Goal: Find contact information: Find contact information

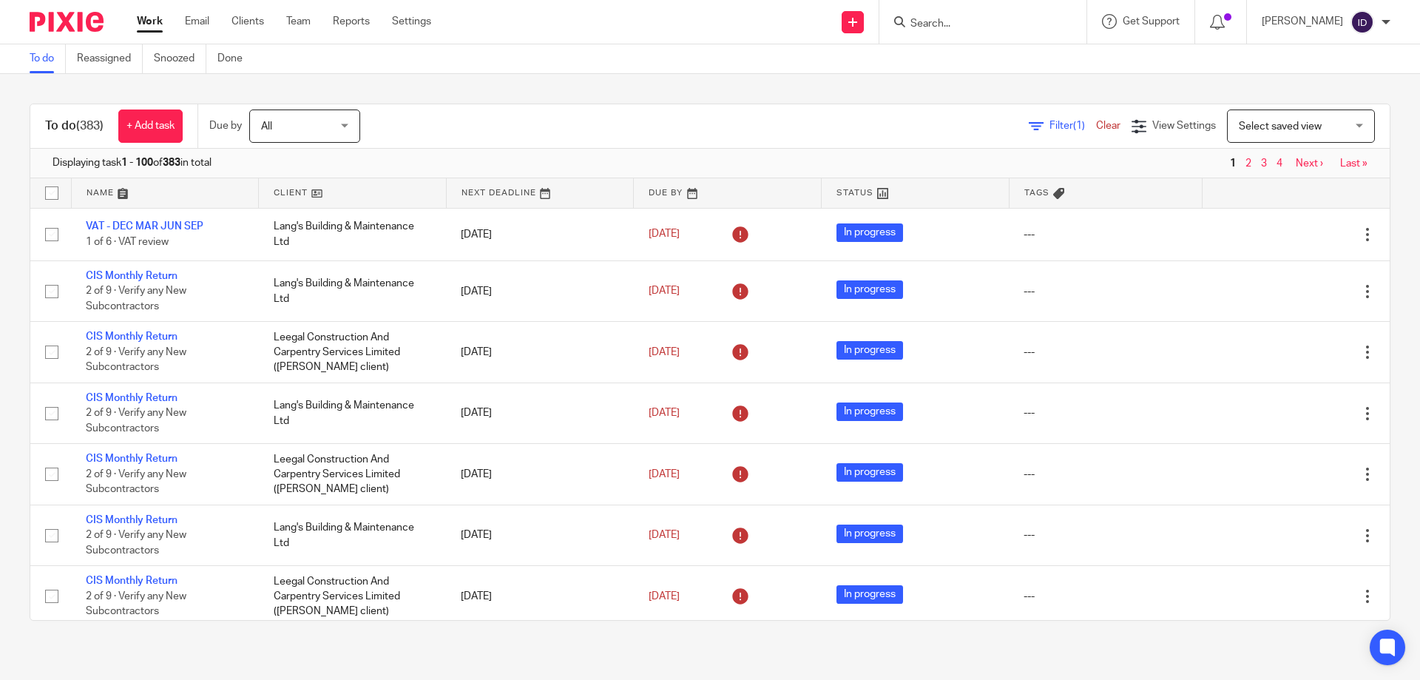
click at [1049, 123] on span "Filter (1)" at bounding box center [1072, 126] width 47 height 10
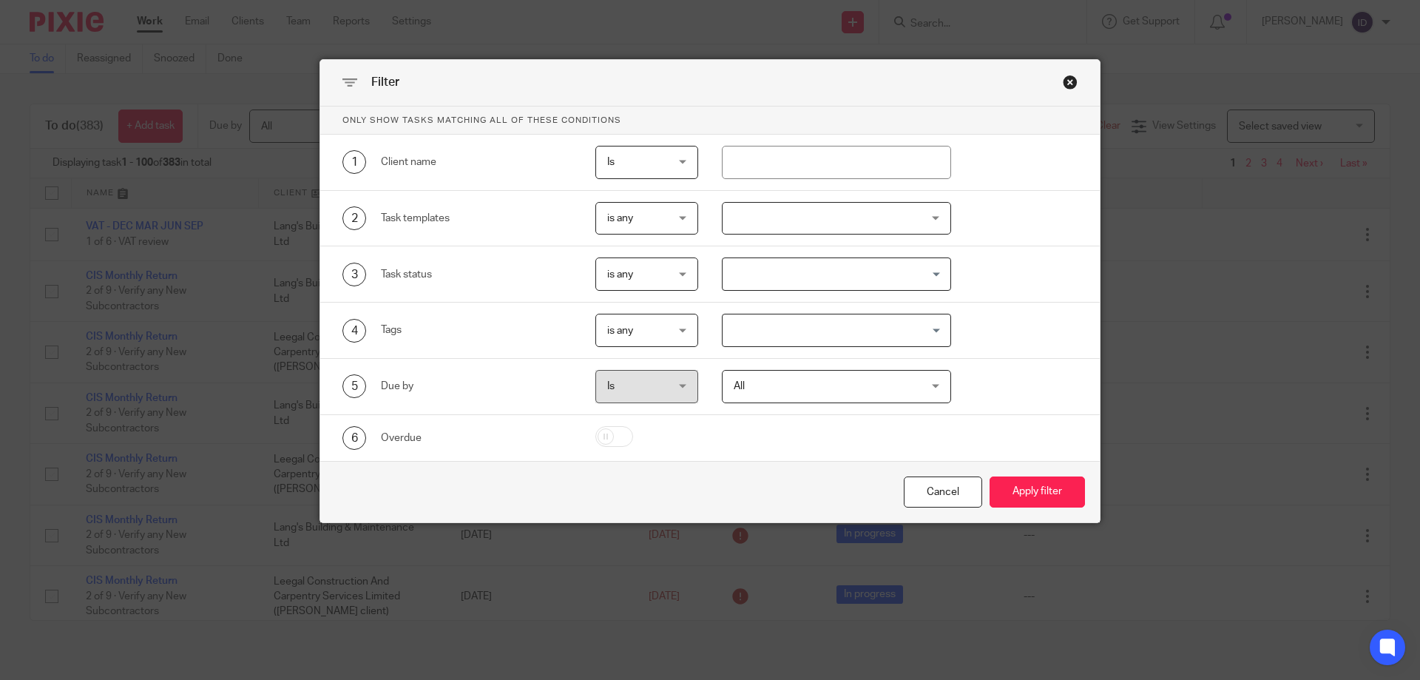
click at [773, 222] on div at bounding box center [837, 218] width 230 height 33
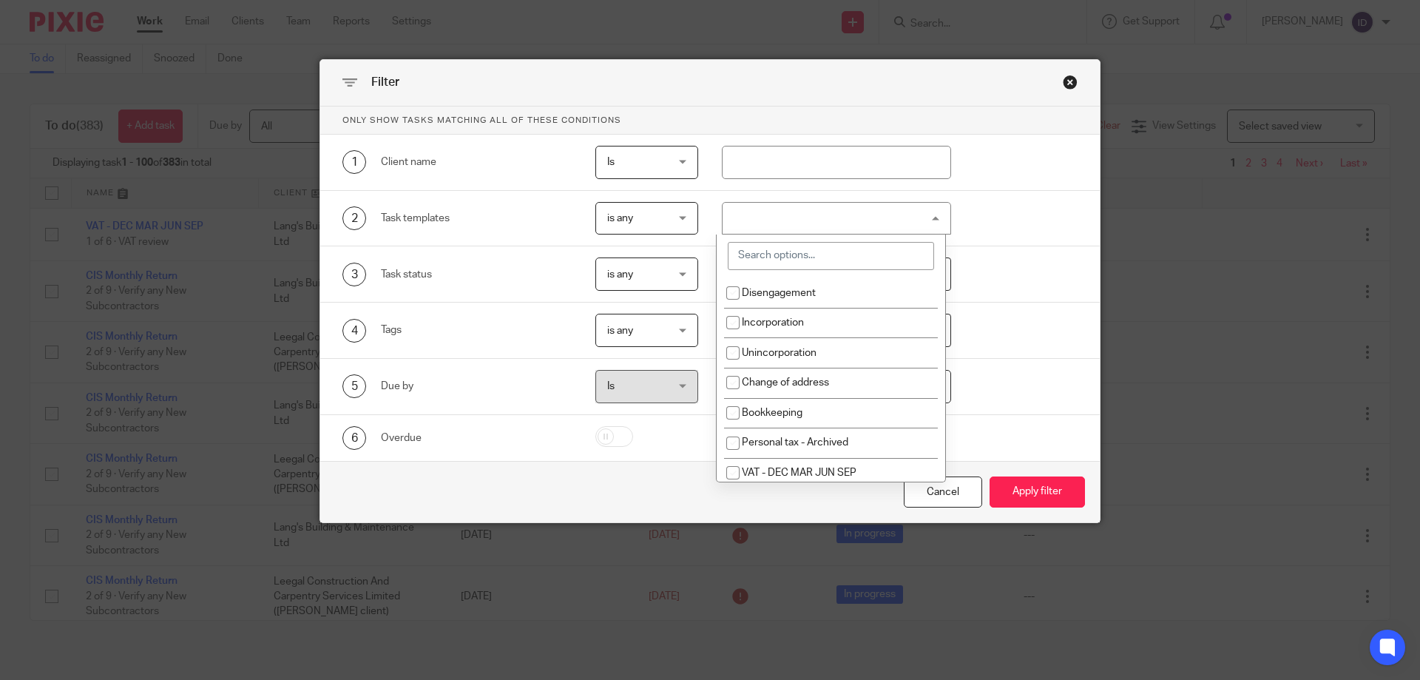
click at [774, 217] on div at bounding box center [837, 218] width 230 height 33
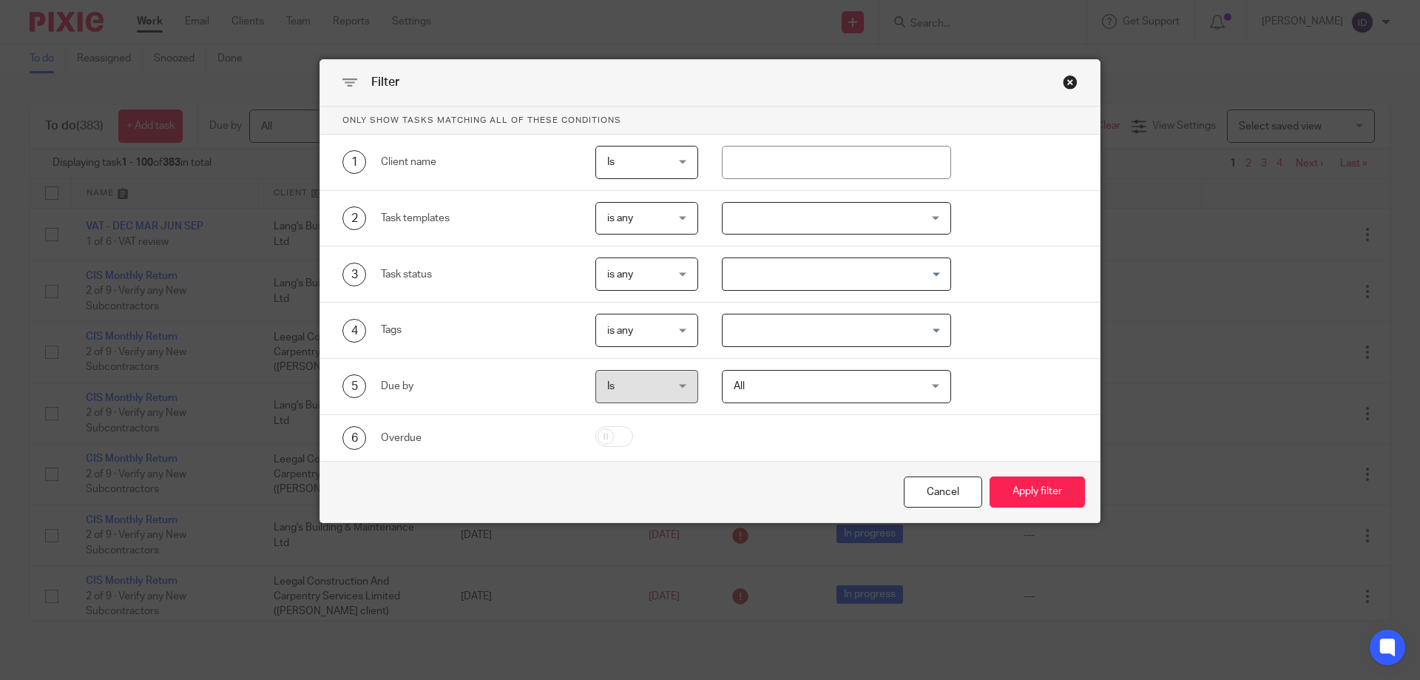
click at [772, 229] on div at bounding box center [837, 218] width 230 height 33
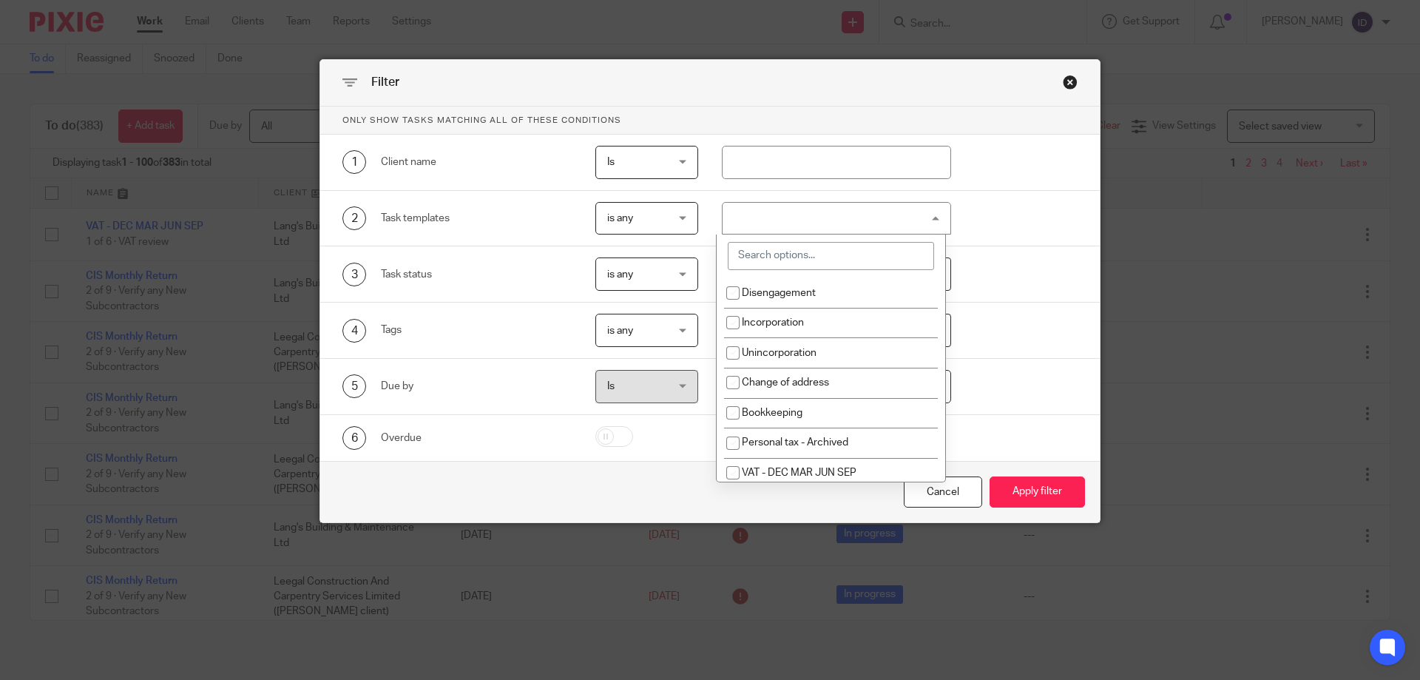
click at [776, 263] on input "search" at bounding box center [831, 256] width 206 height 28
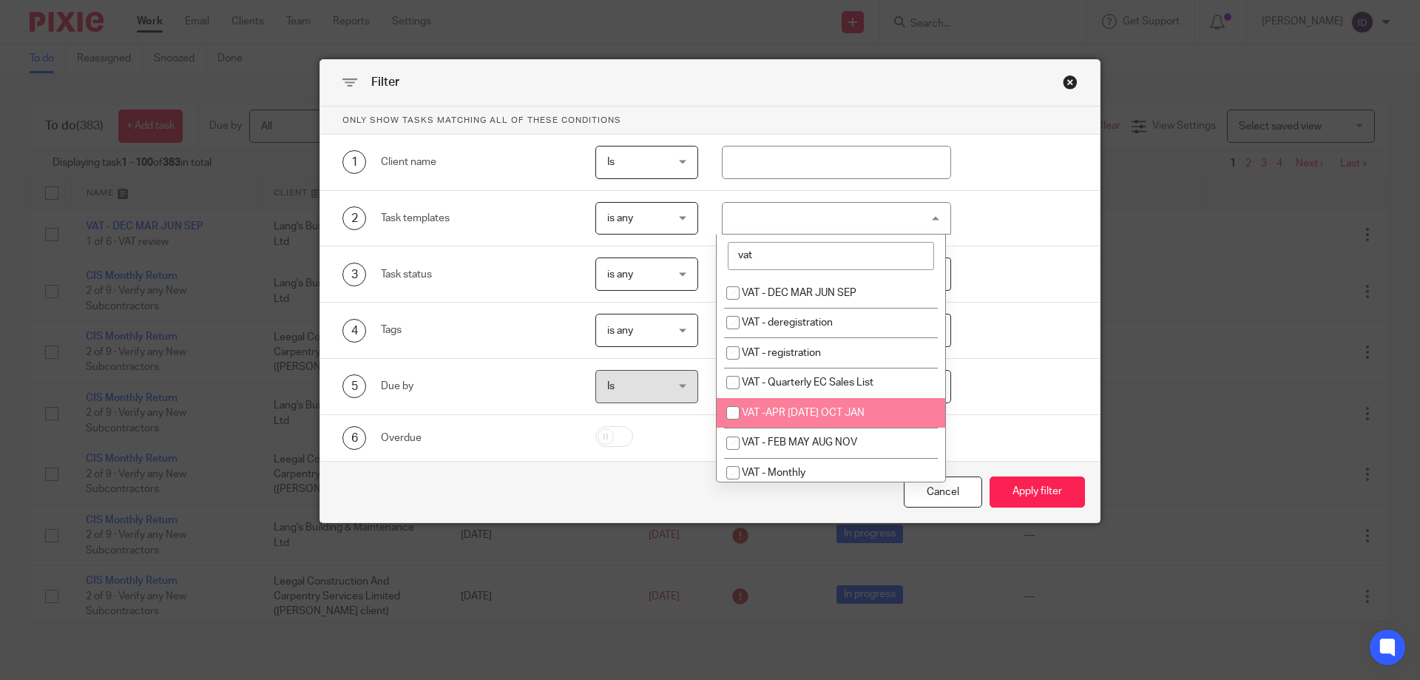
type input "vat"
click at [784, 415] on span "VAT -APR [DATE] OCT JAN" at bounding box center [803, 412] width 123 height 10
checkbox input "true"
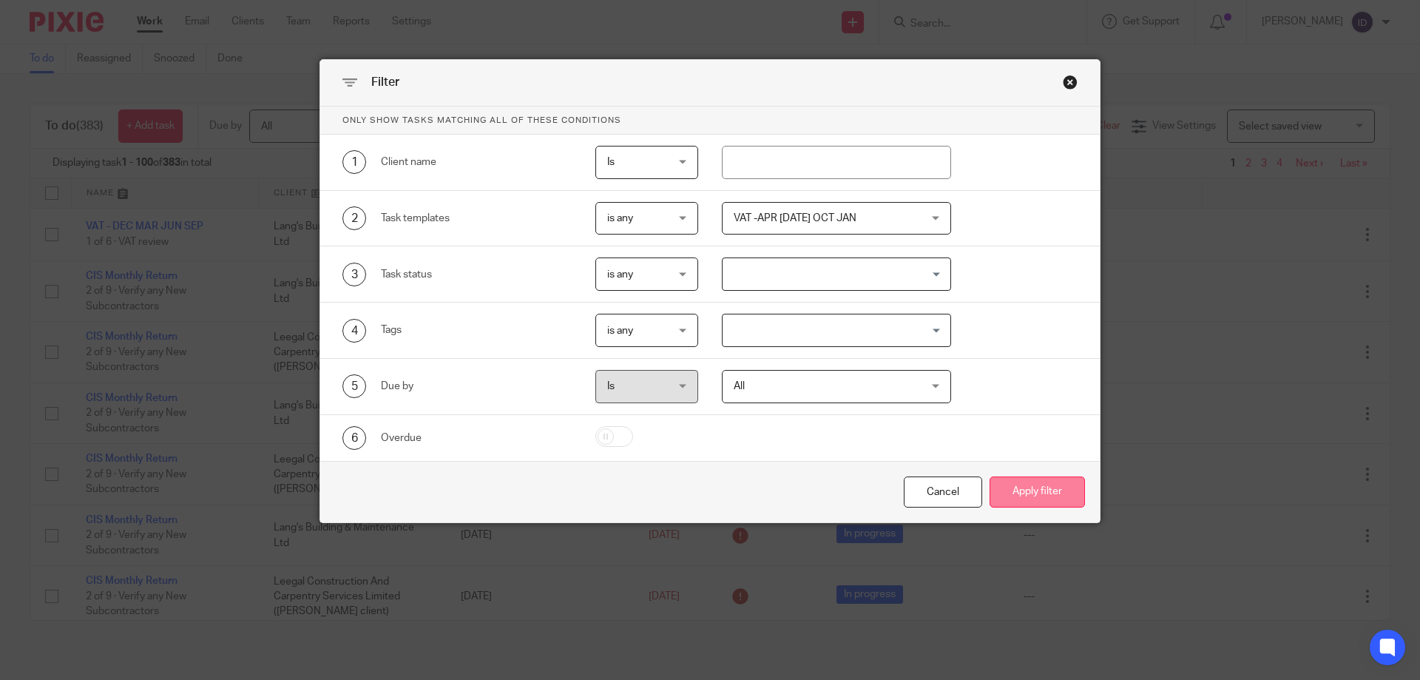
click at [1040, 493] on button "Apply filter" at bounding box center [1036, 492] width 95 height 32
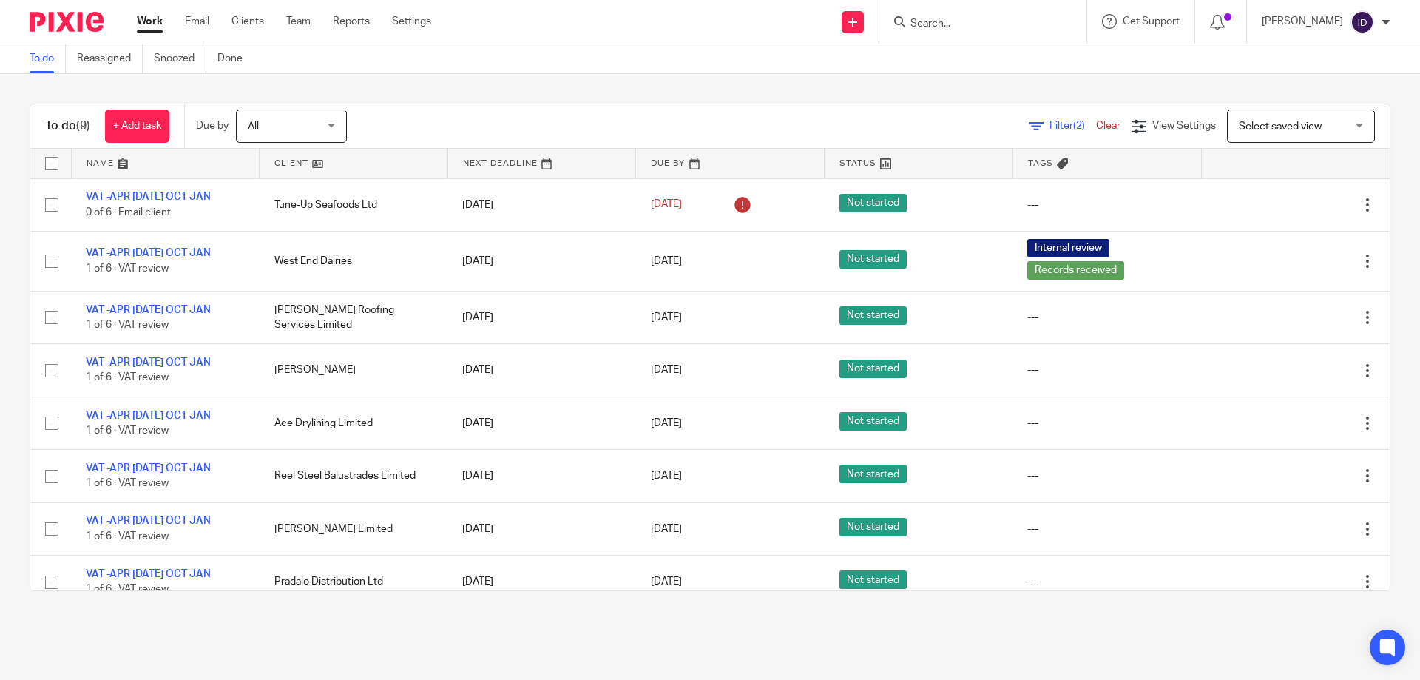
click at [424, 92] on div "To do (9) + Add task Due by All All Today Tomorrow This week Next week This mon…" at bounding box center [710, 347] width 1420 height 546
click at [145, 24] on link "Work" at bounding box center [150, 21] width 26 height 15
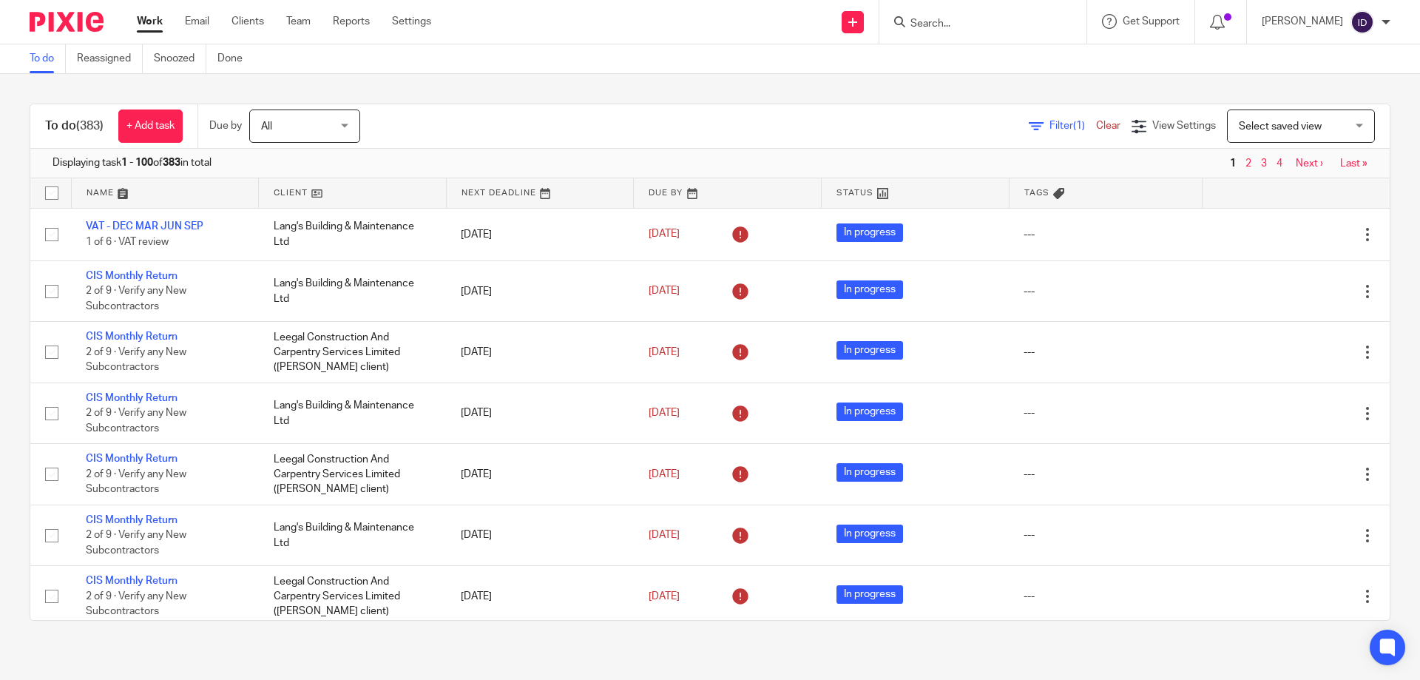
click at [1049, 127] on span "Filter (1)" at bounding box center [1072, 126] width 47 height 10
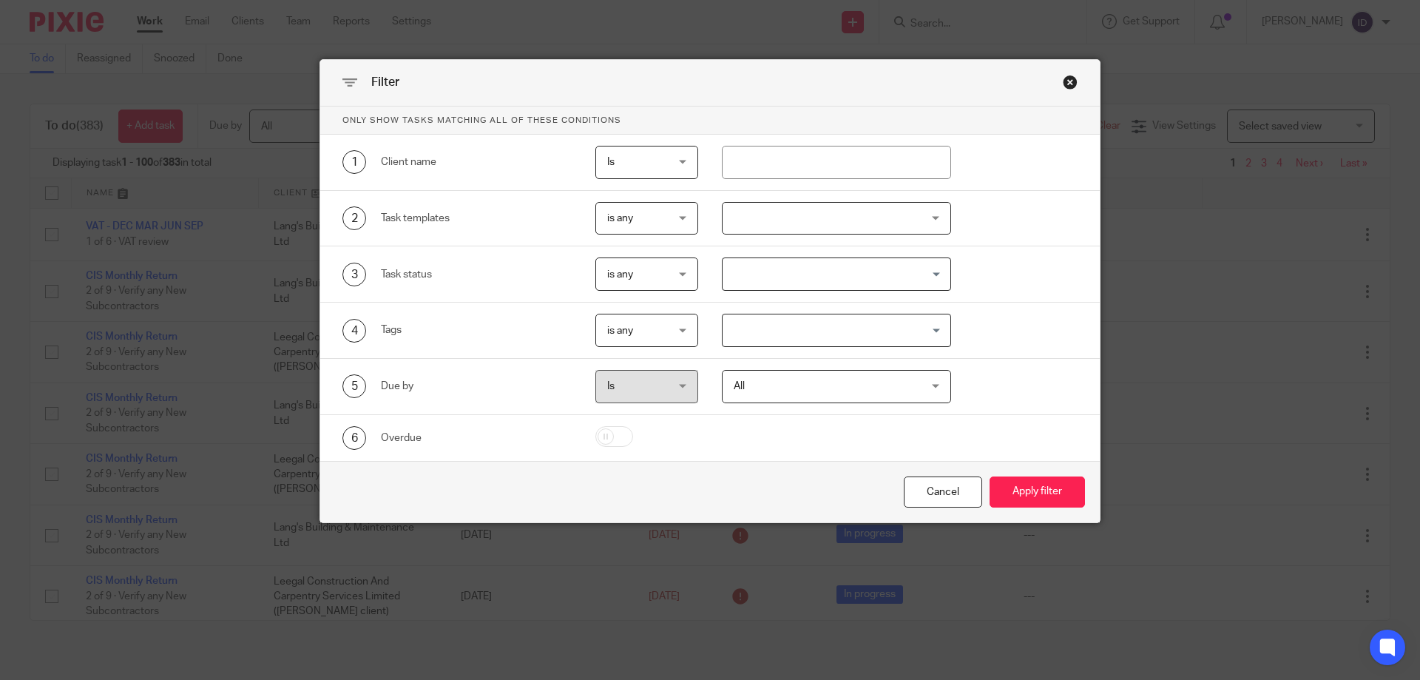
click at [755, 215] on div at bounding box center [837, 218] width 230 height 33
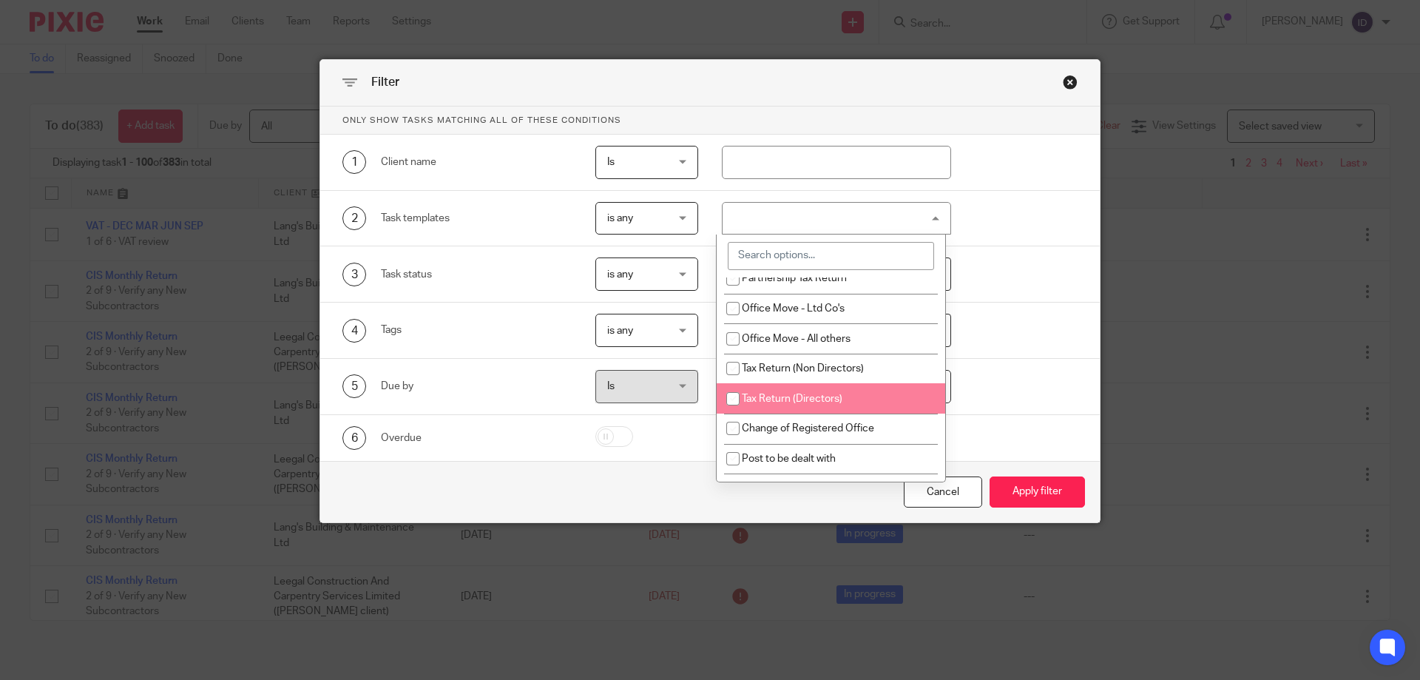
scroll to position [1109, 0]
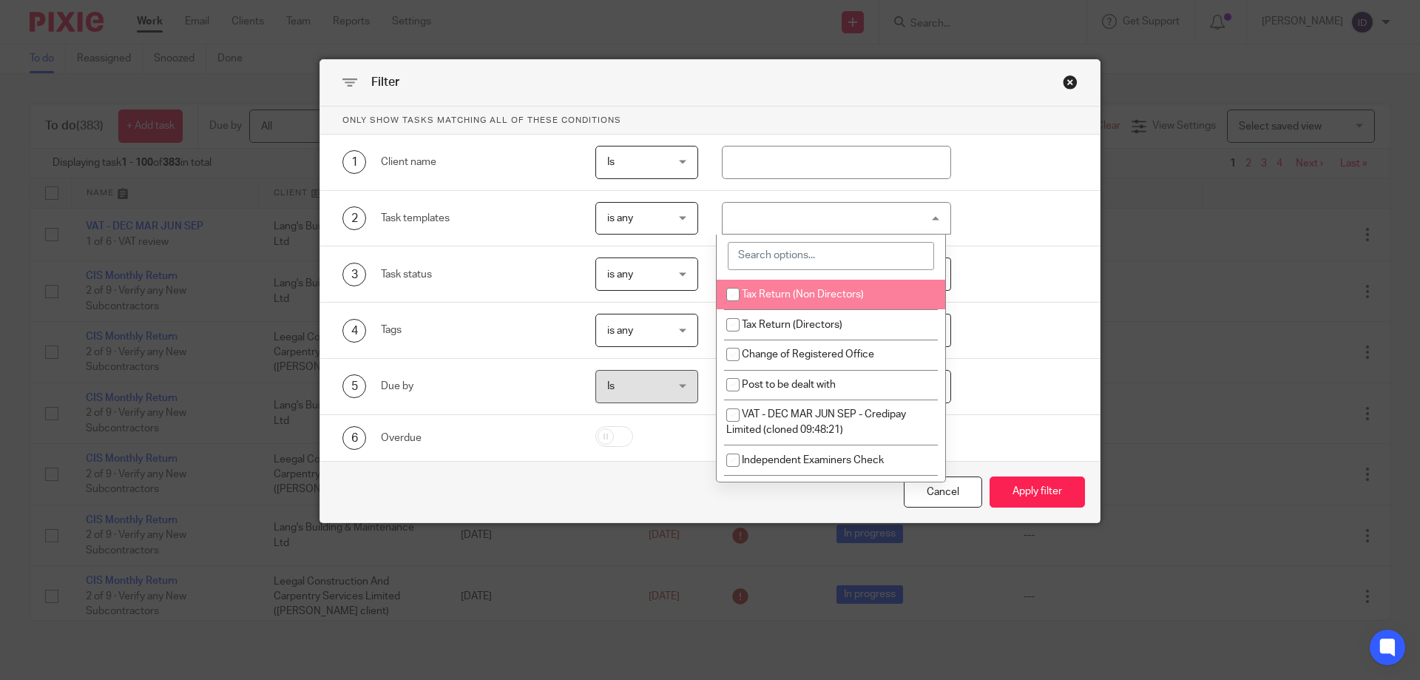
click at [731, 297] on input "checkbox" at bounding box center [733, 294] width 28 height 28
checkbox input "true"
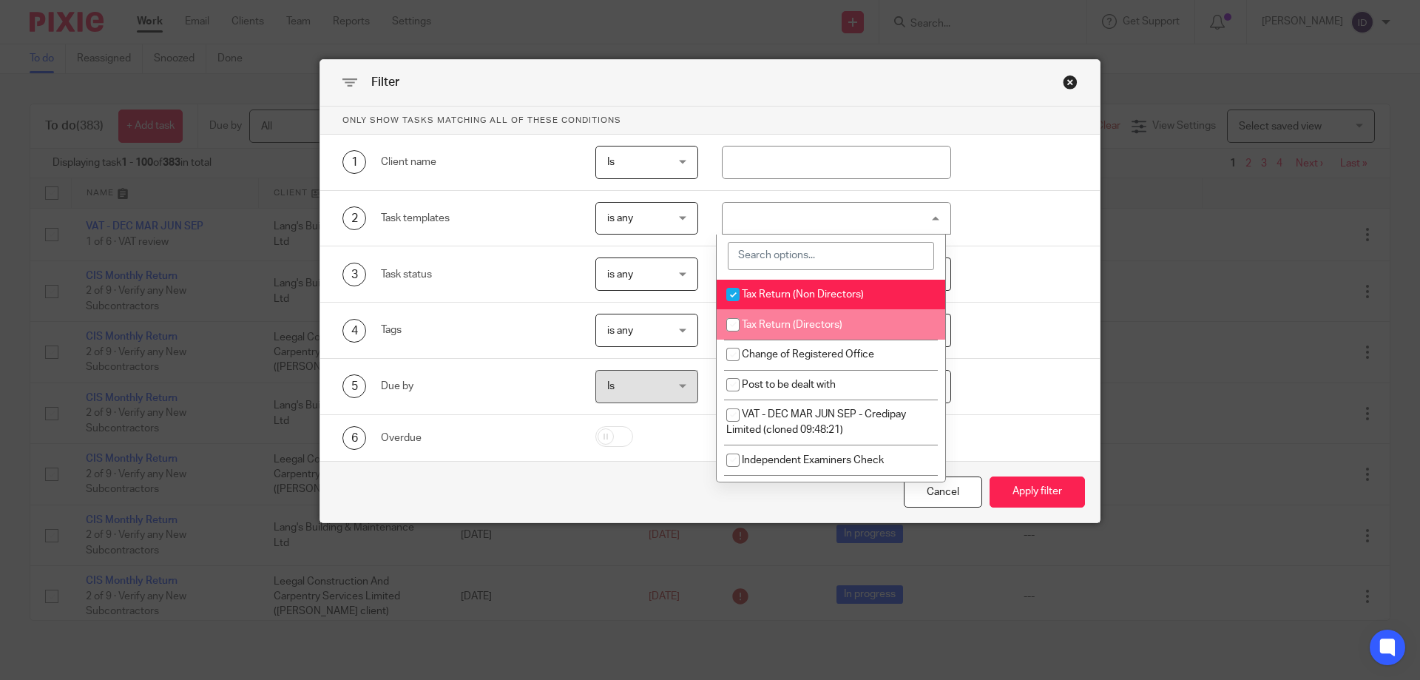
click at [734, 321] on input "checkbox" at bounding box center [733, 325] width 28 height 28
checkbox input "true"
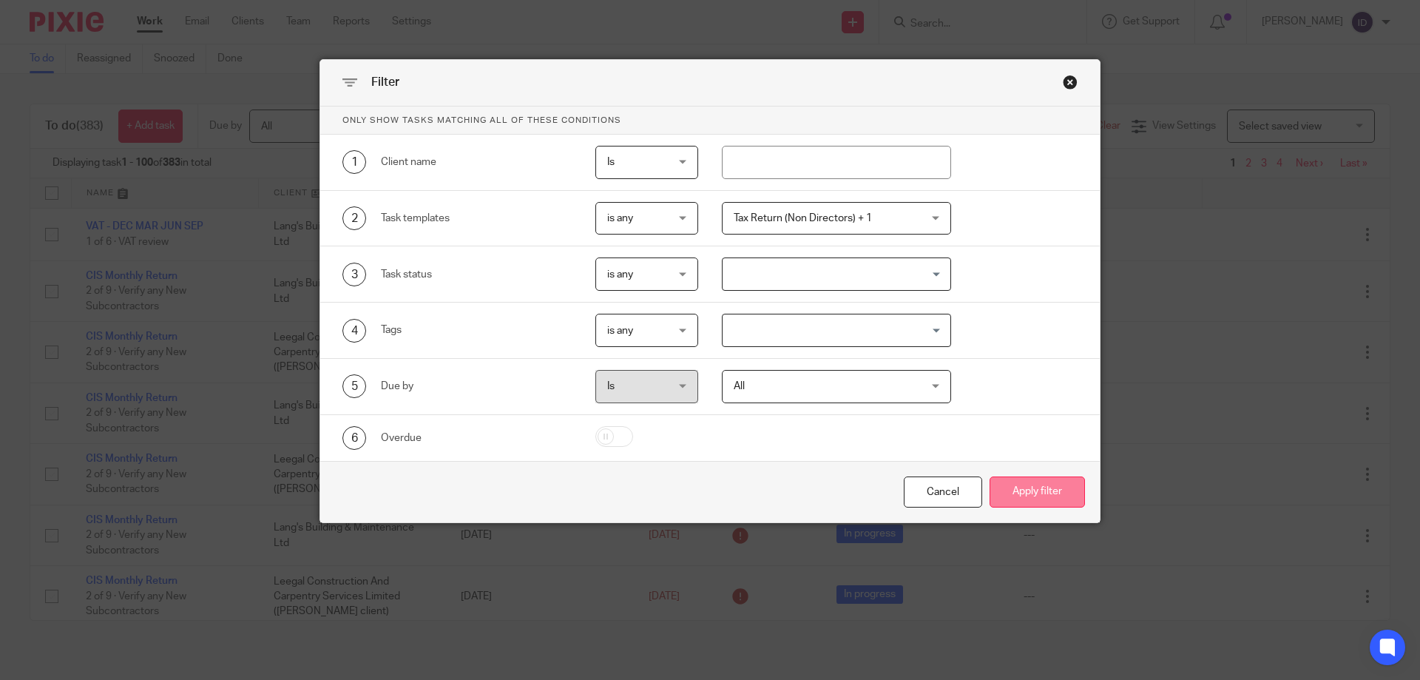
click at [1040, 495] on button "Apply filter" at bounding box center [1036, 492] width 95 height 32
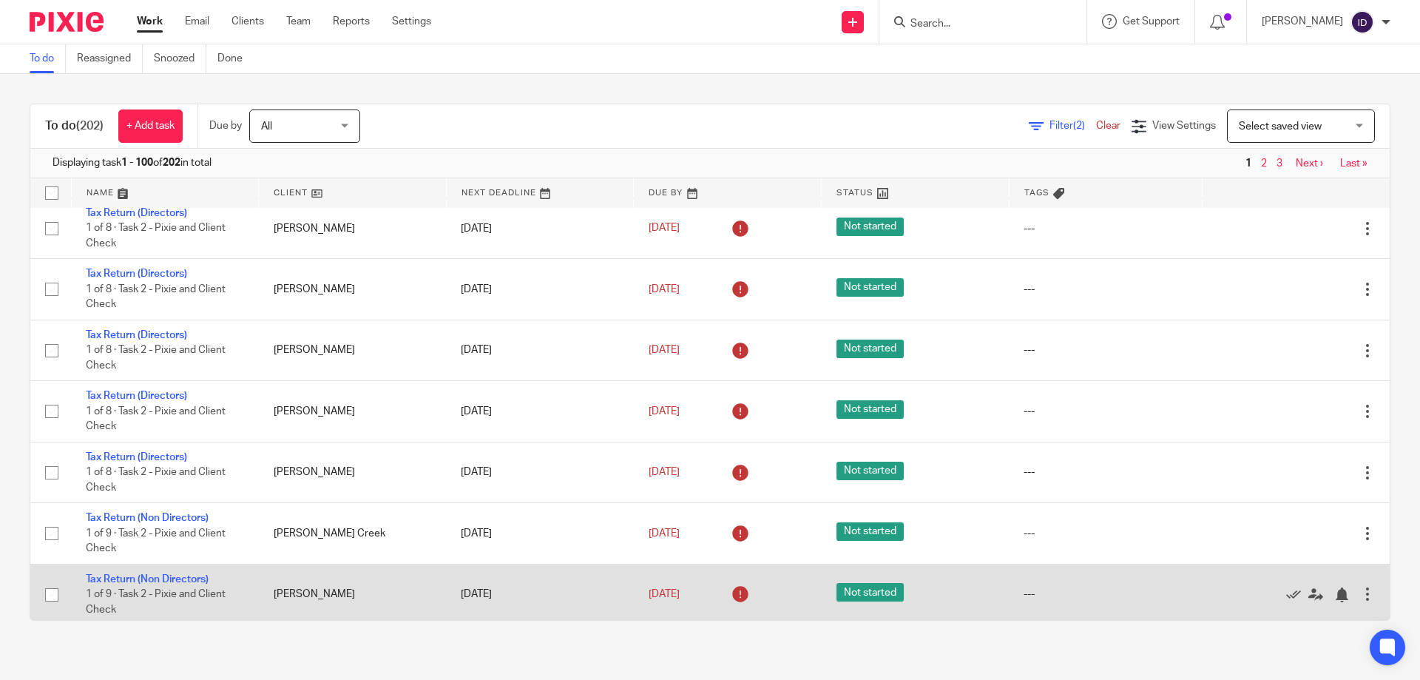
scroll to position [5705, 0]
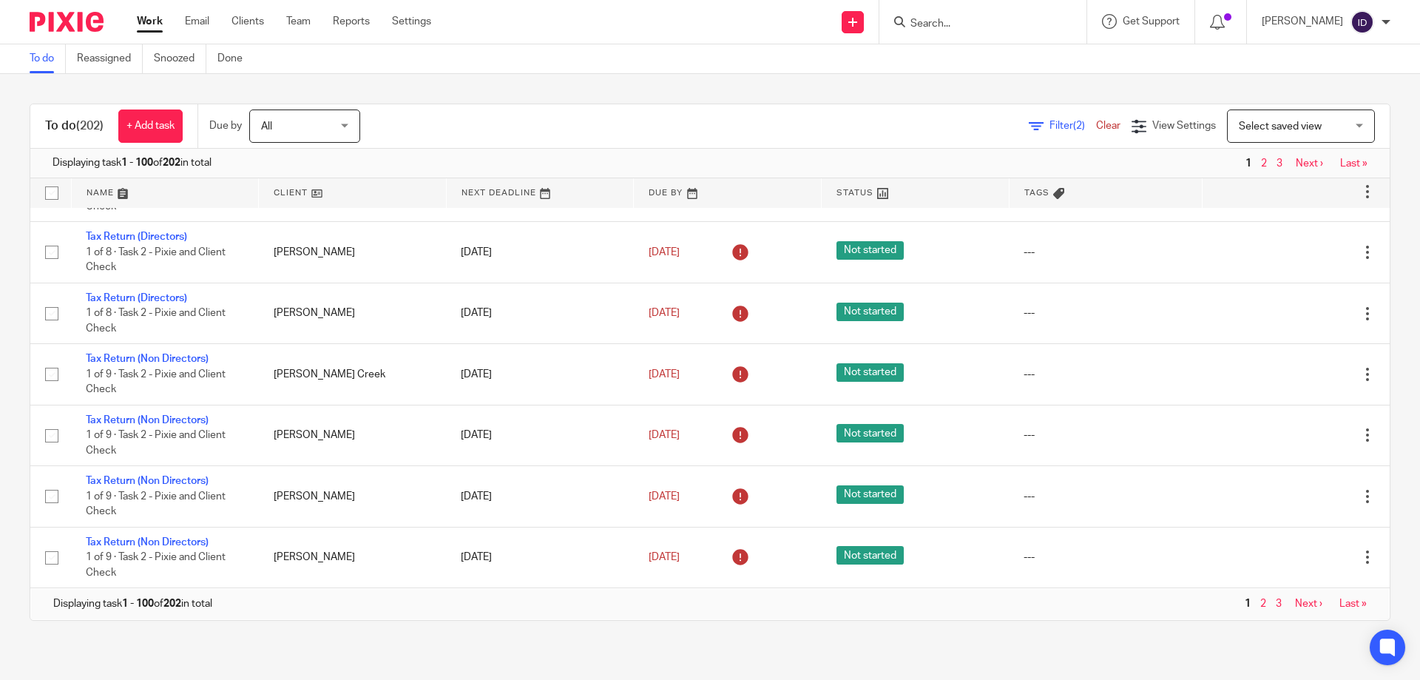
click at [1260, 606] on link "2" at bounding box center [1263, 603] width 6 height 10
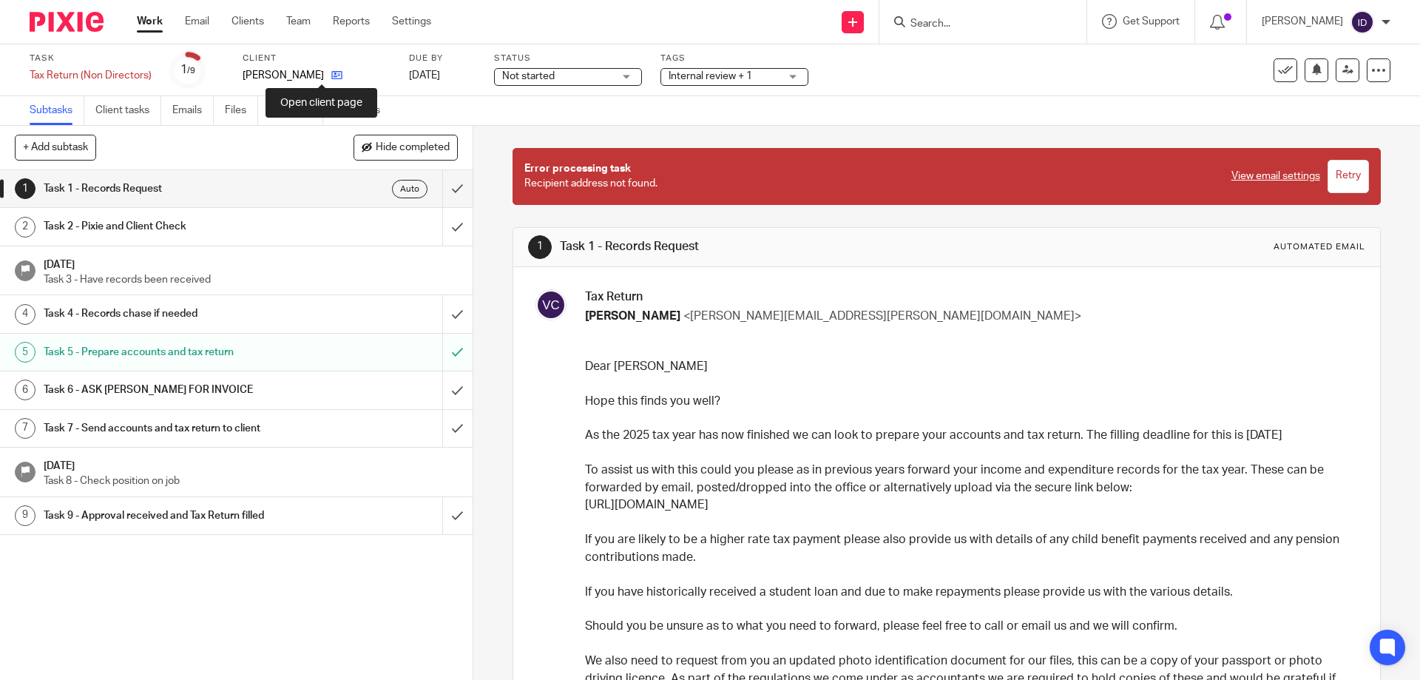
click at [331, 76] on icon at bounding box center [336, 75] width 11 height 11
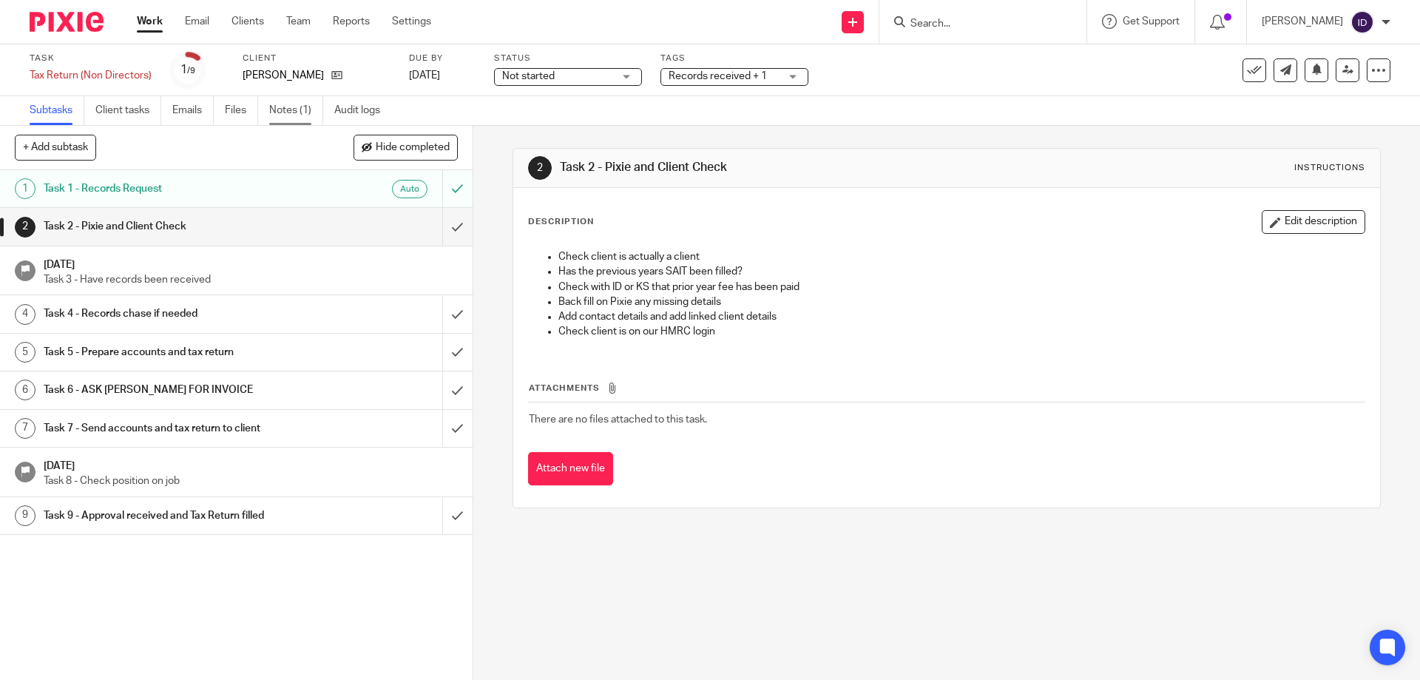
click at [297, 103] on link "Notes (1)" at bounding box center [296, 110] width 54 height 29
click at [1342, 72] on icon at bounding box center [1347, 69] width 11 height 11
click at [331, 72] on icon at bounding box center [336, 75] width 11 height 11
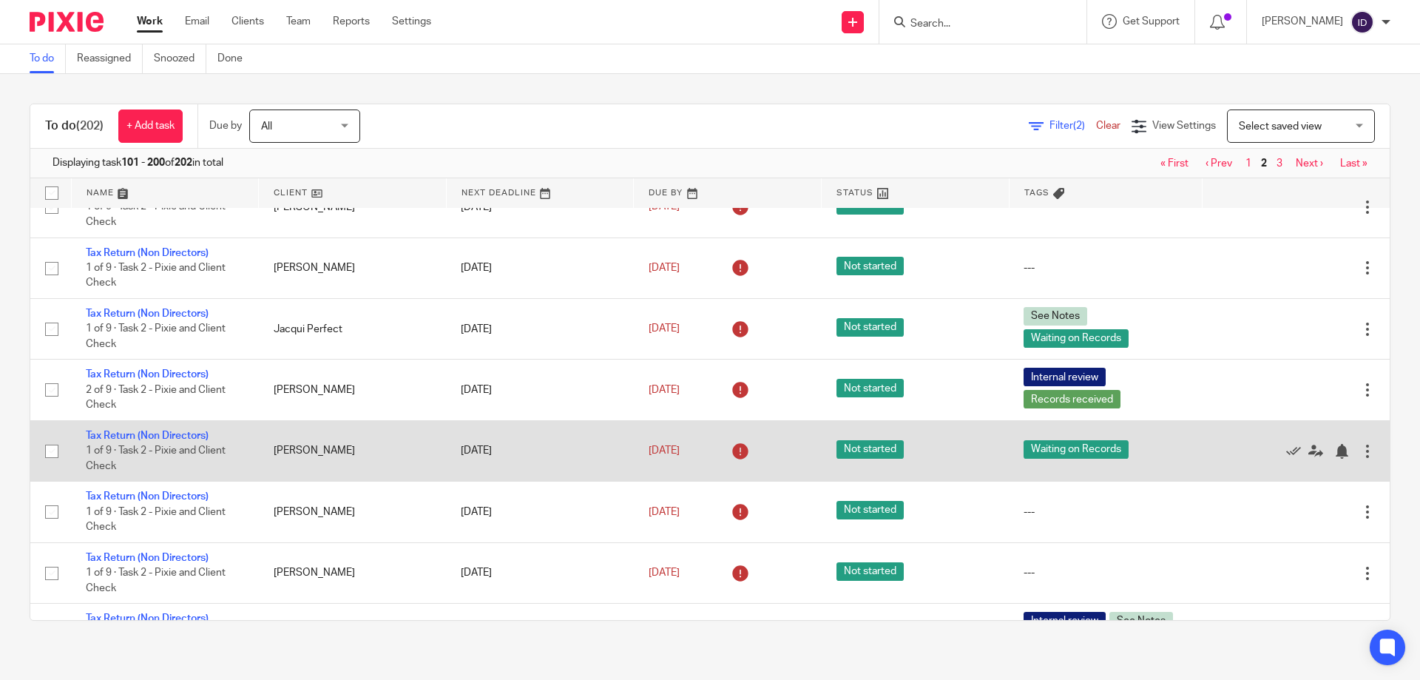
scroll to position [5684, 0]
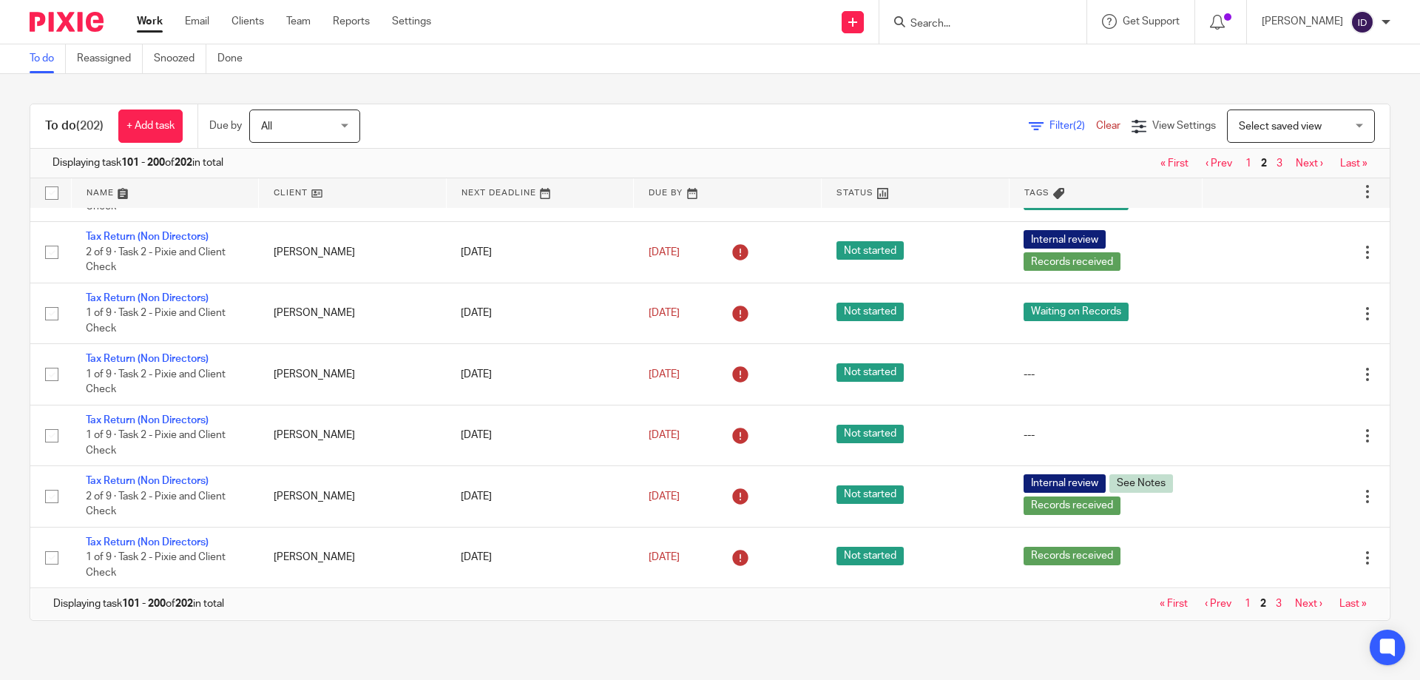
click at [1276, 606] on link "3" at bounding box center [1279, 603] width 6 height 10
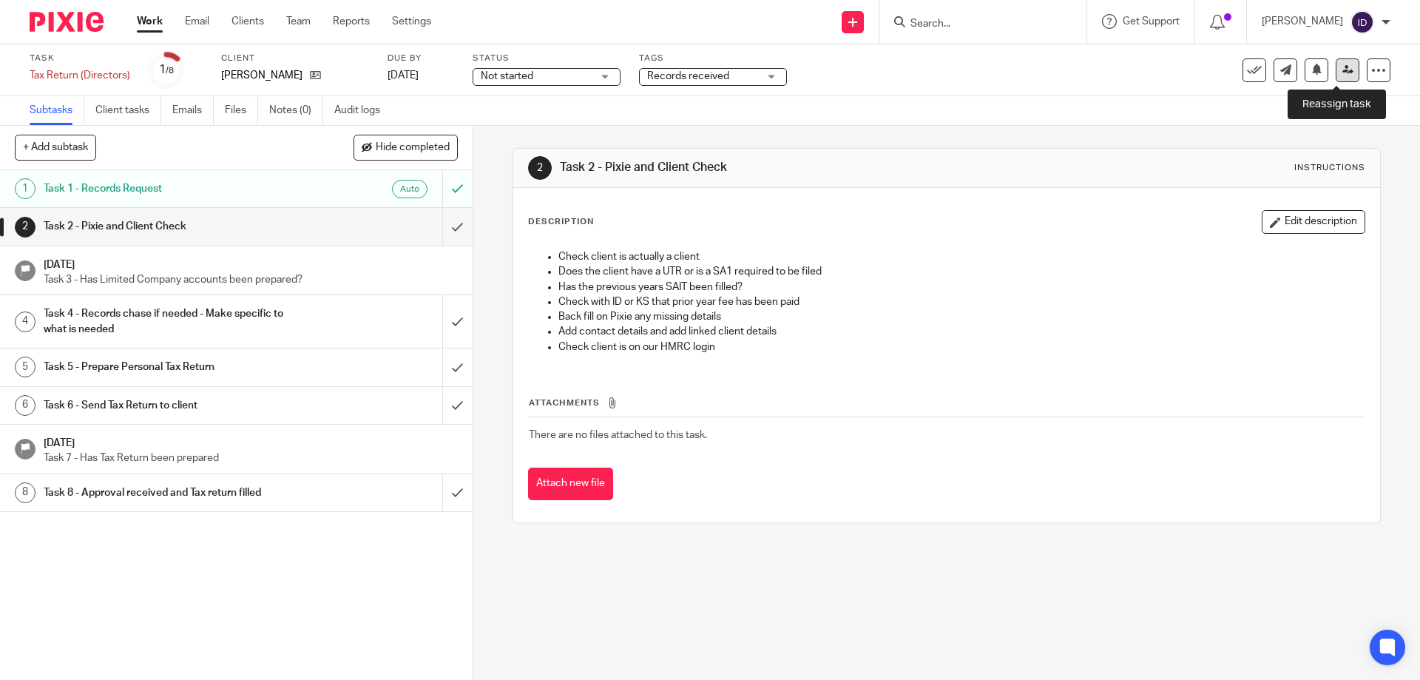
click at [1342, 70] on icon at bounding box center [1347, 69] width 11 height 11
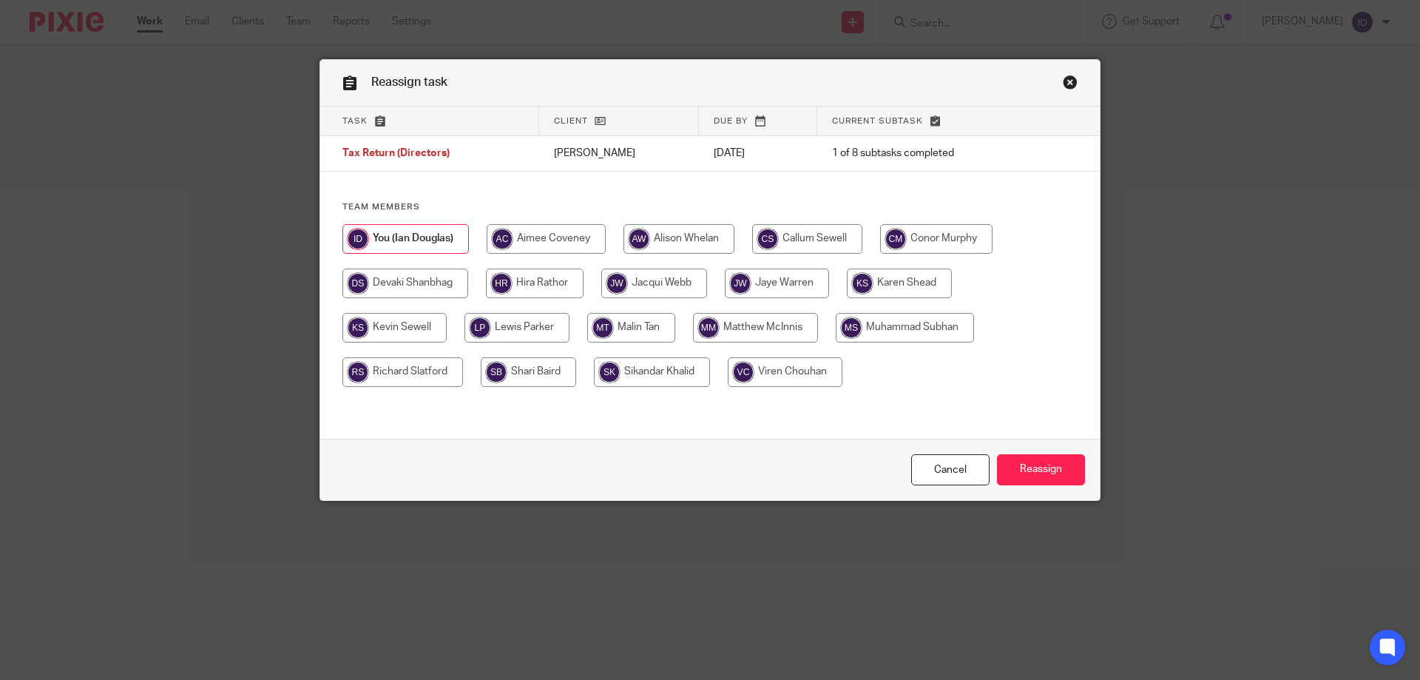
click at [800, 369] on input "radio" at bounding box center [785, 372] width 115 height 30
radio input "true"
click at [1029, 464] on input "Reassign" at bounding box center [1041, 470] width 88 height 32
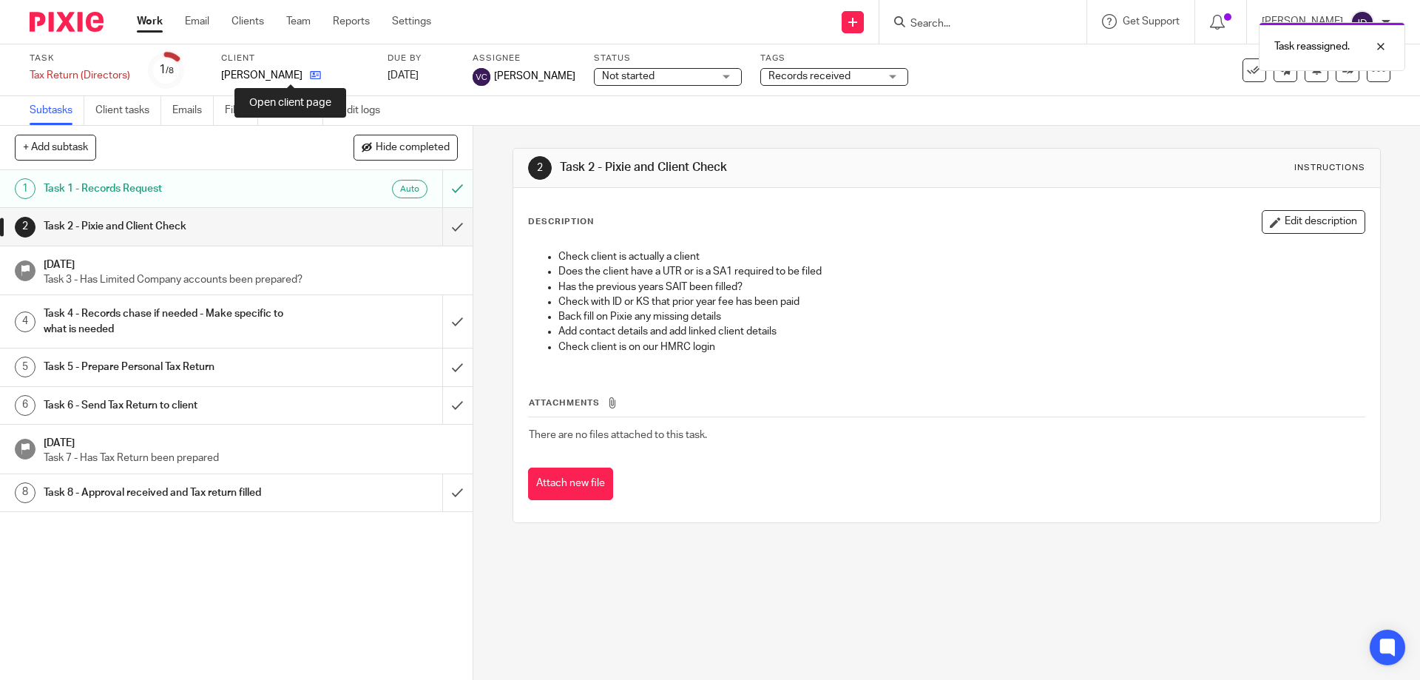
click at [310, 78] on icon at bounding box center [315, 75] width 11 height 11
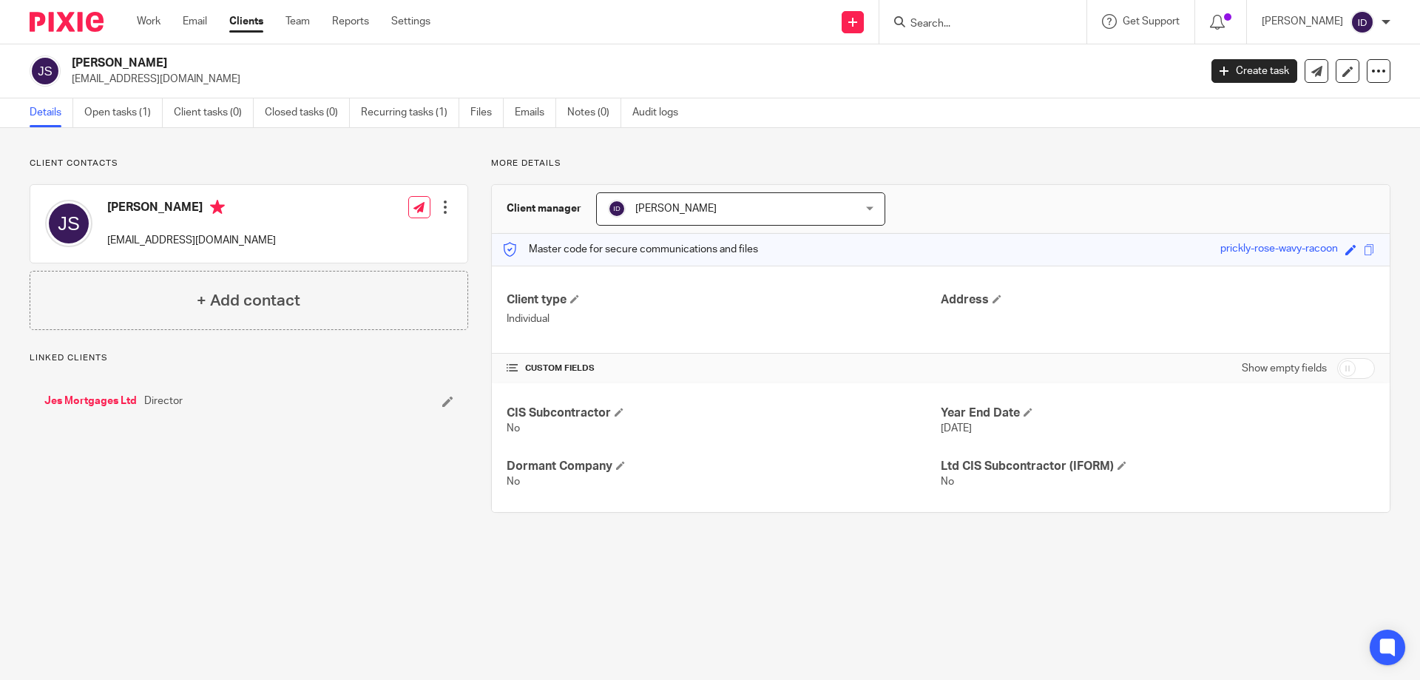
click at [793, 204] on span "[PERSON_NAME]" at bounding box center [719, 208] width 222 height 31
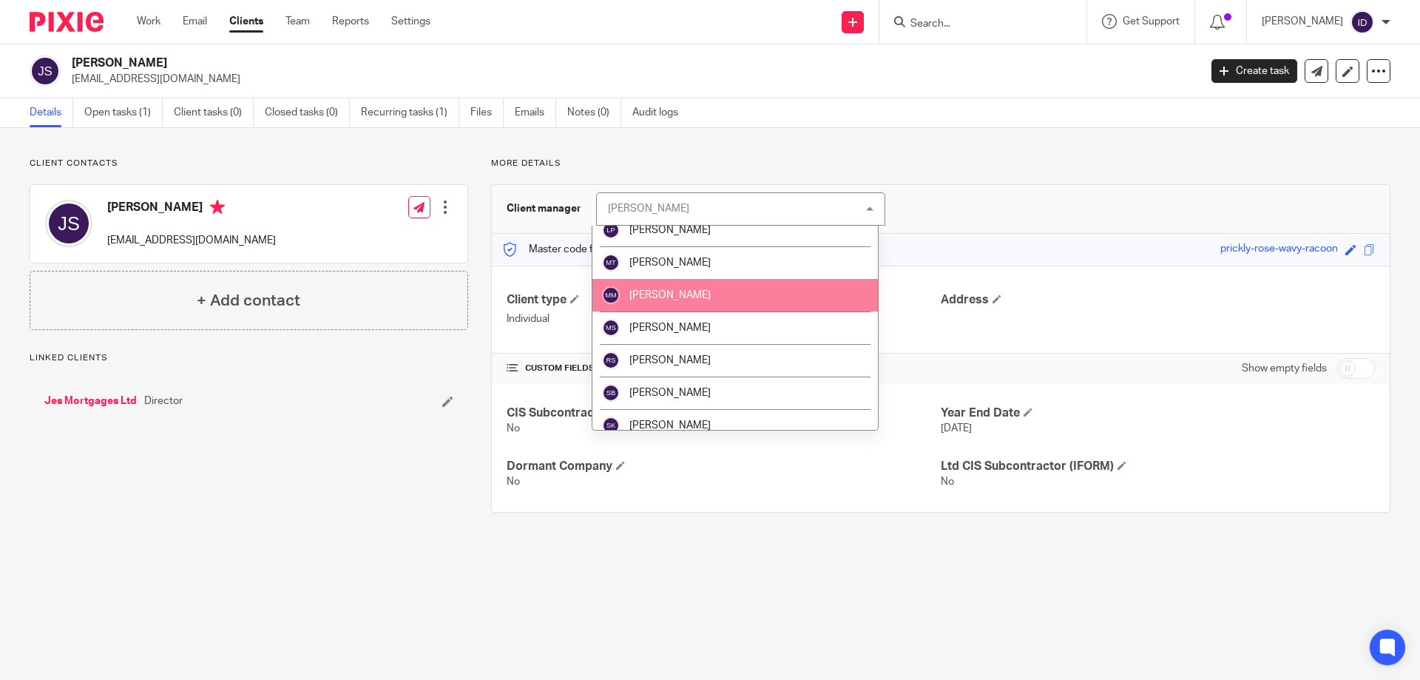
scroll to position [414, 0]
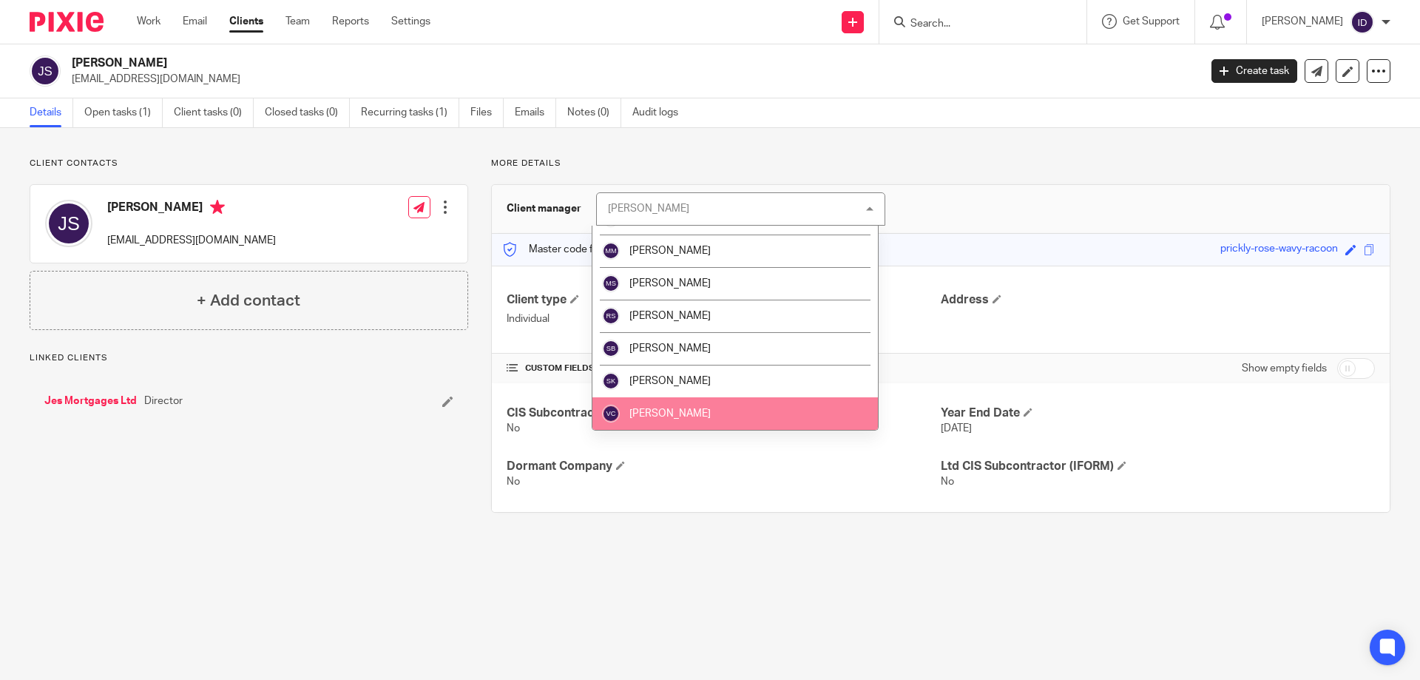
click at [644, 409] on span "[PERSON_NAME]" at bounding box center [669, 413] width 81 height 10
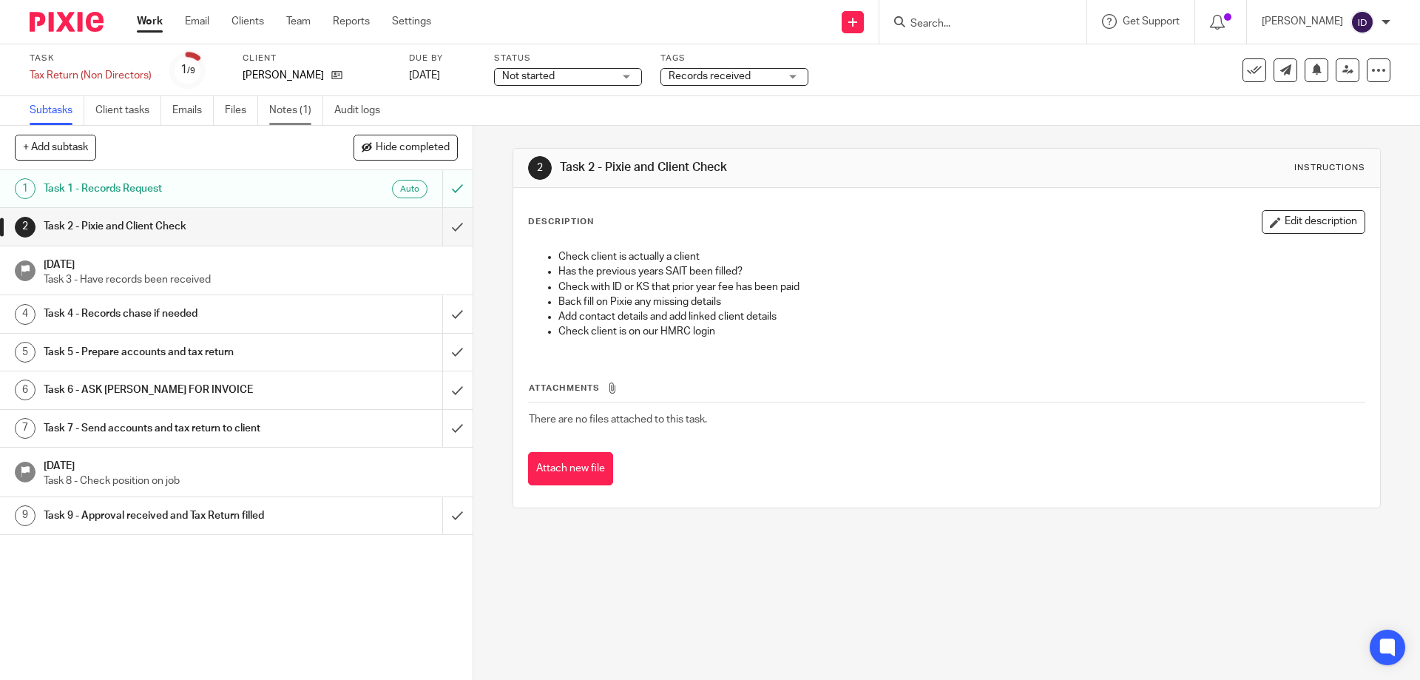
click at [300, 109] on link "Notes (1)" at bounding box center [296, 110] width 54 height 29
click at [784, 80] on div "Records received" at bounding box center [734, 77] width 148 height 18
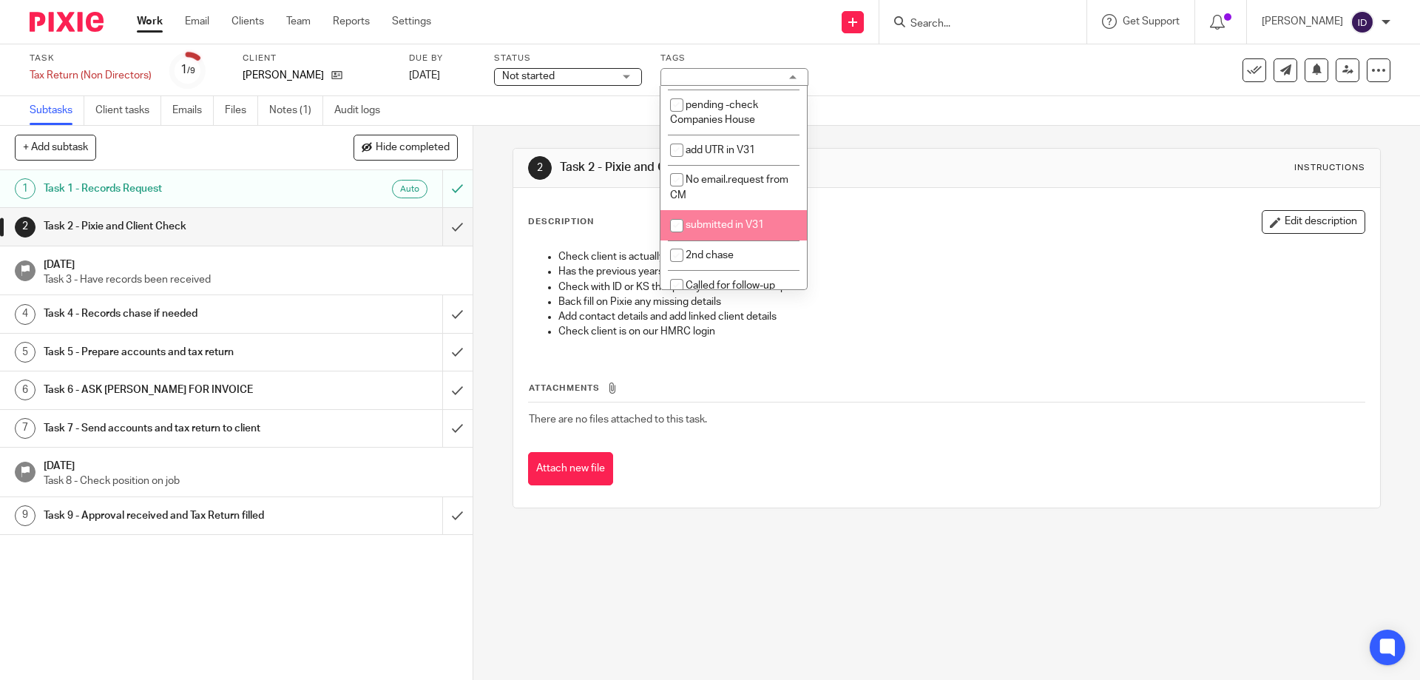
scroll to position [370, 0]
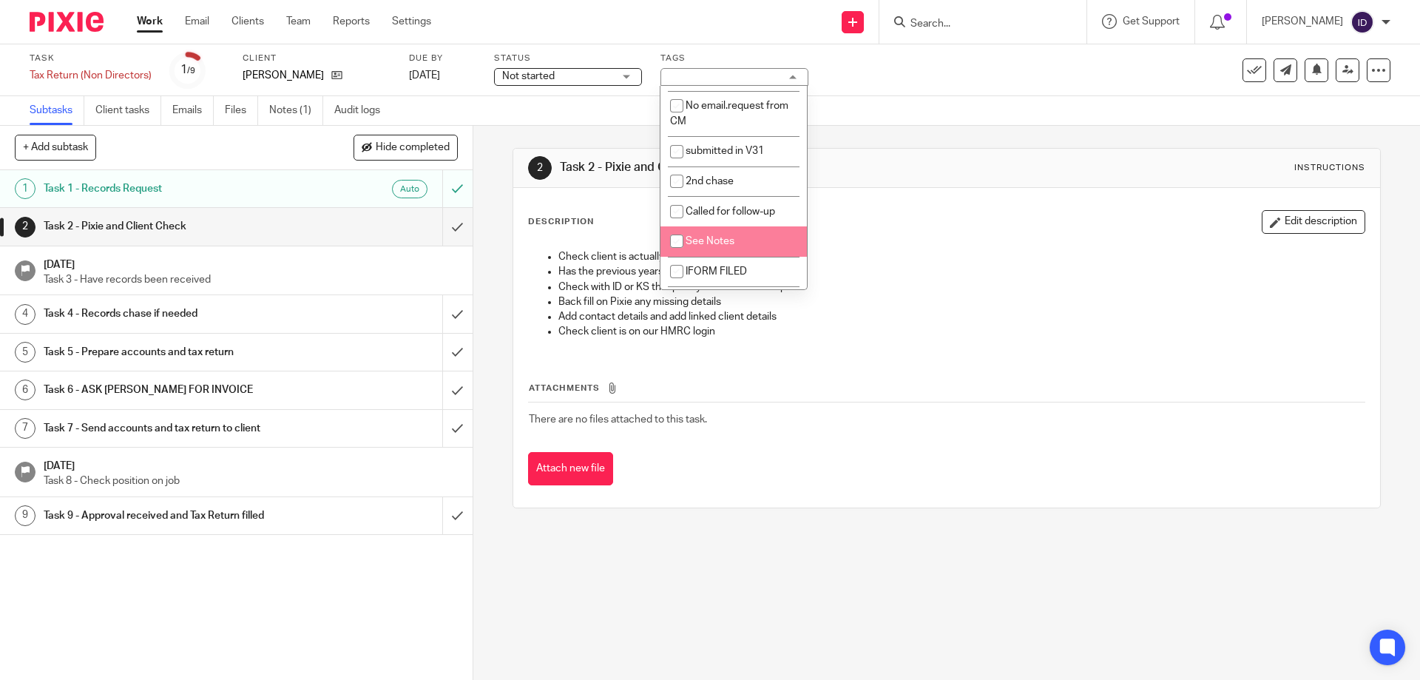
click at [671, 241] on input "checkbox" at bounding box center [677, 241] width 28 height 28
checkbox input "true"
click at [284, 112] on link "Notes (1)" at bounding box center [296, 110] width 54 height 29
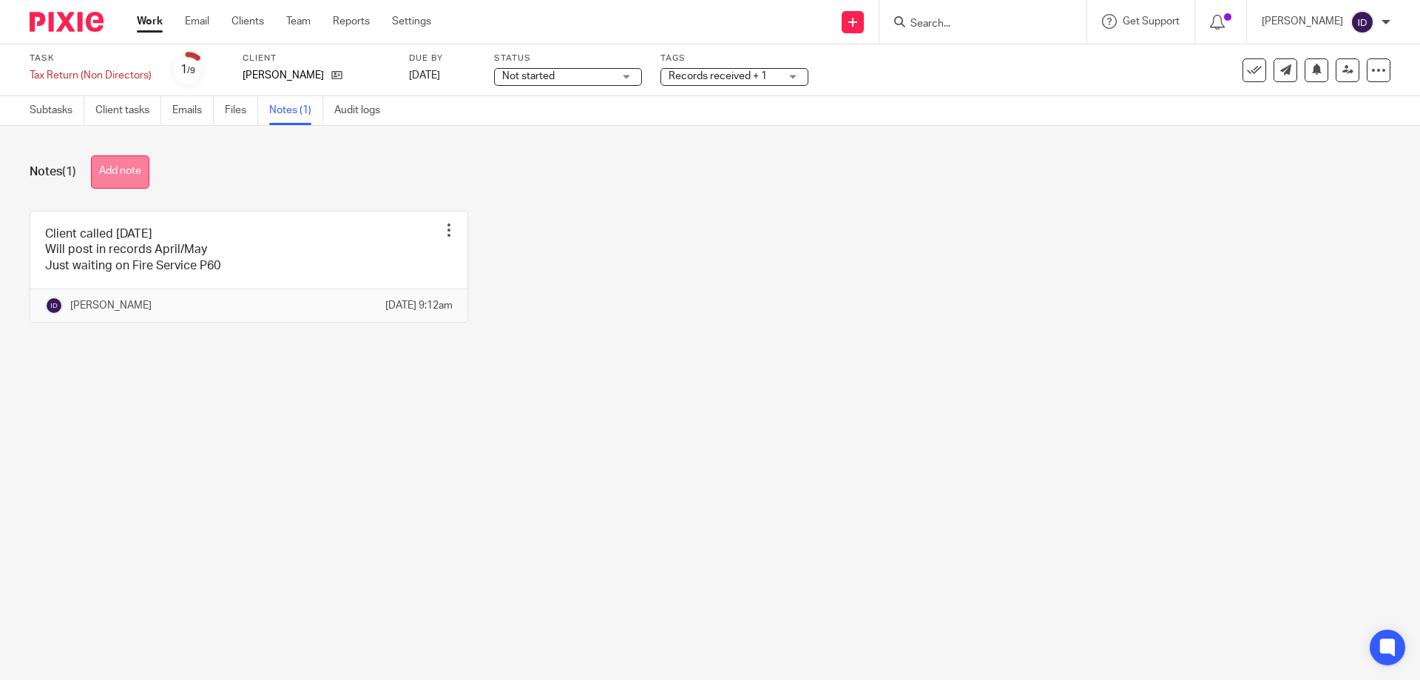
click at [127, 155] on button "Add note" at bounding box center [120, 171] width 58 height 33
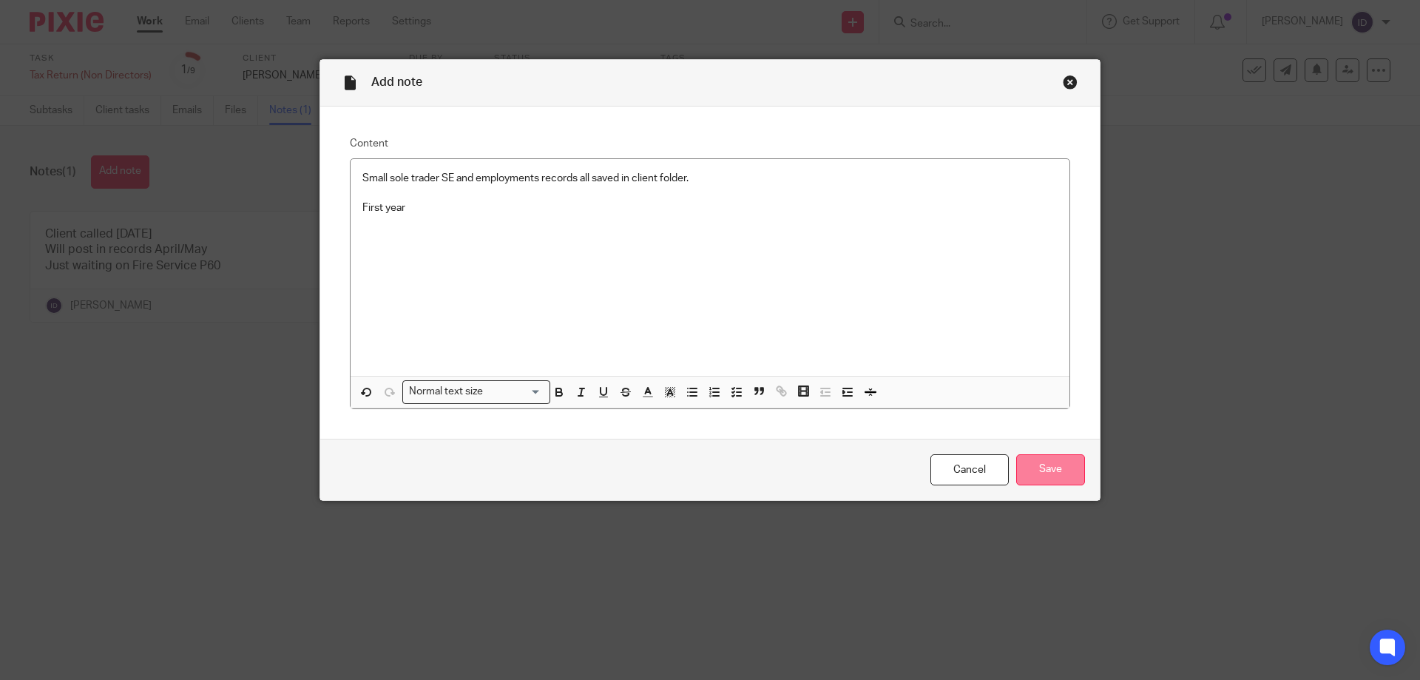
click at [1066, 470] on input "Save" at bounding box center [1050, 470] width 69 height 32
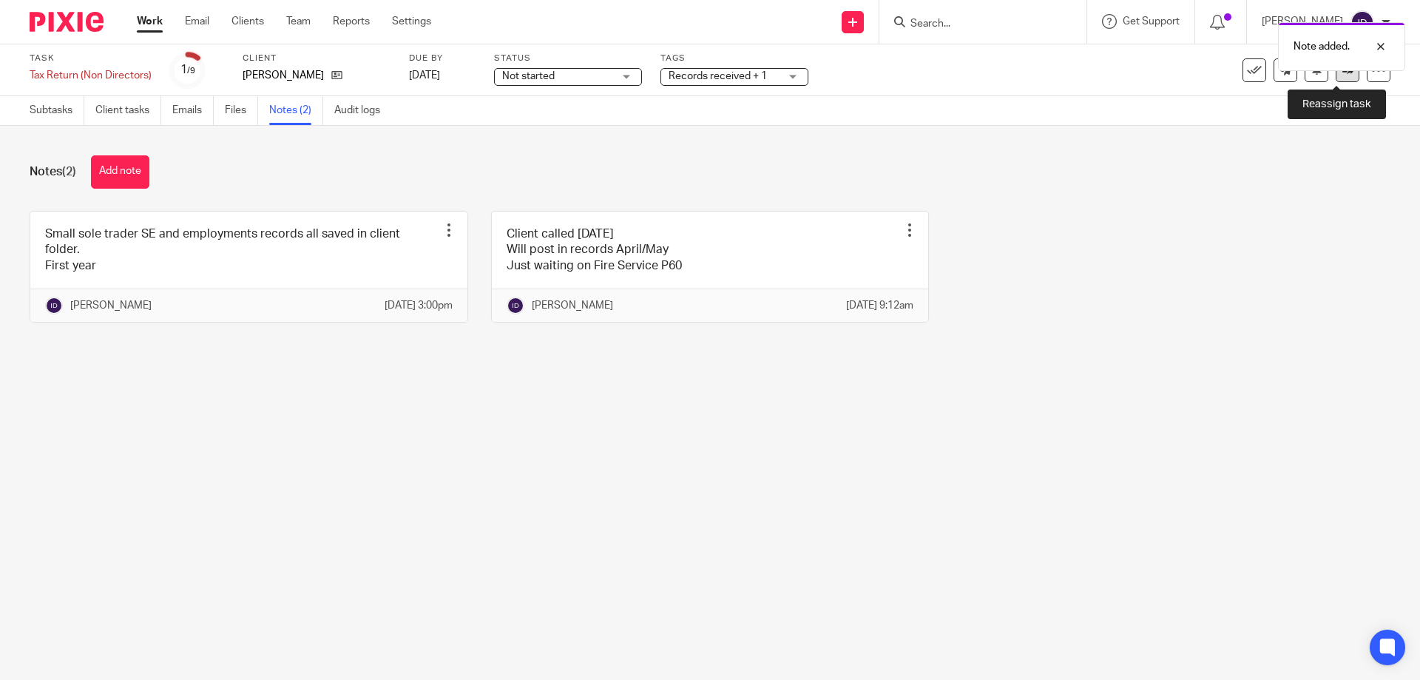
click at [1336, 76] on link at bounding box center [1348, 70] width 24 height 24
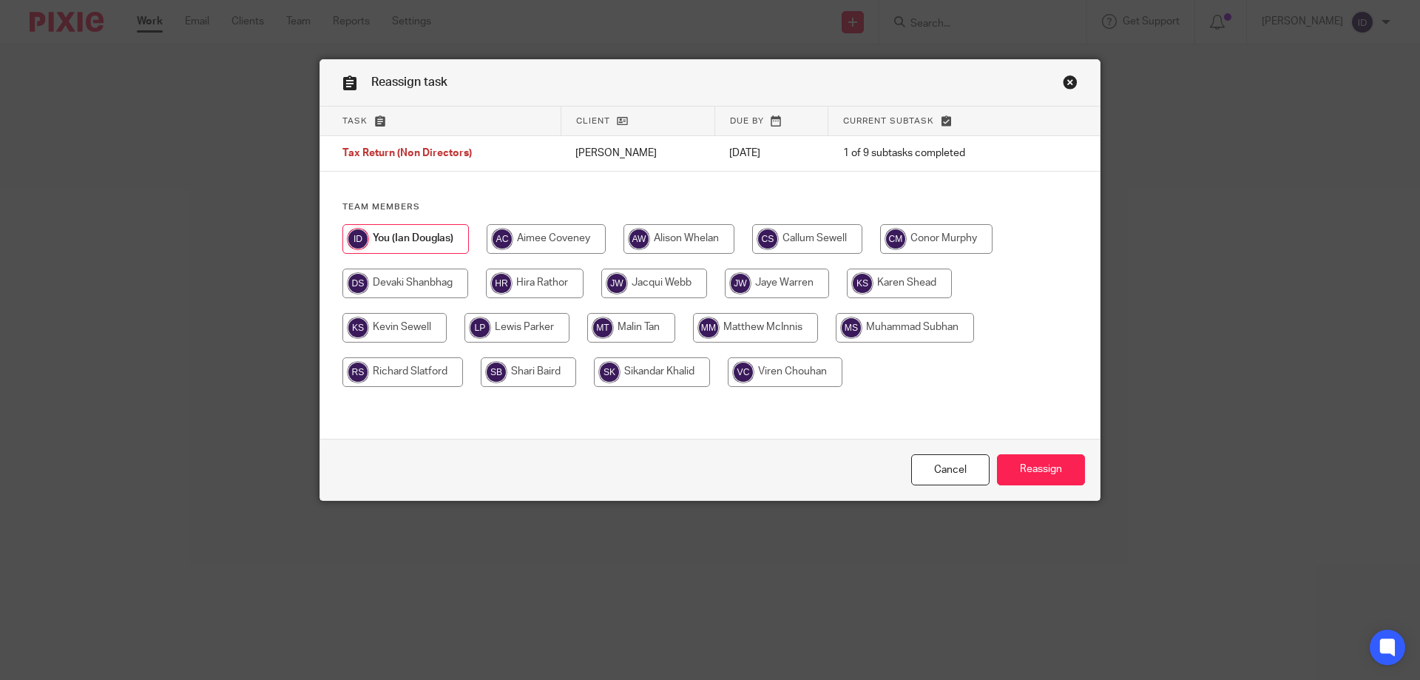
click at [630, 368] on input "radio" at bounding box center [652, 372] width 116 height 30
radio input "true"
click at [1057, 467] on input "Reassign" at bounding box center [1041, 470] width 88 height 32
click at [652, 367] on input "radio" at bounding box center [652, 372] width 116 height 30
radio input "true"
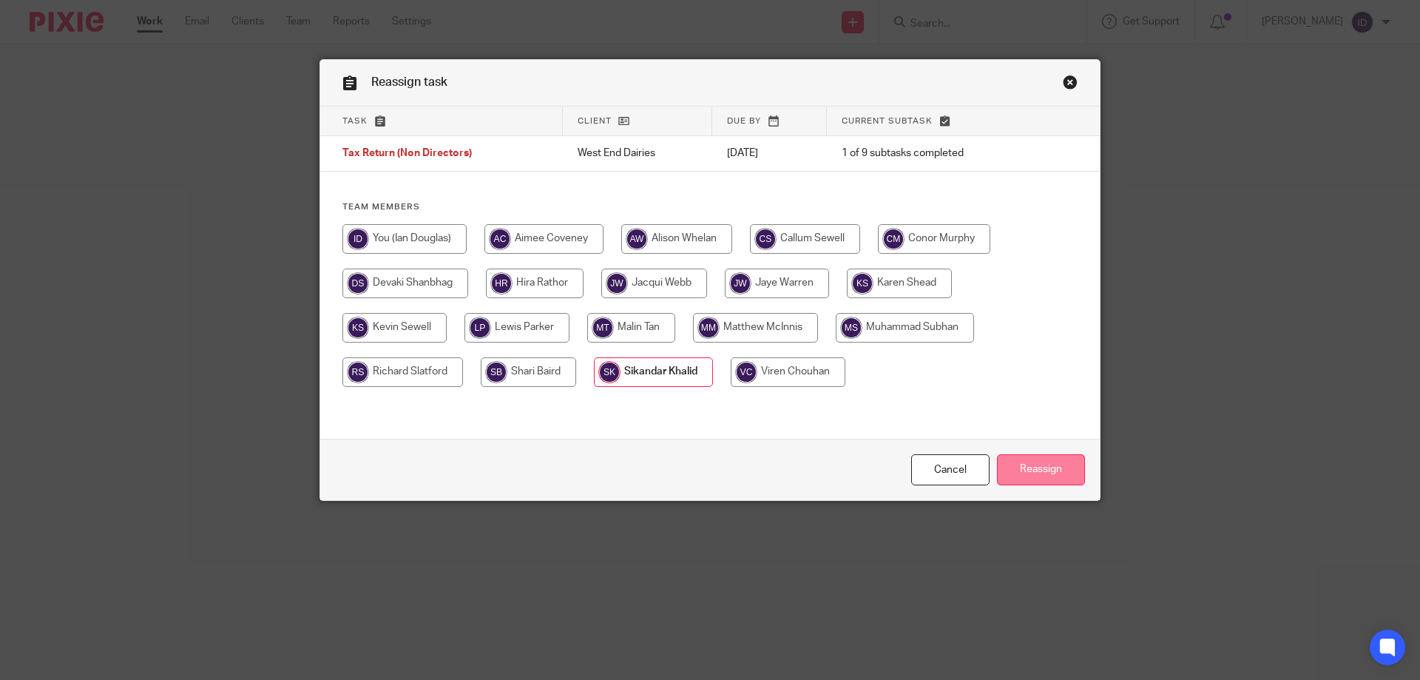
click at [1032, 467] on input "Reassign" at bounding box center [1041, 470] width 88 height 32
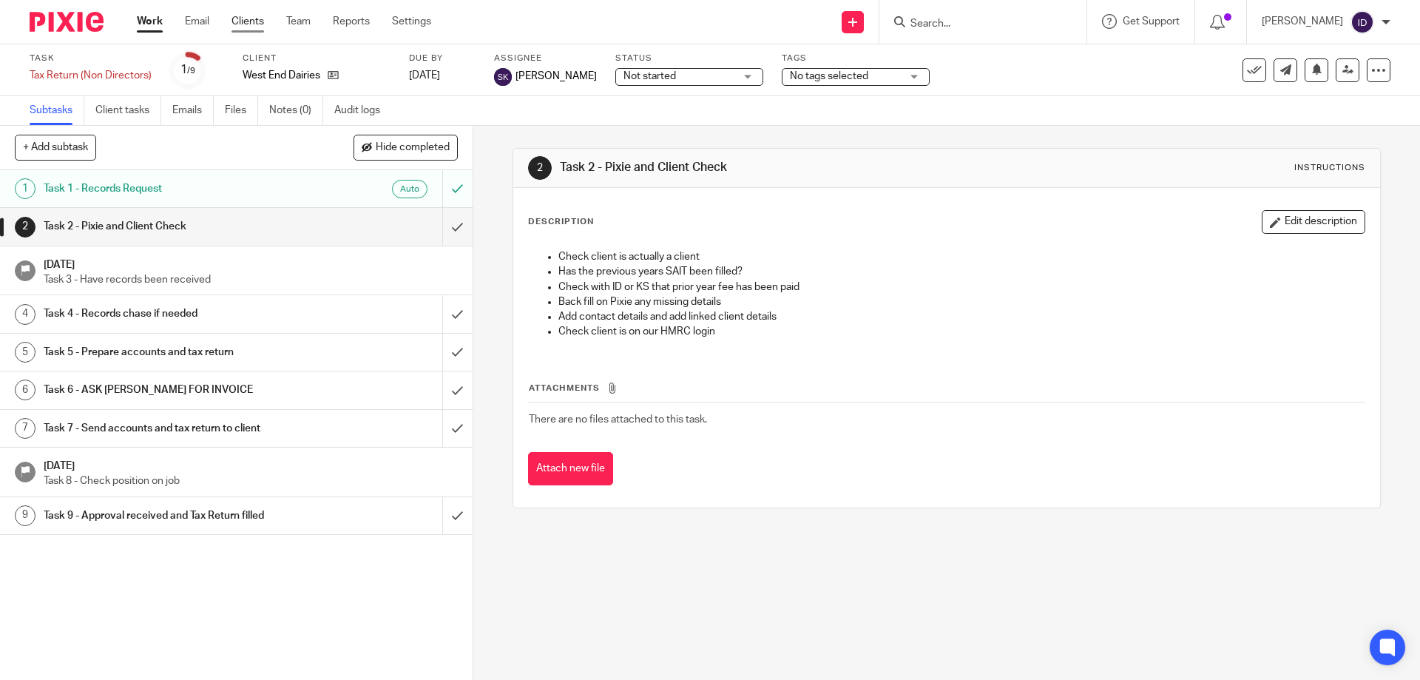
click at [240, 21] on link "Clients" at bounding box center [247, 21] width 33 height 15
click at [982, 21] on input "Search" at bounding box center [975, 24] width 133 height 13
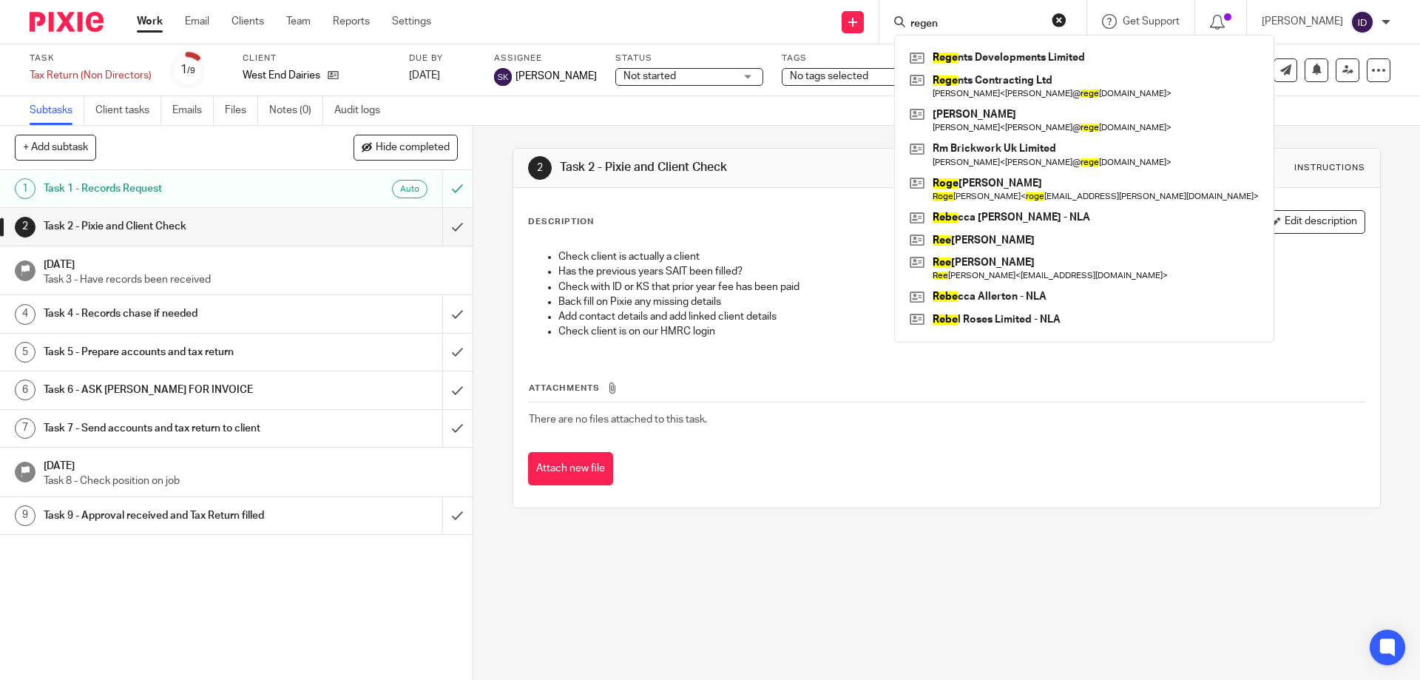
type input "regent"
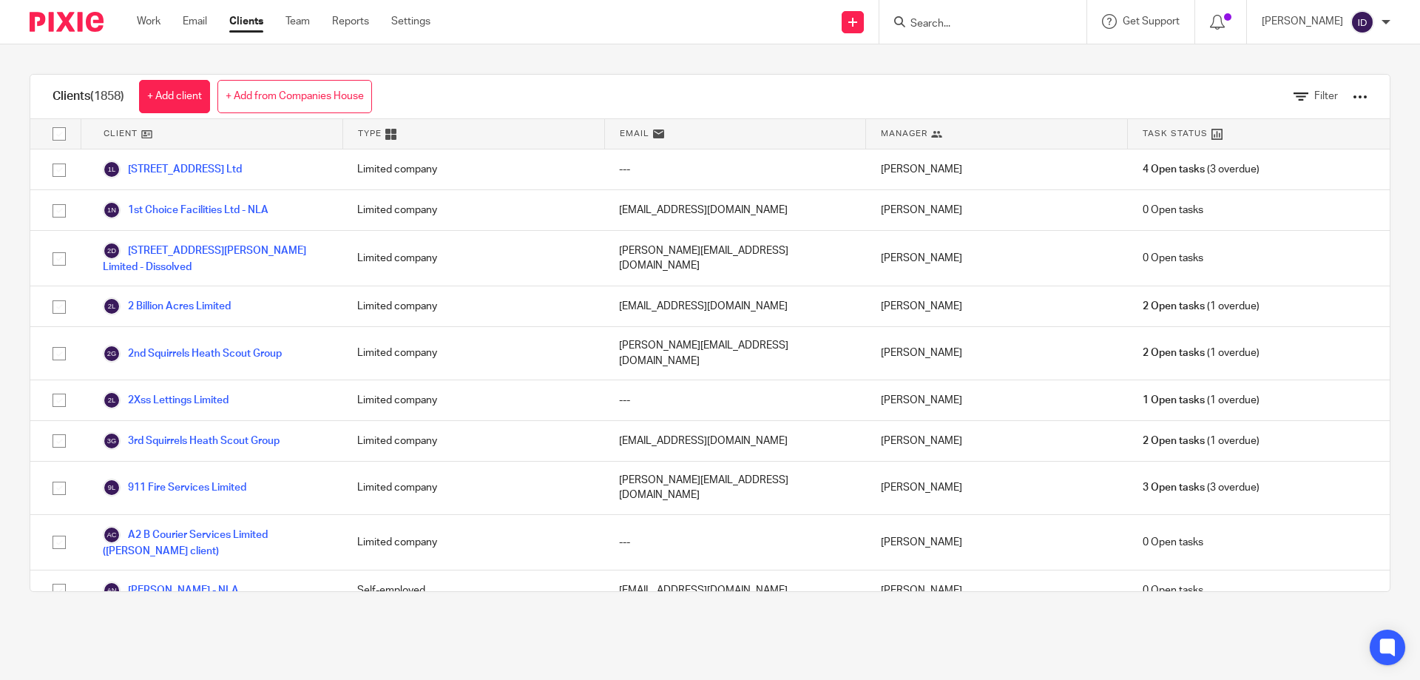
click at [992, 23] on input "Search" at bounding box center [975, 24] width 133 height 13
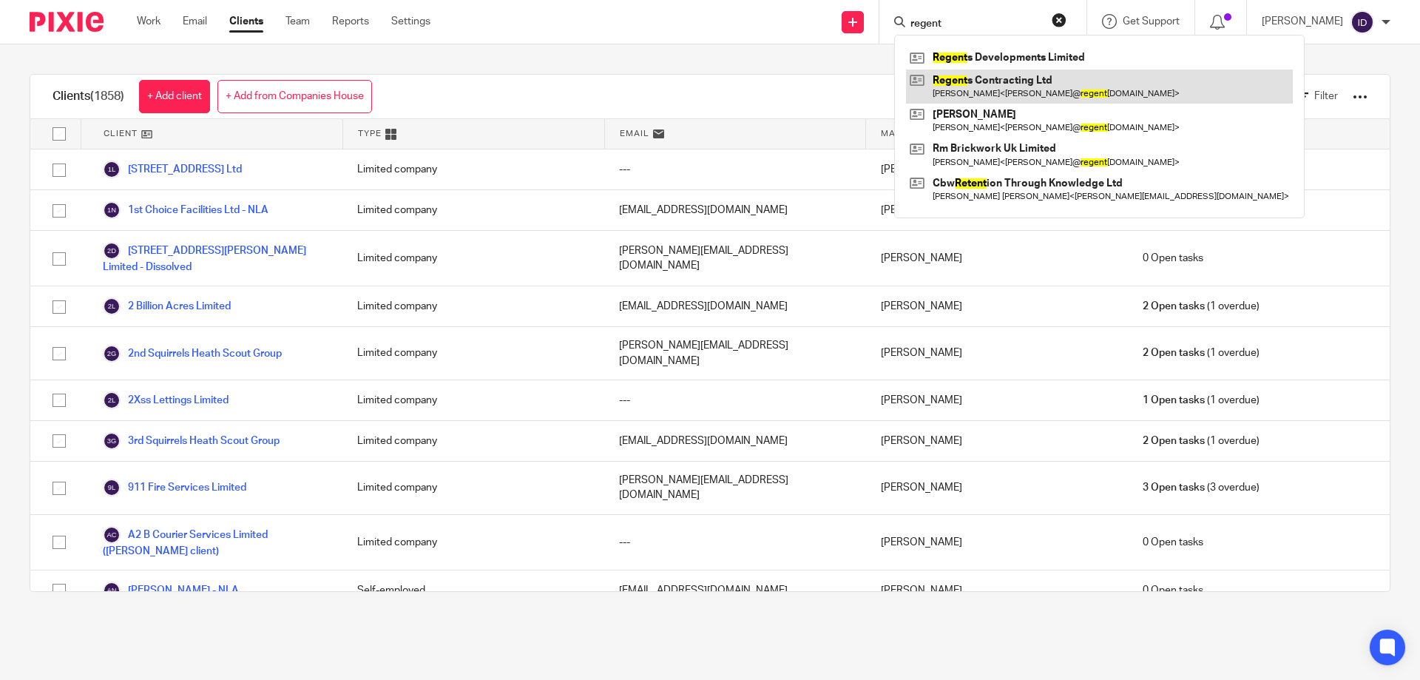
type input "regent"
click at [992, 81] on link at bounding box center [1099, 87] width 387 height 34
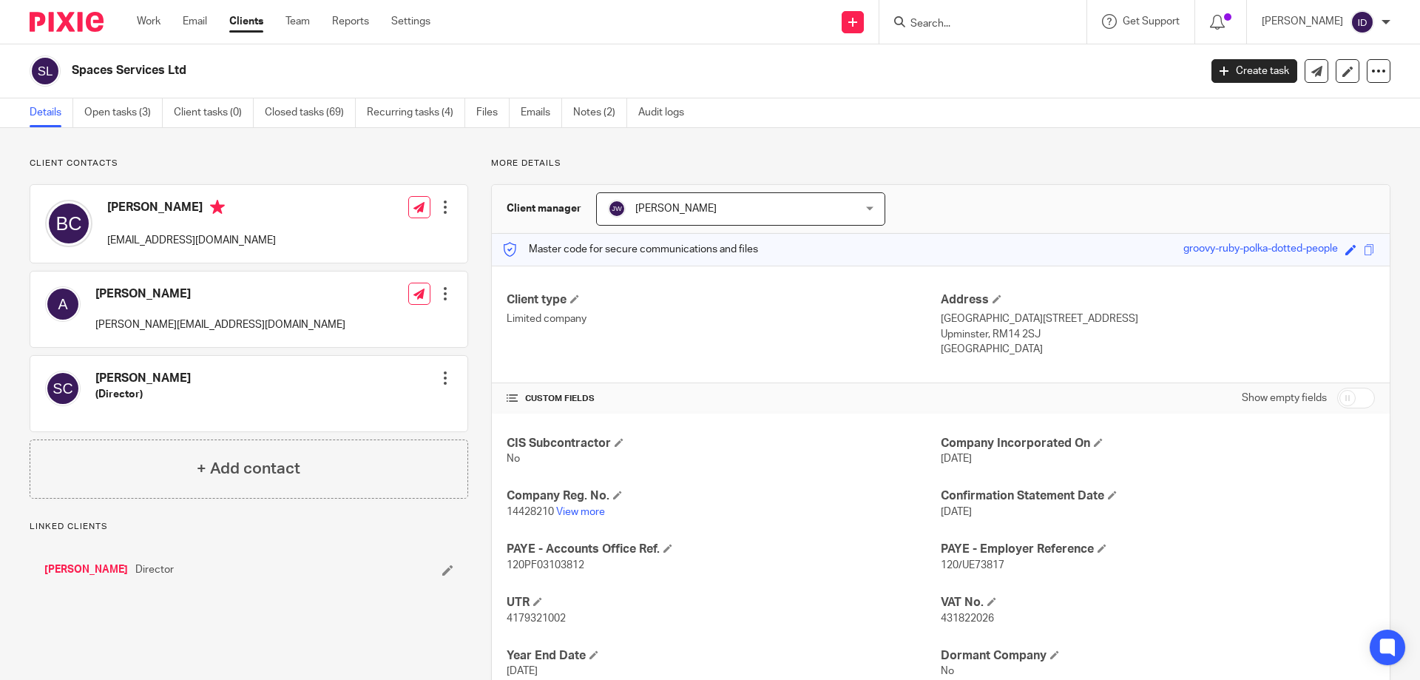
click at [939, 30] on input "Search" at bounding box center [975, 24] width 133 height 13
click at [970, 33] on div at bounding box center [982, 22] width 207 height 44
click at [968, 25] on input "Search" at bounding box center [975, 24] width 133 height 13
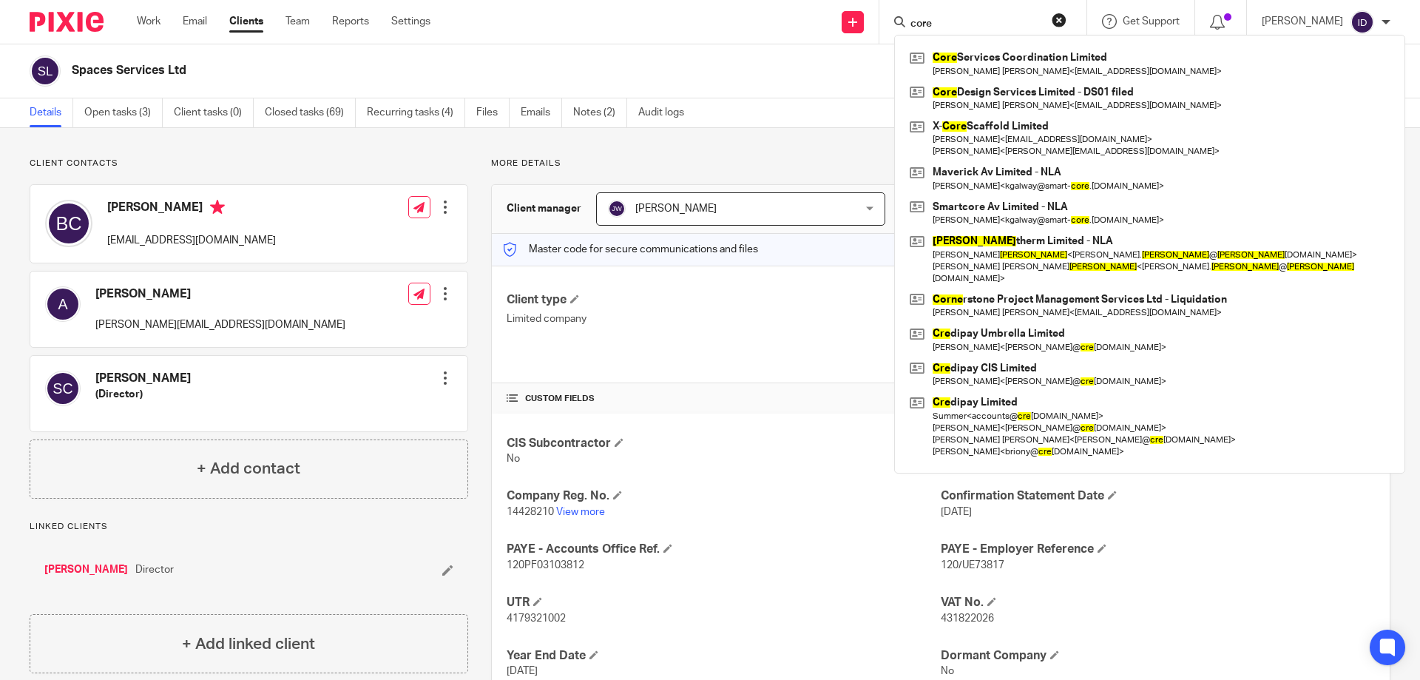
type input "core"
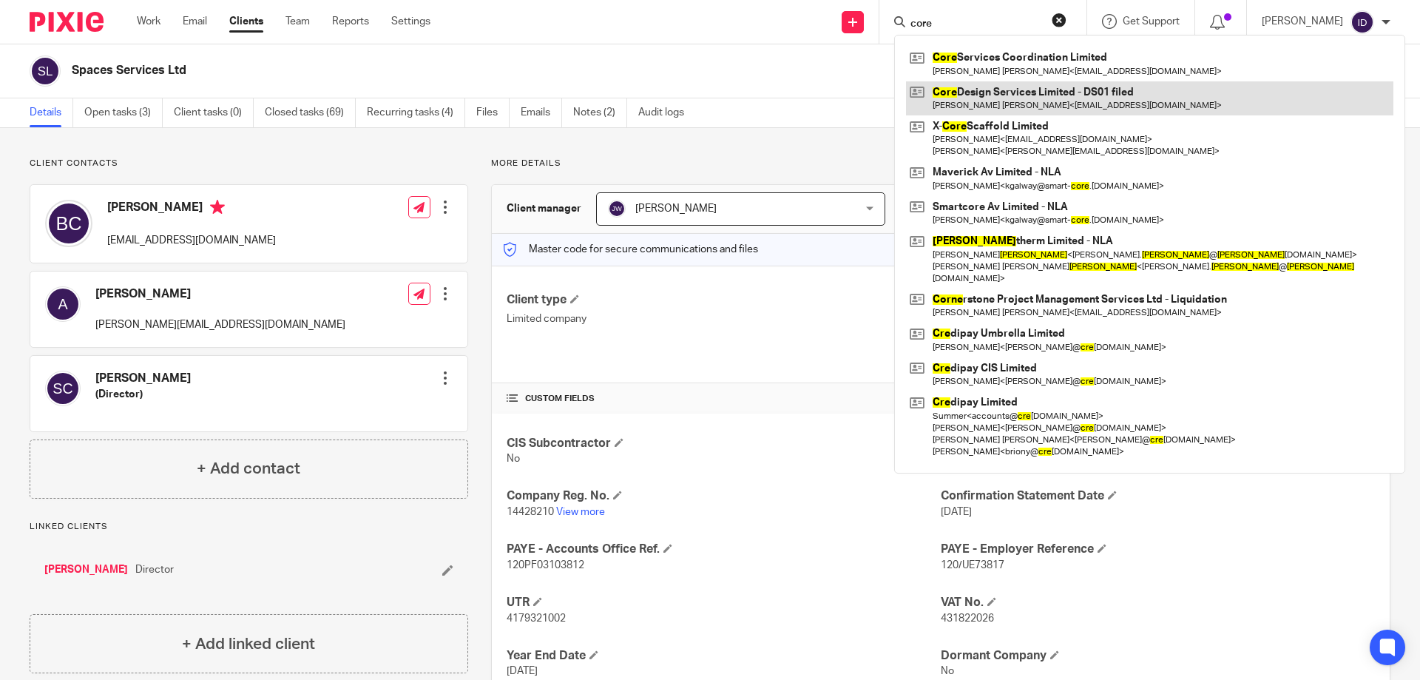
click at [993, 95] on link at bounding box center [1149, 98] width 487 height 34
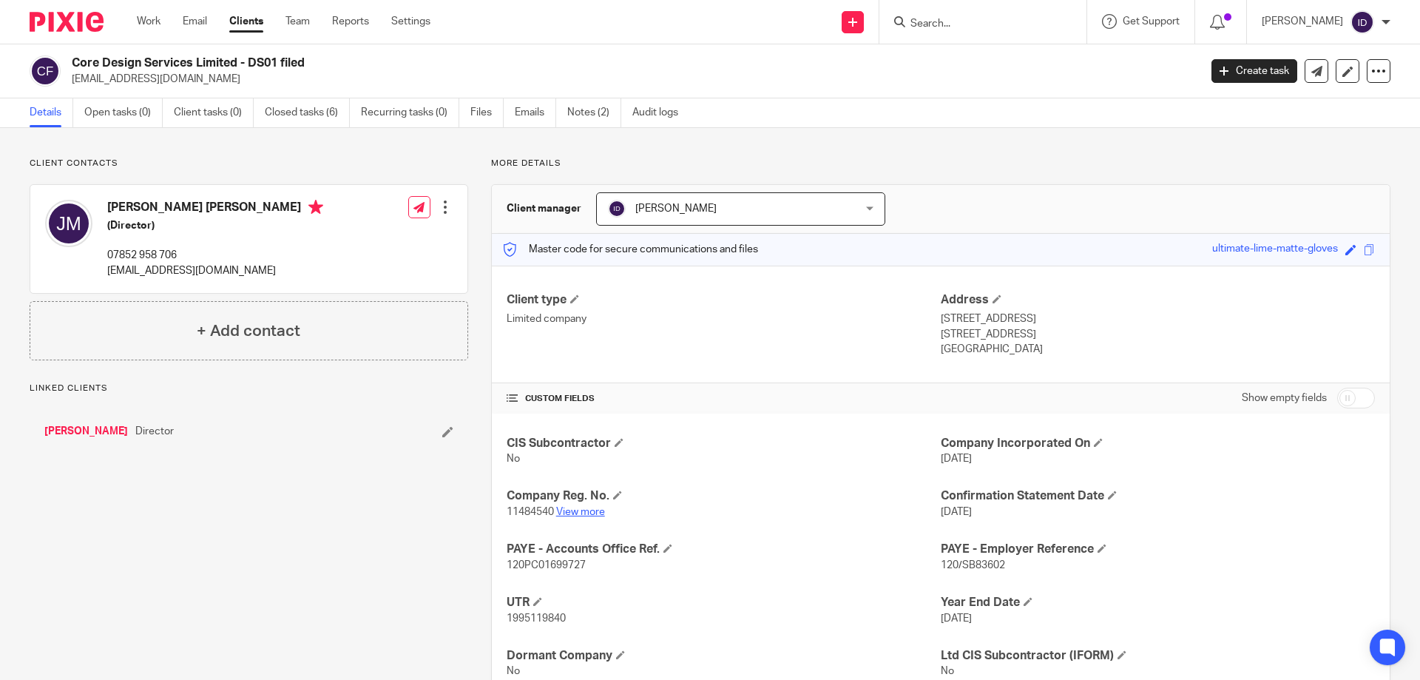
click at [583, 512] on link "View more" at bounding box center [580, 512] width 49 height 10
click at [965, 23] on input "Search" at bounding box center [975, 24] width 133 height 13
type input "evo"
click at [1012, 56] on link at bounding box center [1017, 58] width 222 height 22
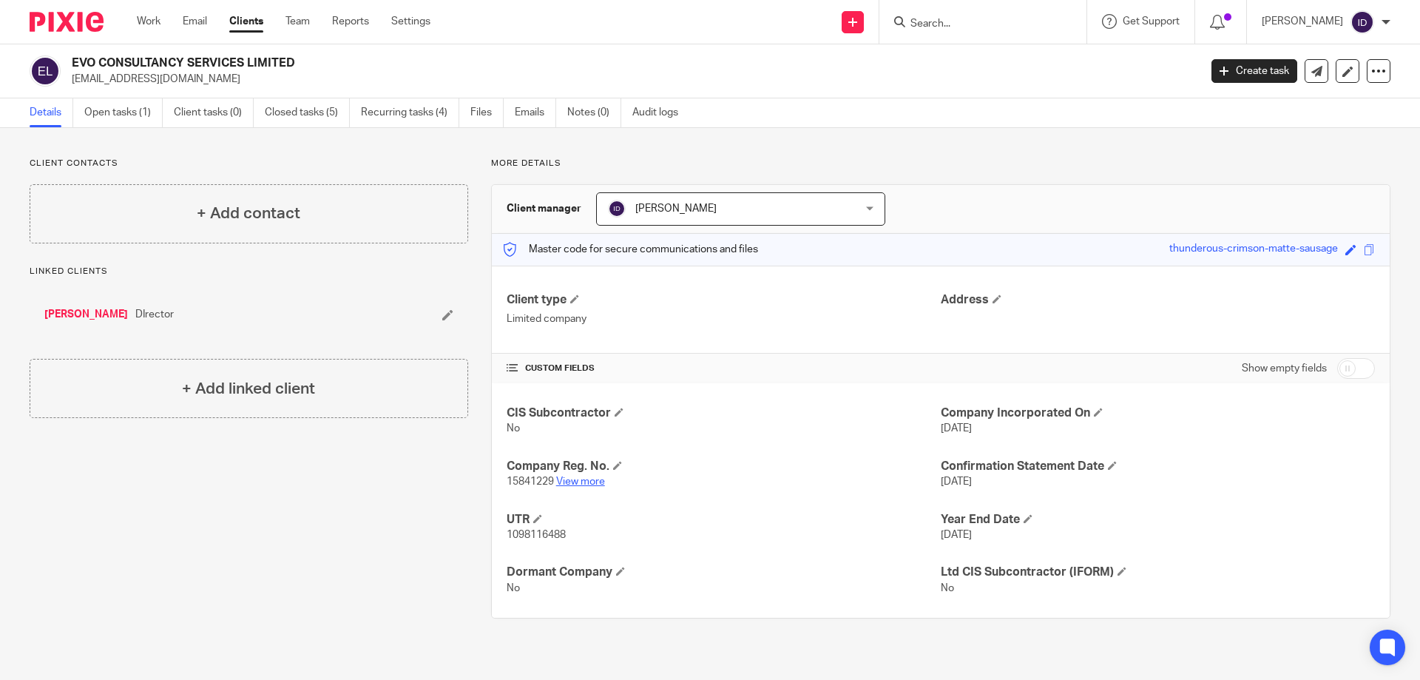
click at [572, 481] on link "View more" at bounding box center [580, 481] width 49 height 10
click at [957, 24] on input "Search" at bounding box center [975, 24] width 133 height 13
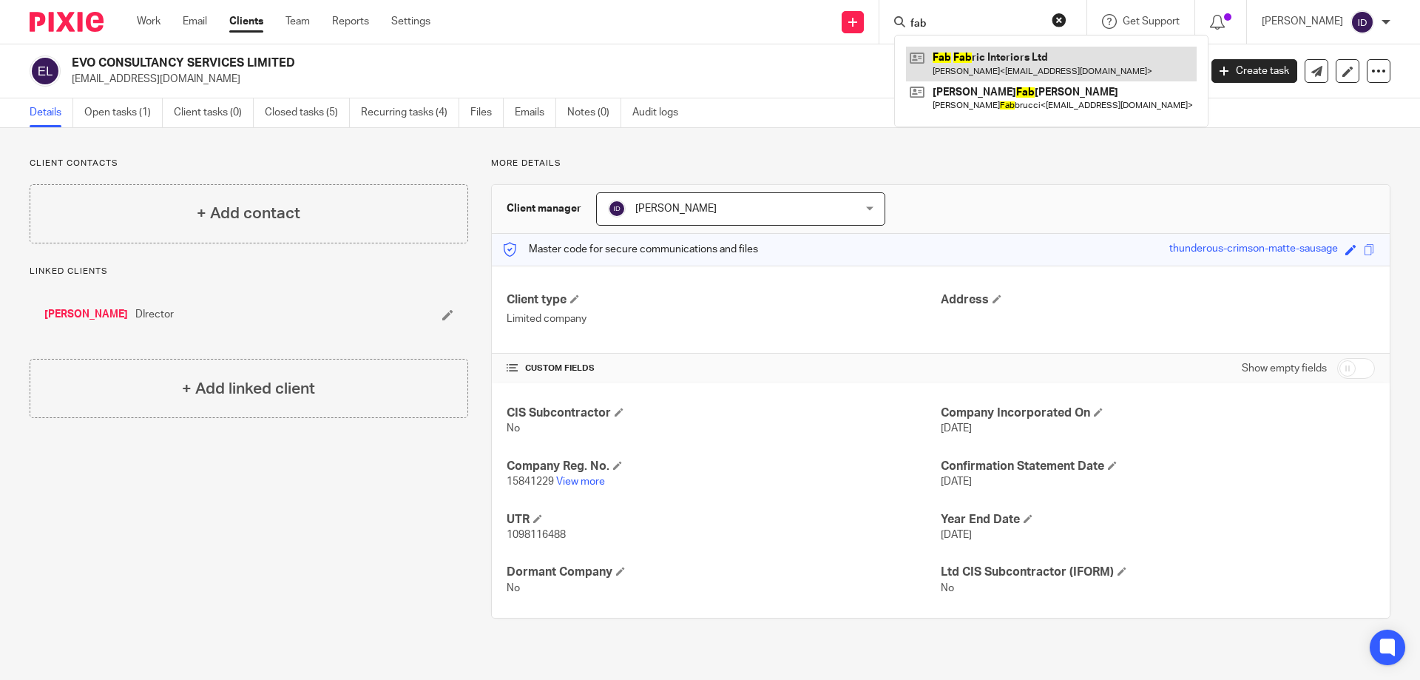
type input "fab"
click at [1007, 60] on link at bounding box center [1051, 64] width 291 height 34
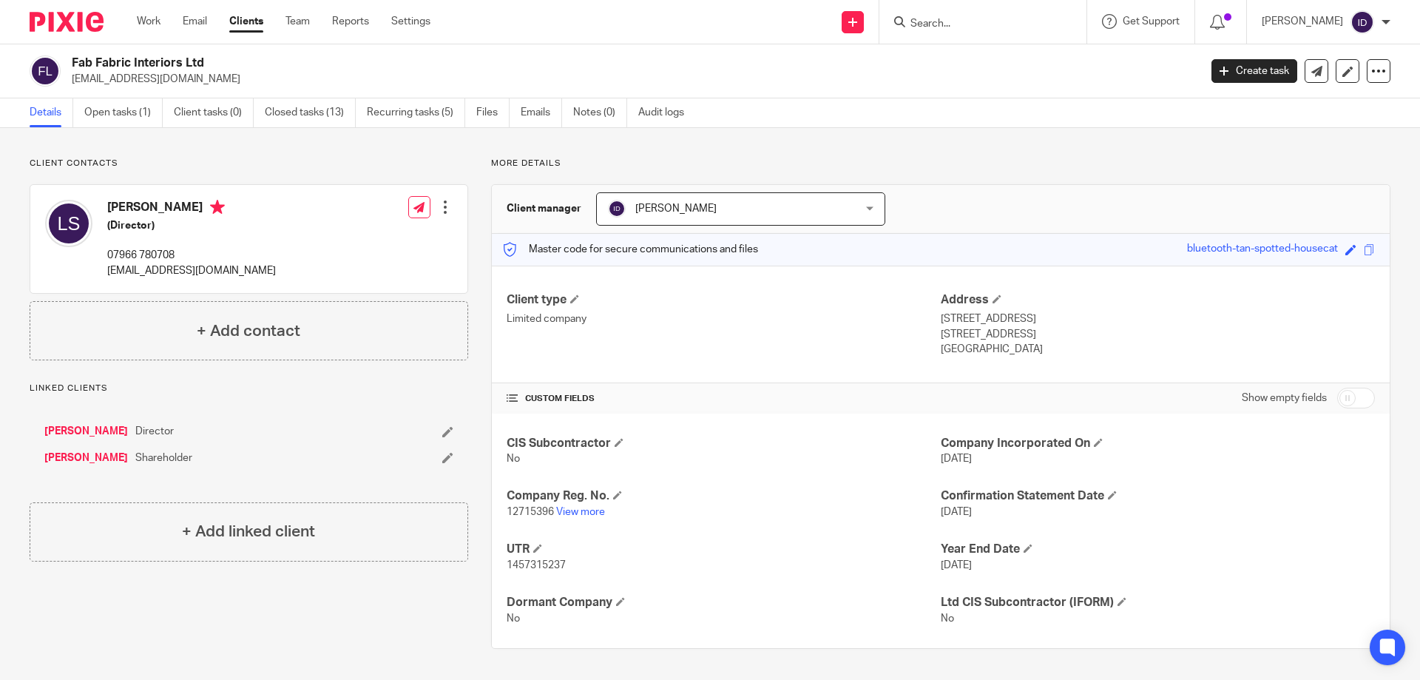
click at [951, 32] on div at bounding box center [982, 22] width 207 height 44
click at [954, 25] on input "Search" at bounding box center [975, 24] width 133 height 13
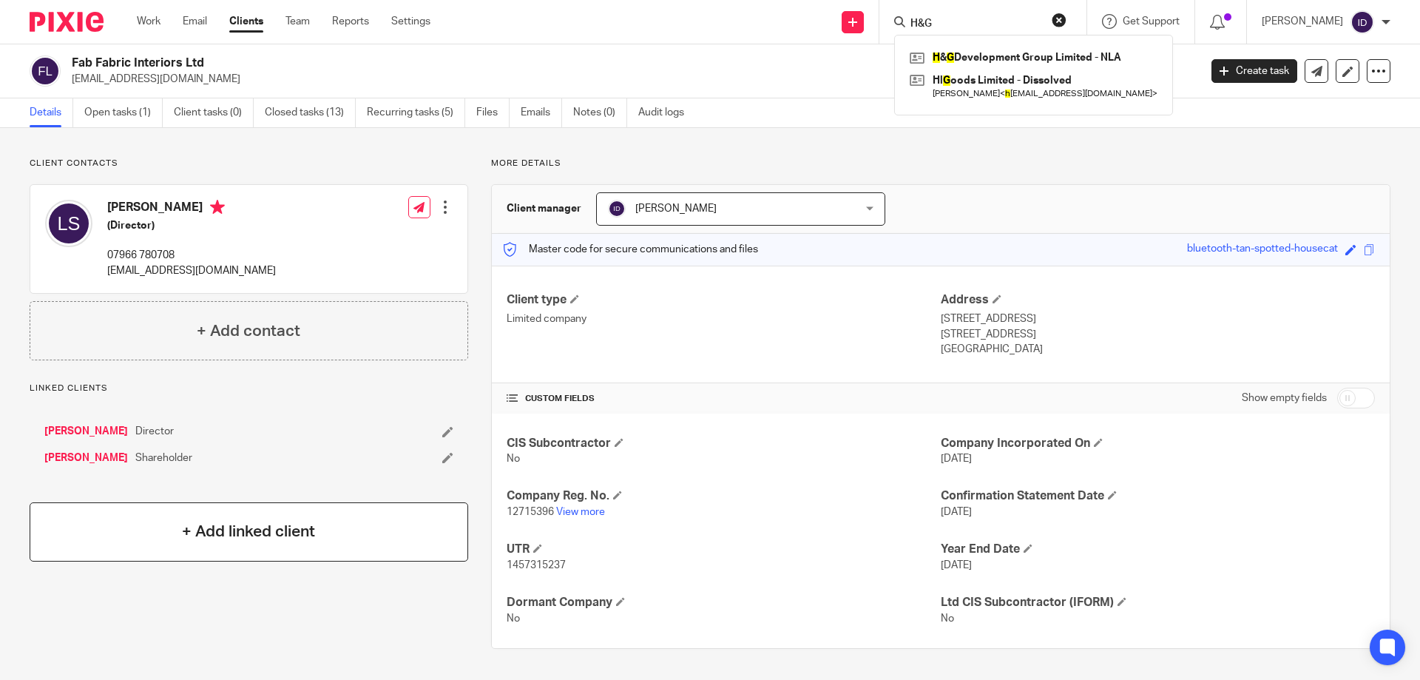
type input "H&G"
drag, startPoint x: 965, startPoint y: 21, endPoint x: 898, endPoint y: 27, distance: 67.5
click at [898, 27] on div "Send new email Create task Add client H&G H & G Development Group Limited - NLA…" at bounding box center [936, 22] width 967 height 44
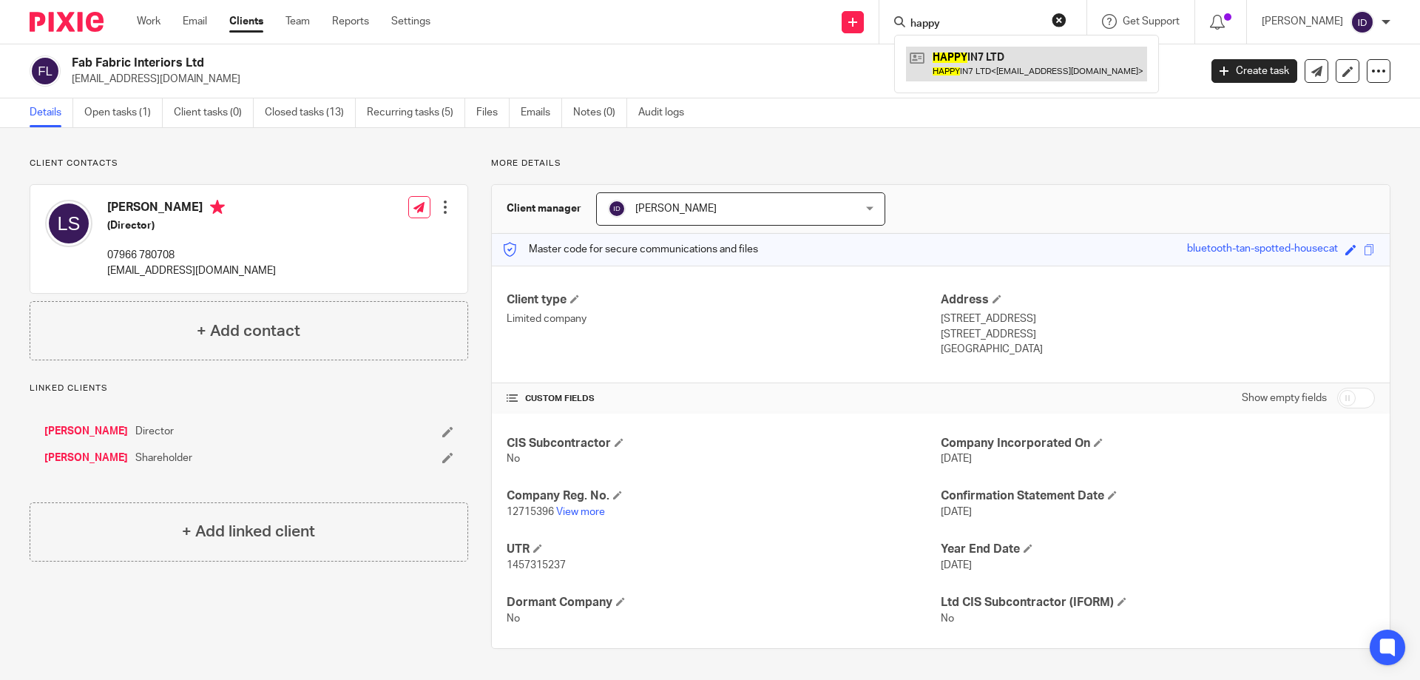
type input "happy"
click at [1036, 53] on link at bounding box center [1026, 64] width 241 height 34
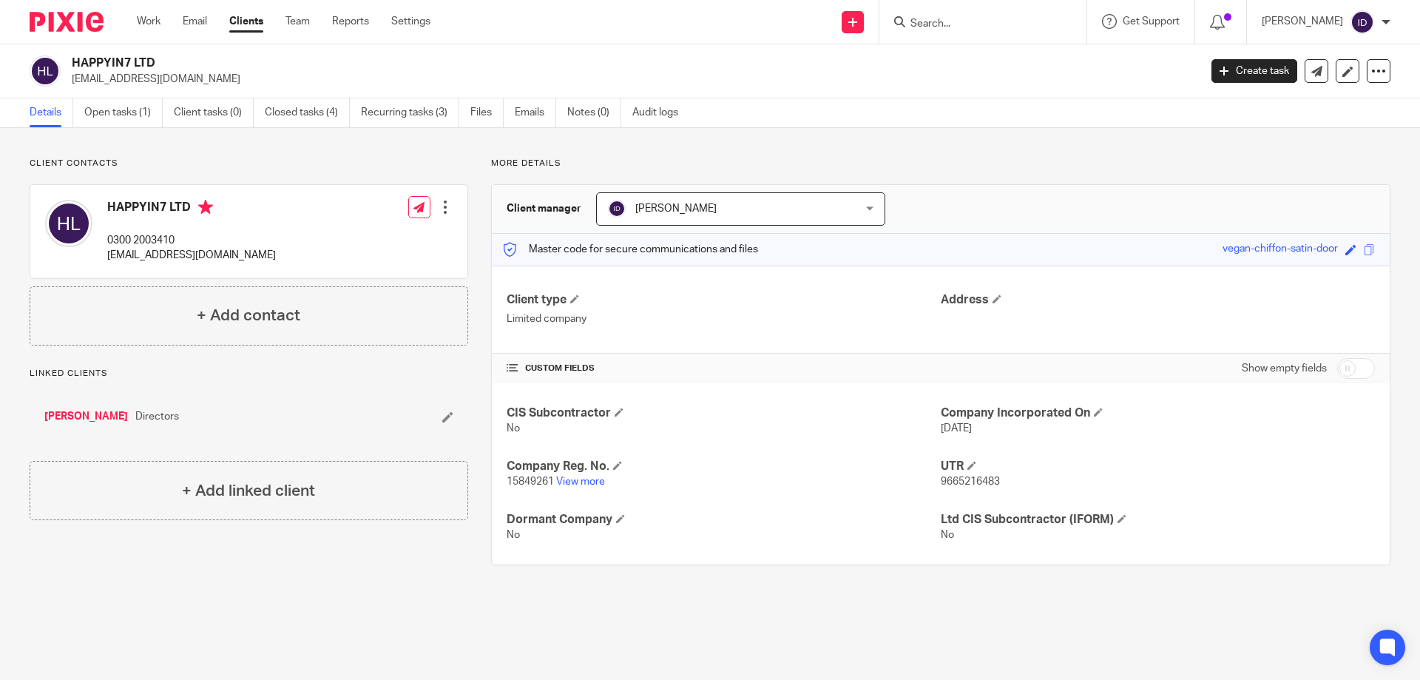
click at [974, 24] on input "Search" at bounding box center [975, 24] width 133 height 13
drag, startPoint x: 981, startPoint y: 24, endPoint x: 916, endPoint y: 27, distance: 65.2
click at [916, 27] on div "NH Lon No results found. Try searching for the name of a client or contact..." at bounding box center [982, 22] width 207 height 44
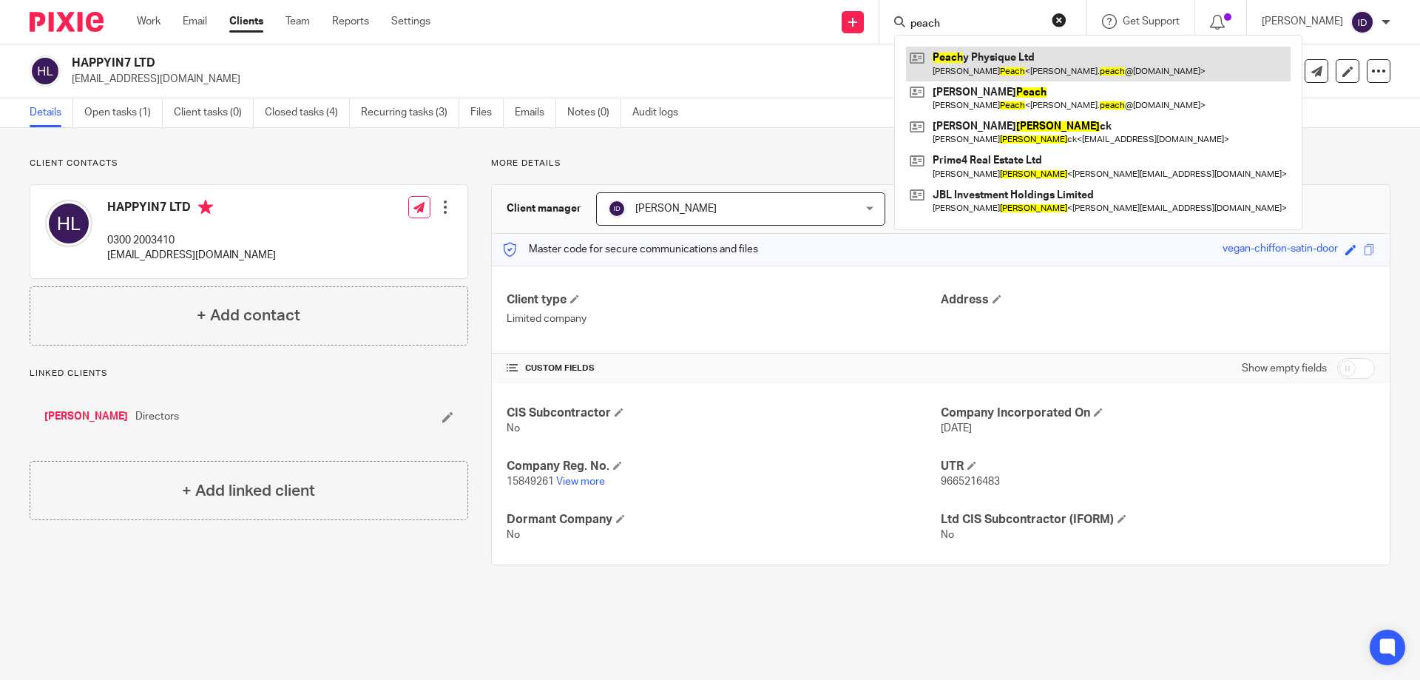
type input "peach"
click at [969, 61] on link at bounding box center [1098, 64] width 385 height 34
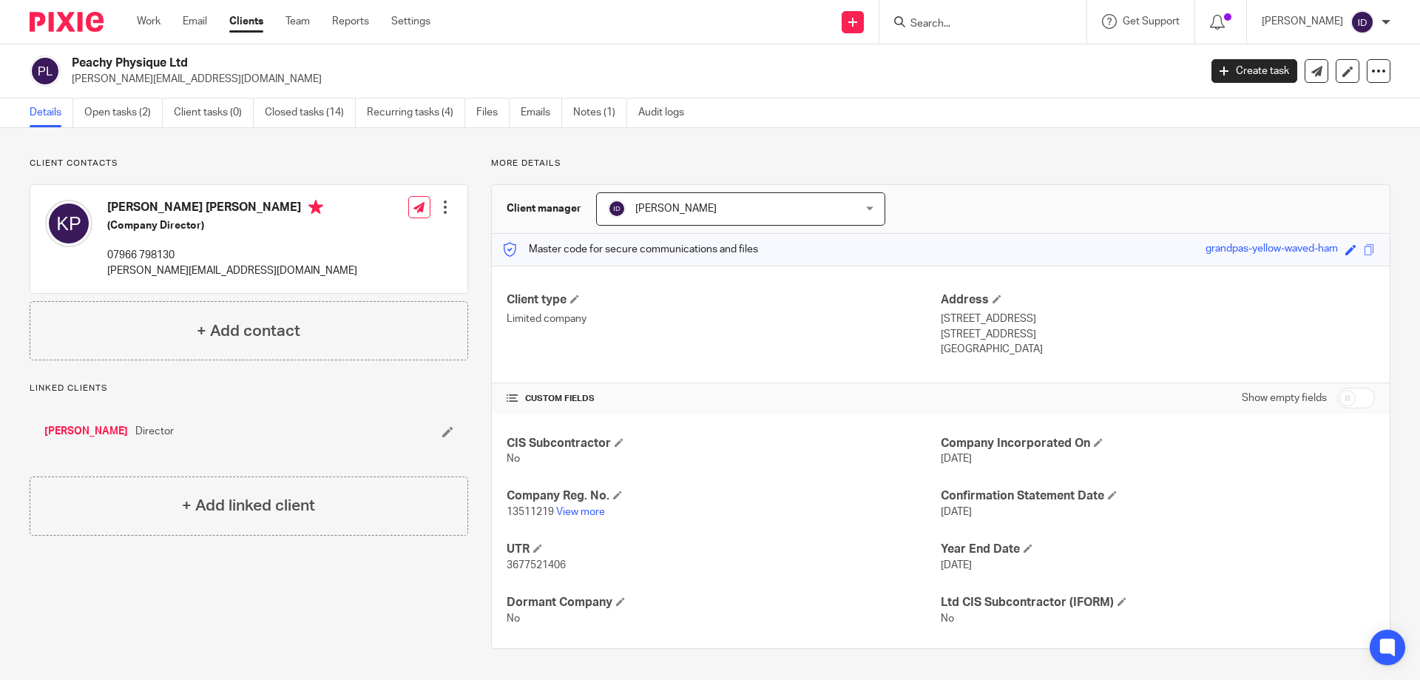
click at [955, 24] on input "Search" at bounding box center [975, 24] width 133 height 13
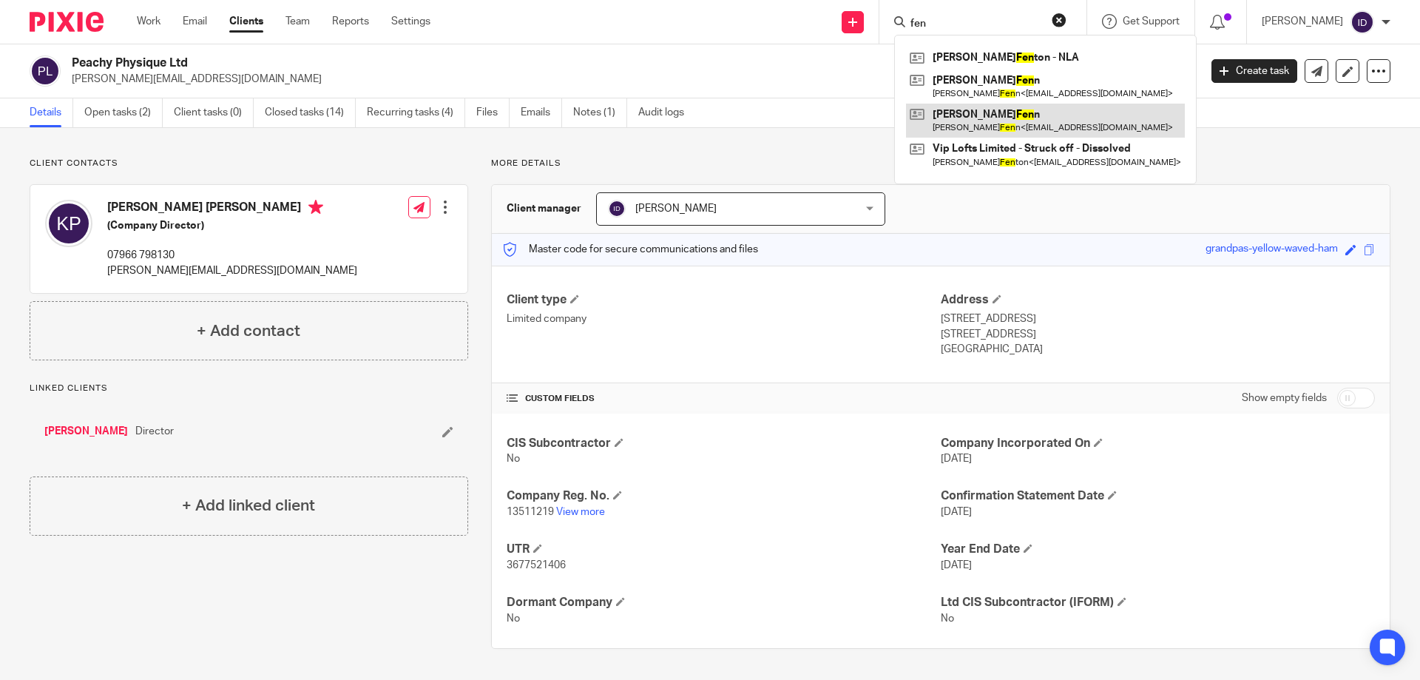
type input "fen"
click at [989, 118] on link at bounding box center [1045, 121] width 279 height 34
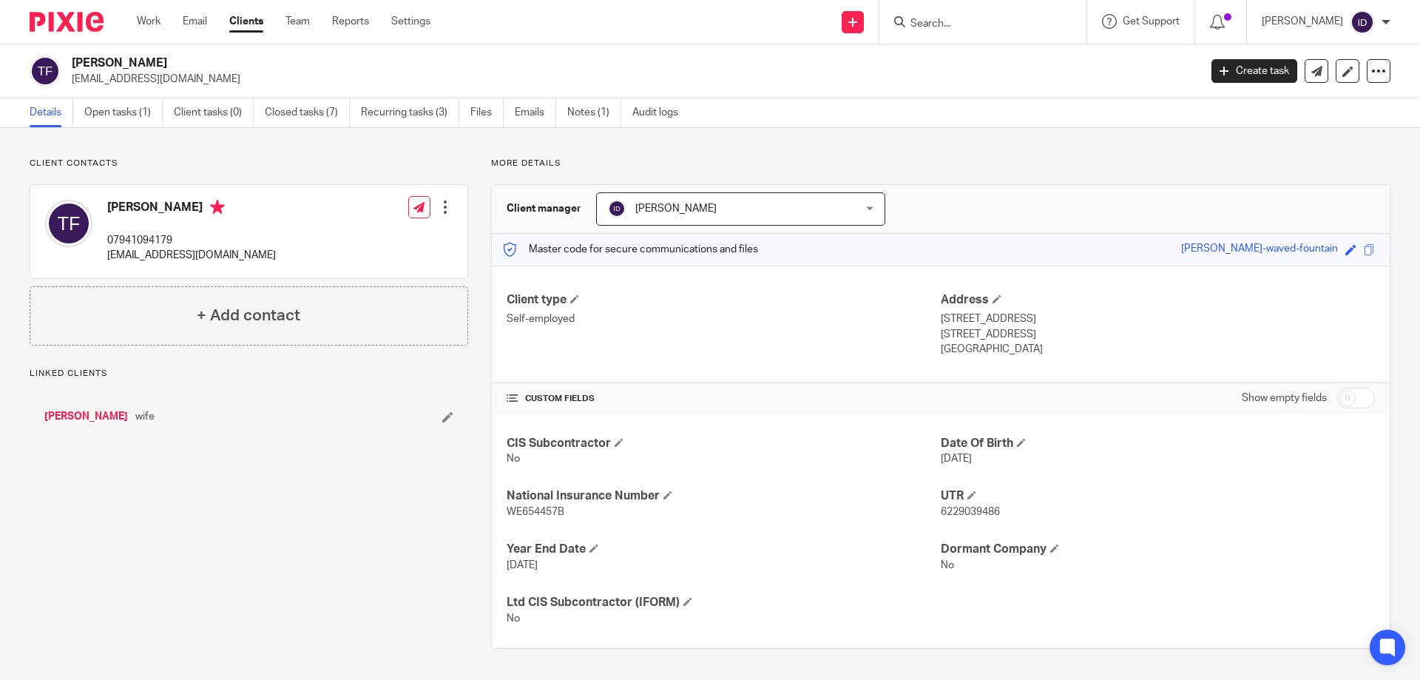
click at [121, 117] on link "Open tasks (1)" at bounding box center [123, 112] width 78 height 29
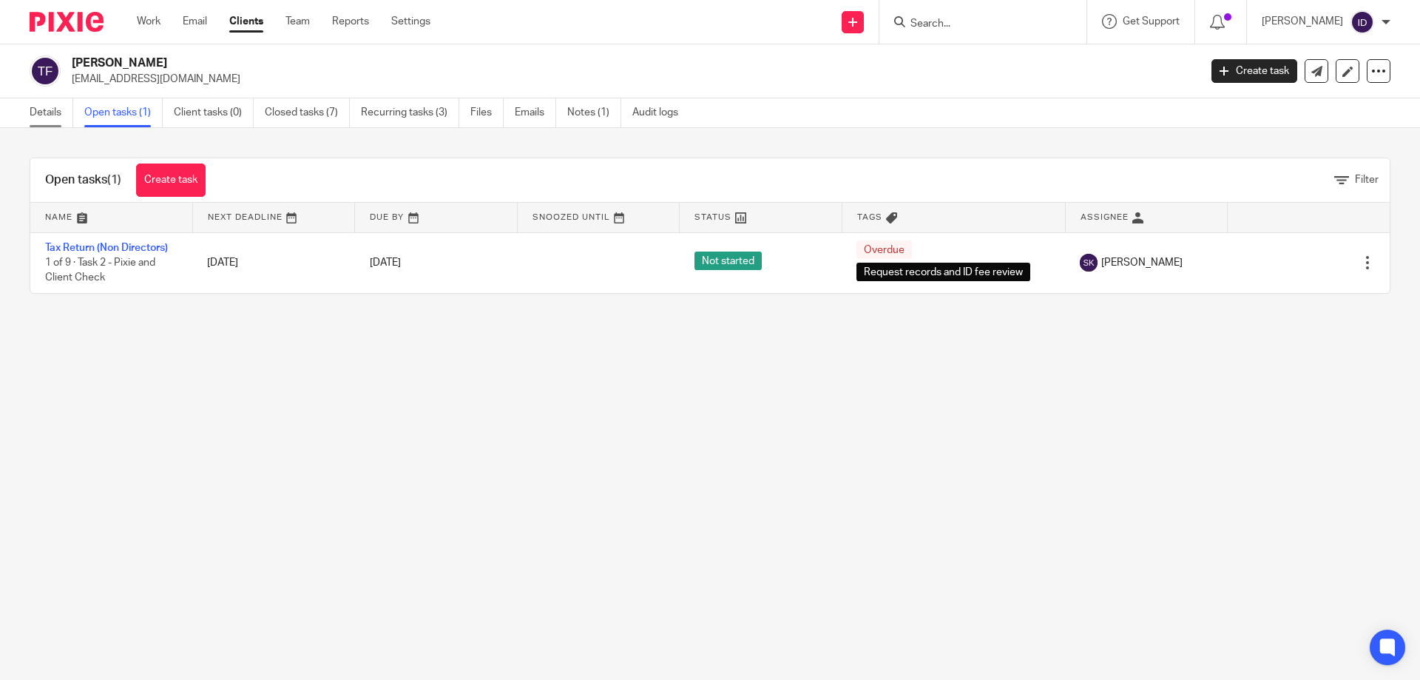
click at [47, 117] on link "Details" at bounding box center [52, 112] width 44 height 29
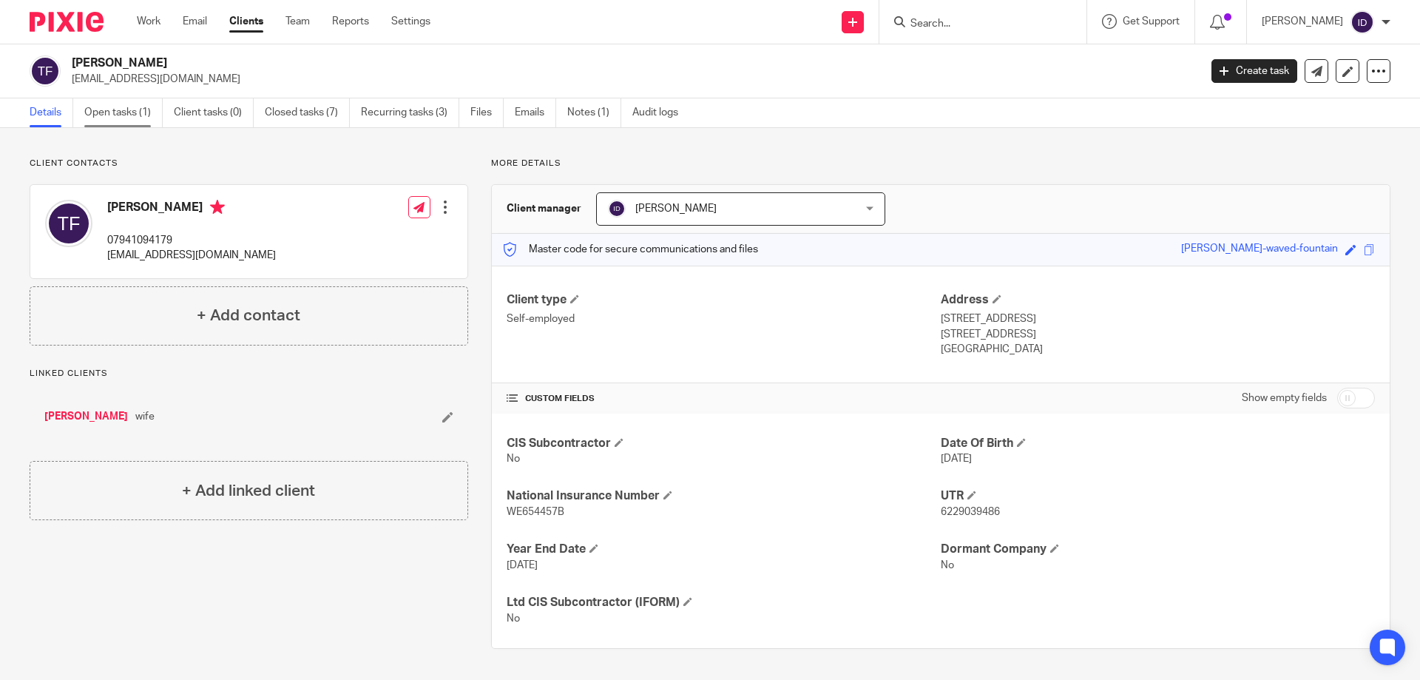
click at [122, 114] on link "Open tasks (1)" at bounding box center [123, 112] width 78 height 29
click at [131, 113] on link "Open tasks (1)" at bounding box center [123, 112] width 78 height 29
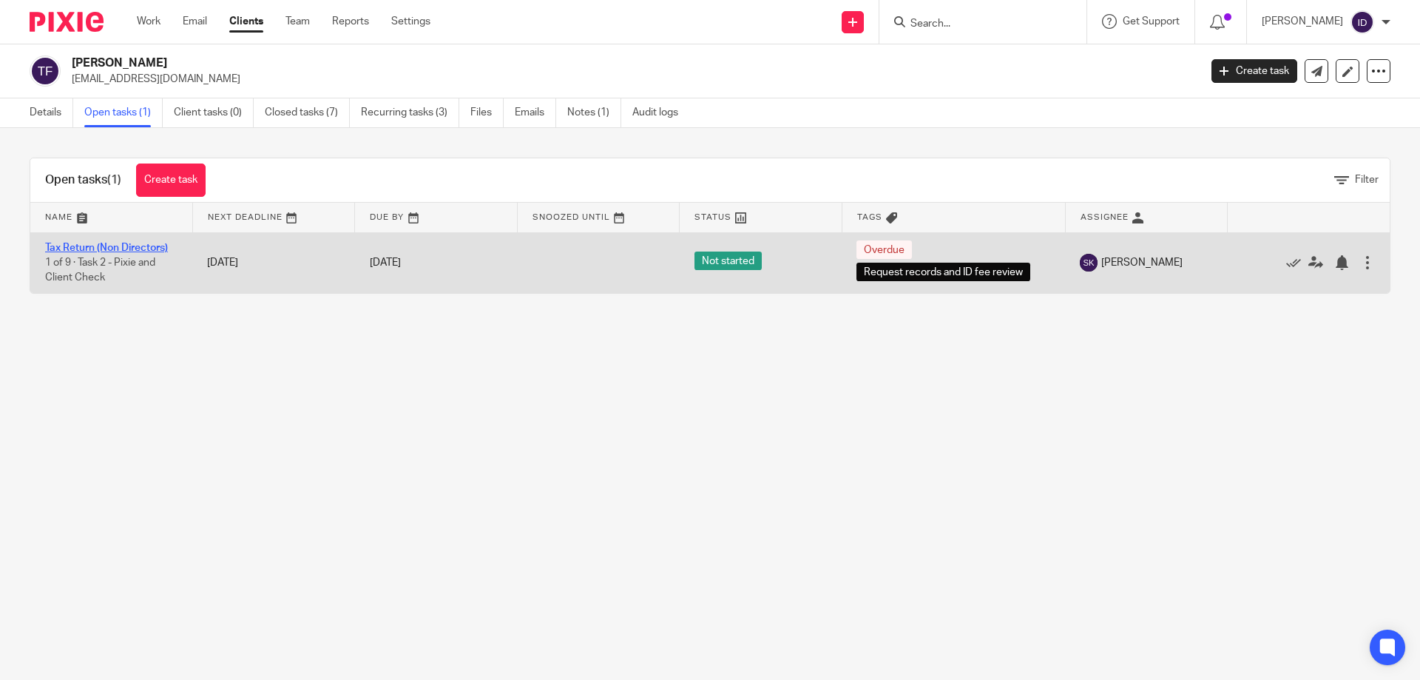
click at [101, 248] on link "Tax Return (Non Directors)" at bounding box center [106, 248] width 123 height 10
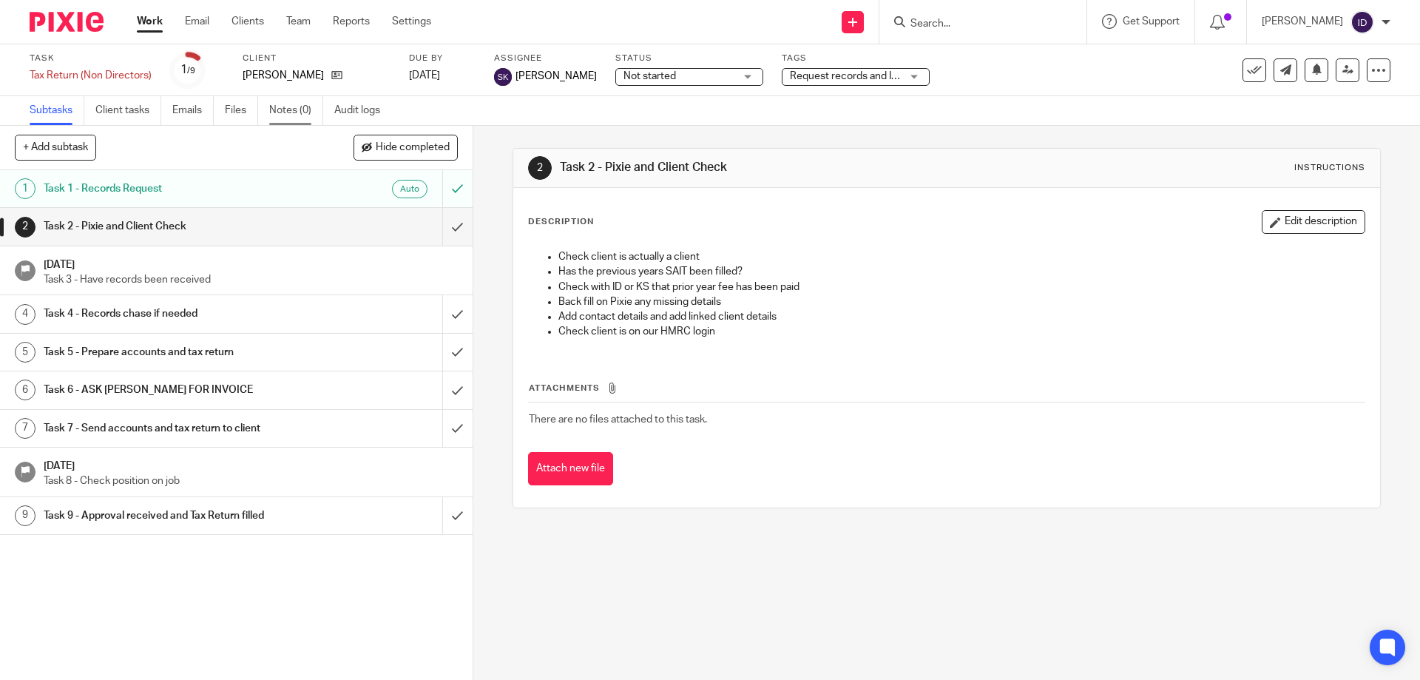
click at [302, 109] on link "Notes (0)" at bounding box center [296, 110] width 54 height 29
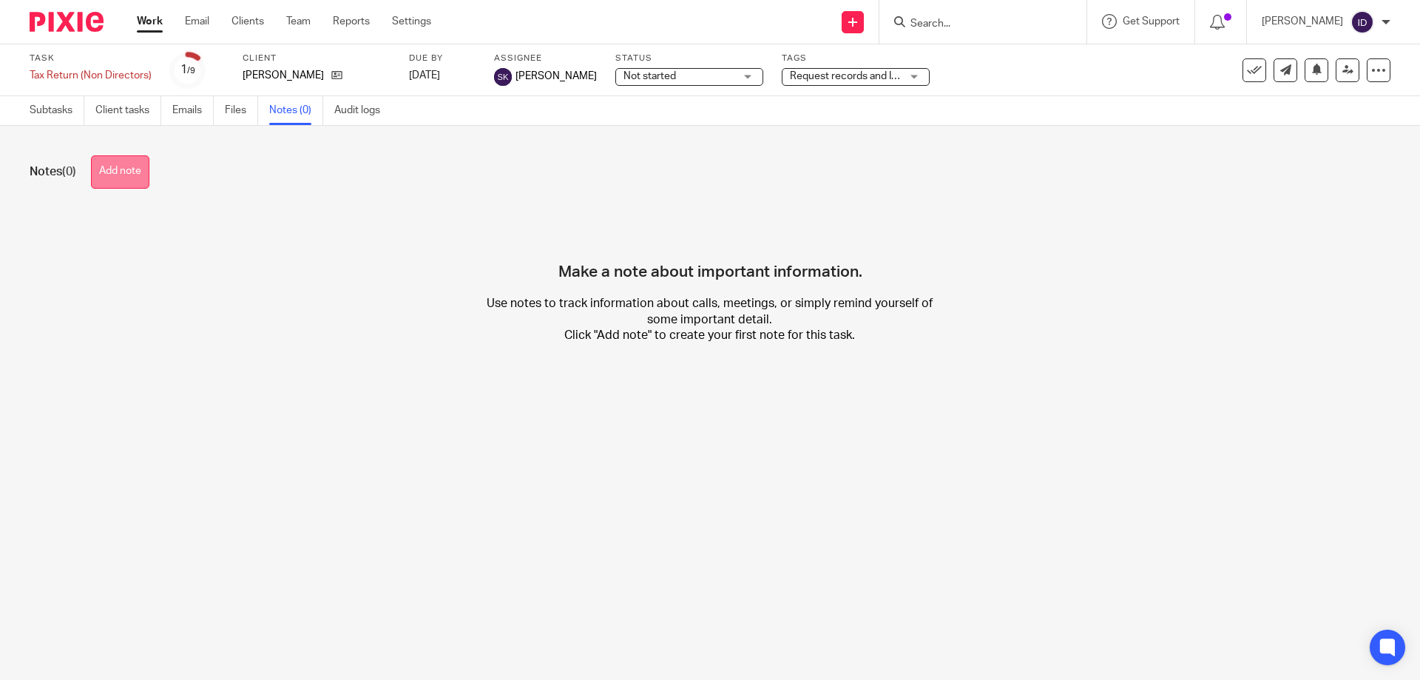
click at [137, 164] on button "Add note" at bounding box center [120, 171] width 58 height 33
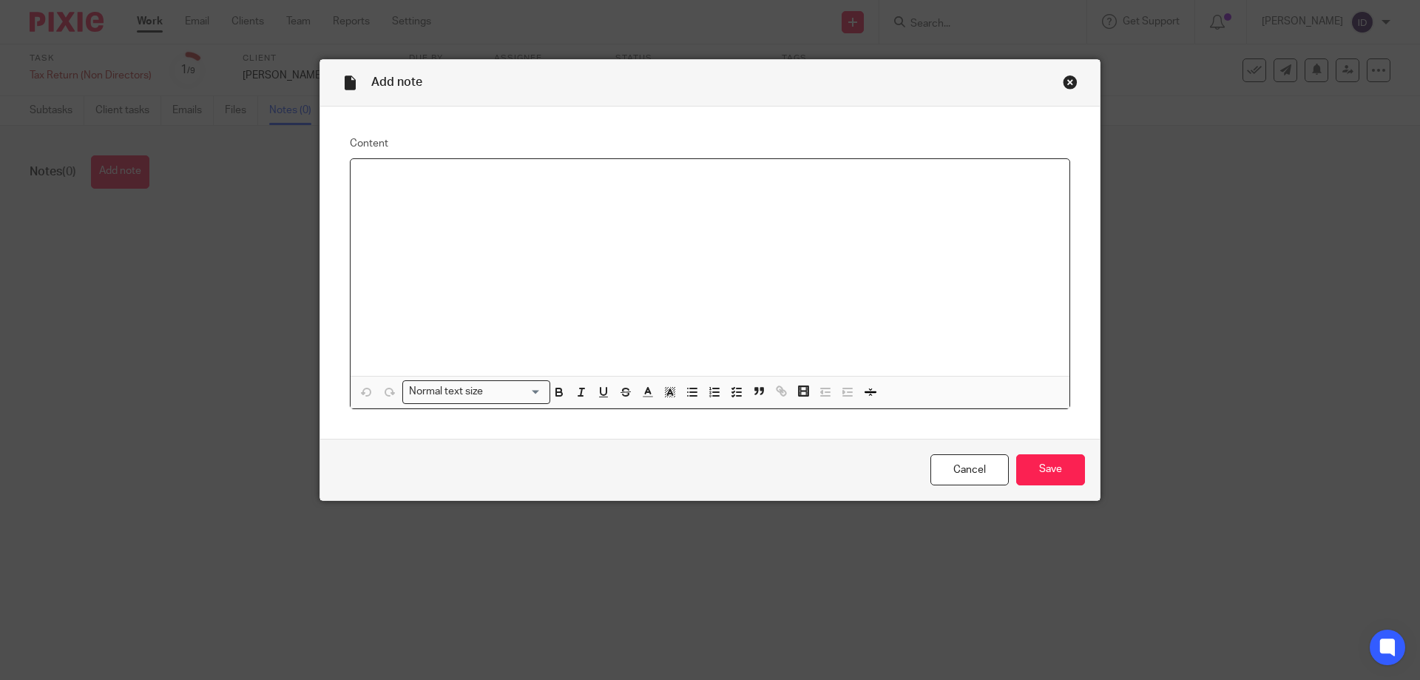
click at [448, 220] on div at bounding box center [710, 267] width 719 height 217
click at [1040, 467] on input "Save" at bounding box center [1050, 470] width 69 height 32
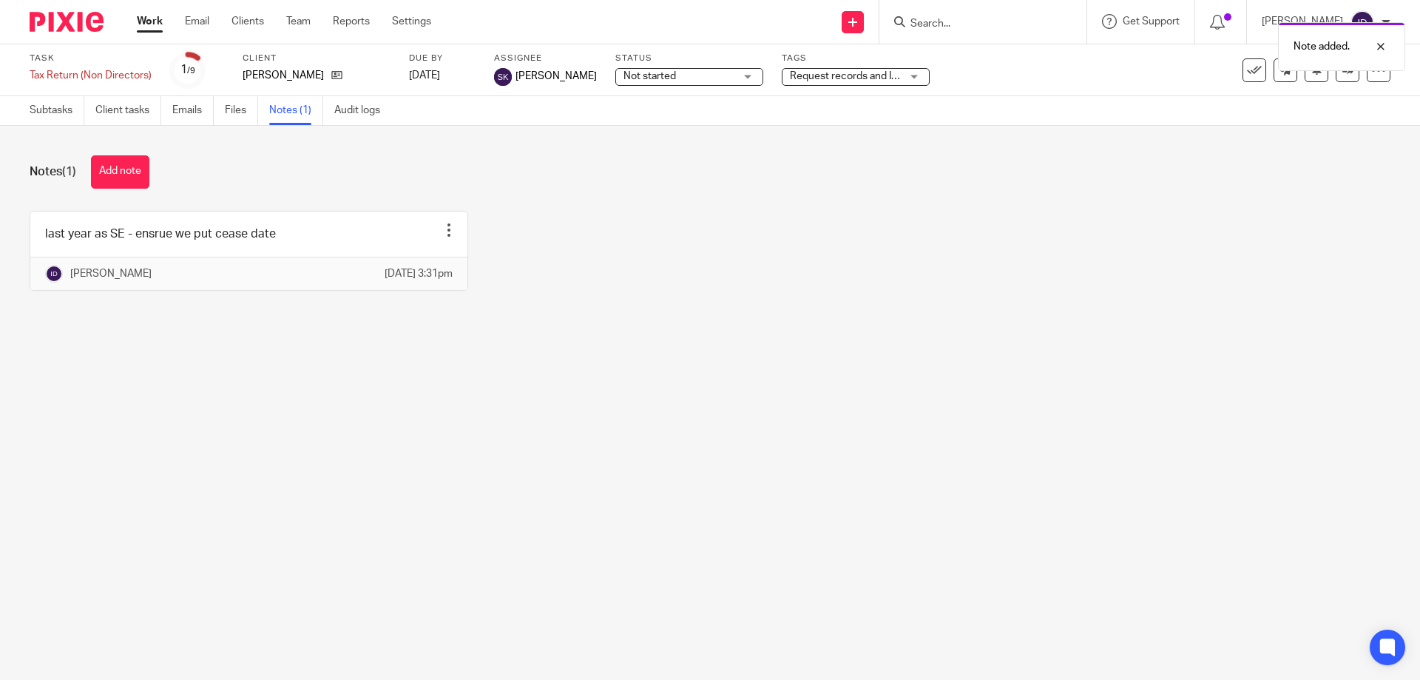
click at [832, 73] on span "Request records and ID fee review" at bounding box center [869, 76] width 159 height 10
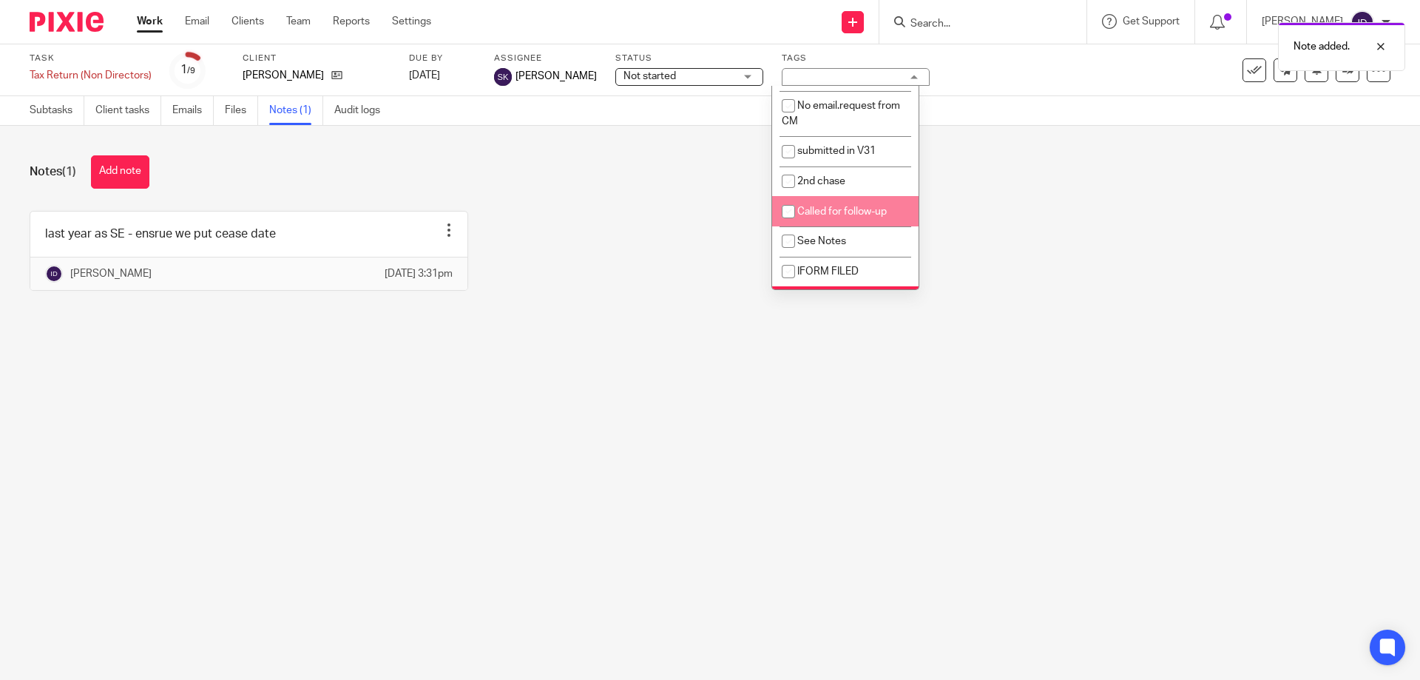
scroll to position [412, 0]
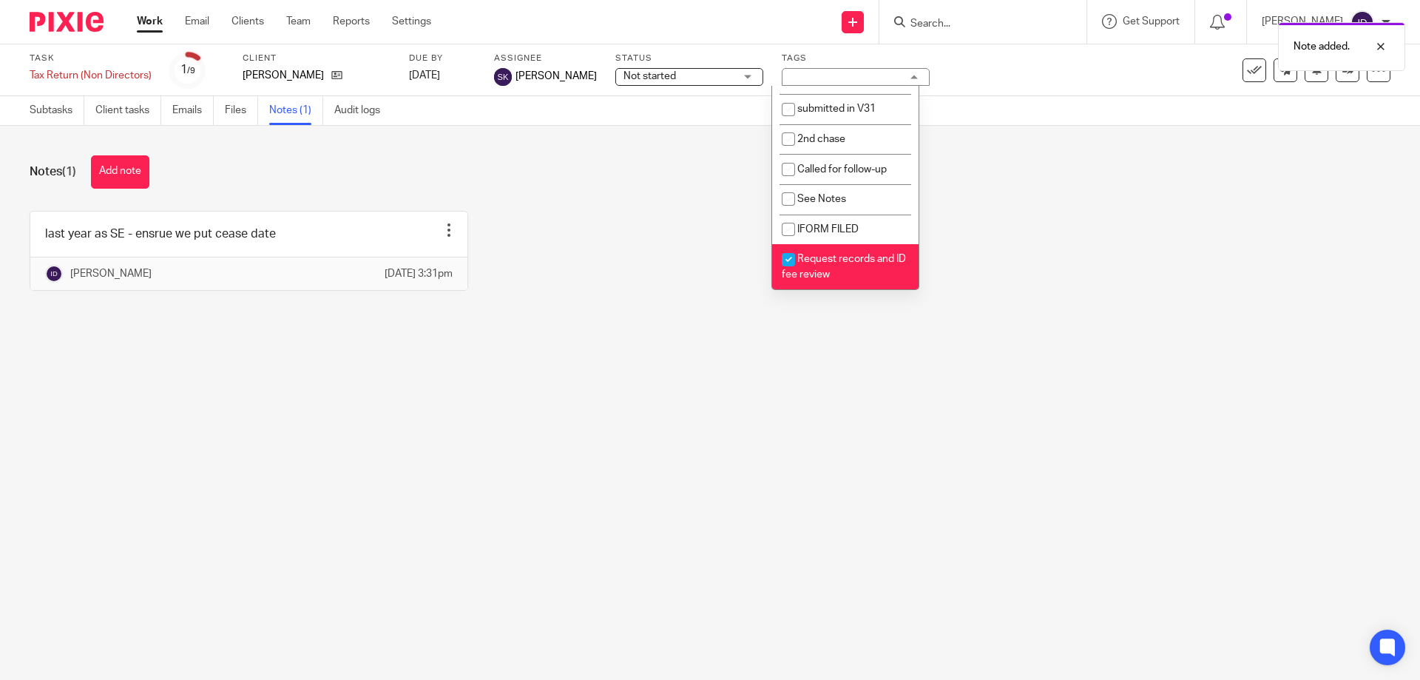
click at [788, 257] on input "checkbox" at bounding box center [788, 260] width 28 height 28
checkbox input "false"
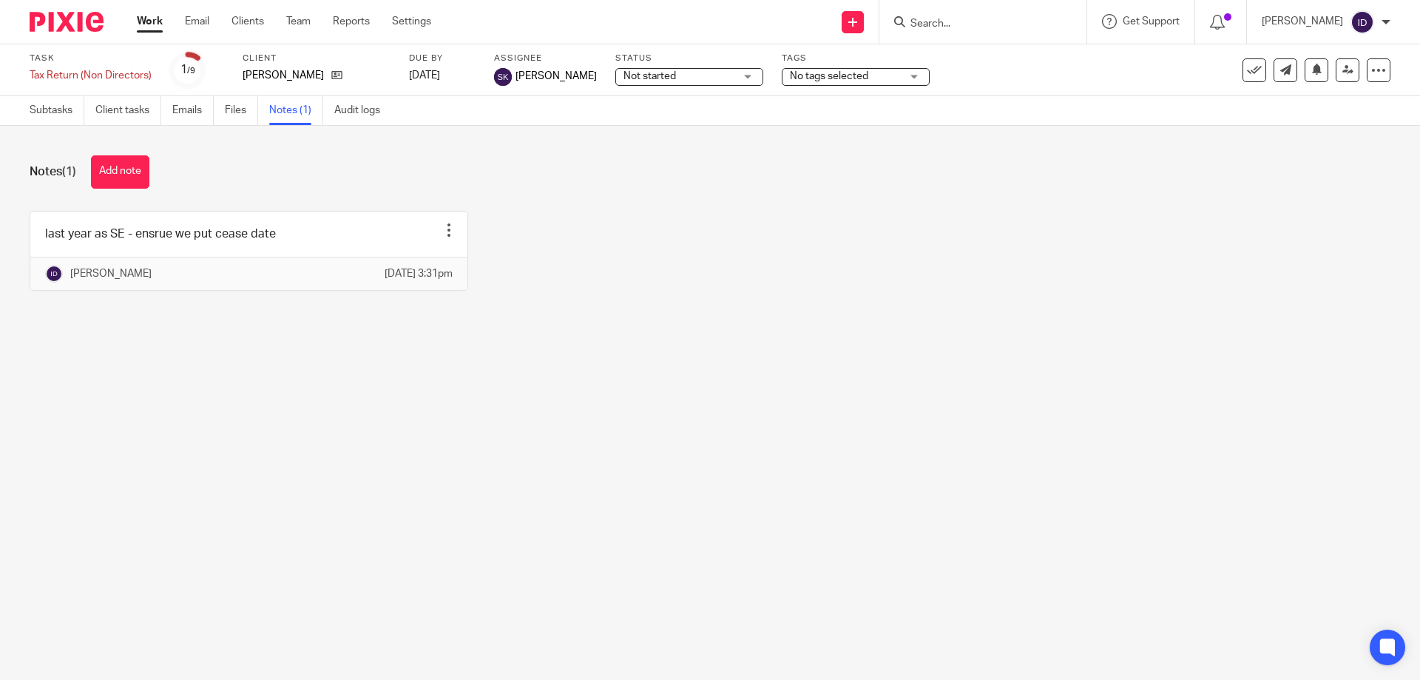
click at [634, 209] on div "Notes (1) Add note last year as SE - ensrue we put cease date Edit note Delete …" at bounding box center [710, 234] width 1420 height 217
click at [850, 78] on span "No tags selected" at bounding box center [829, 76] width 78 height 10
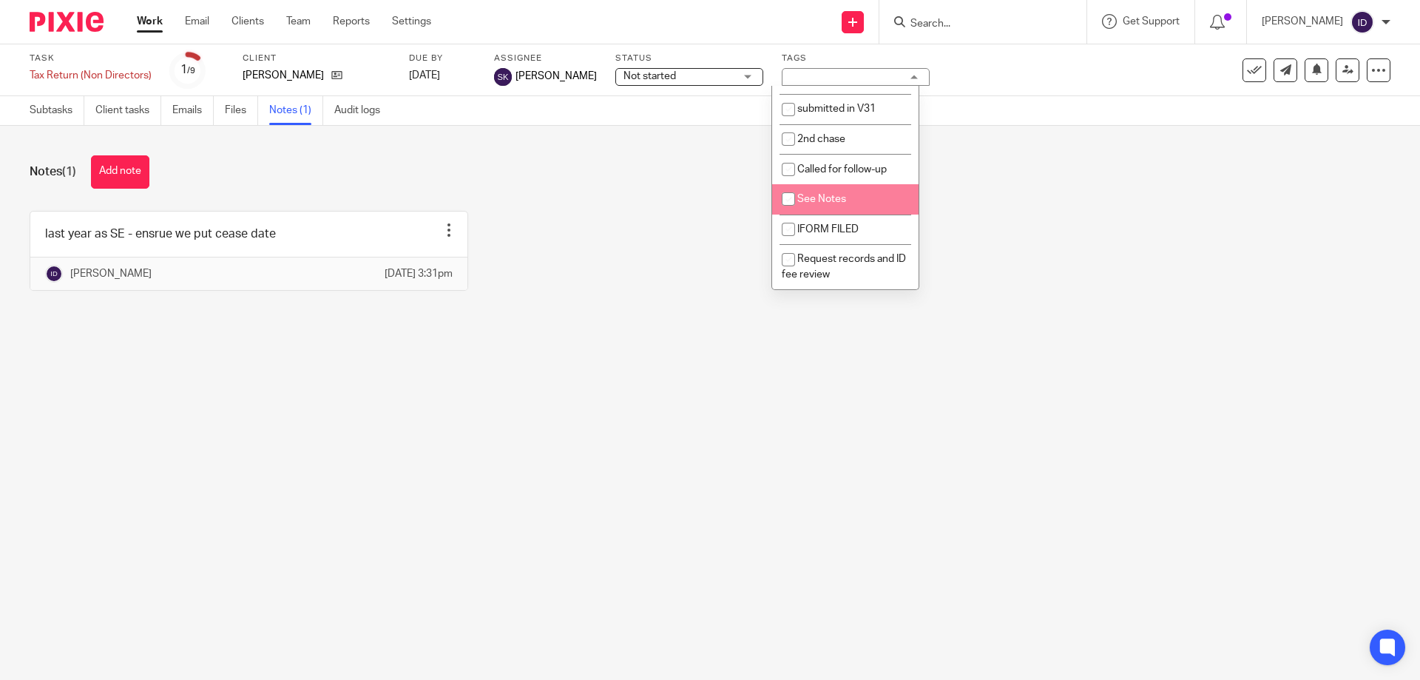
click at [788, 197] on input "checkbox" at bounding box center [788, 199] width 28 height 28
checkbox input "true"
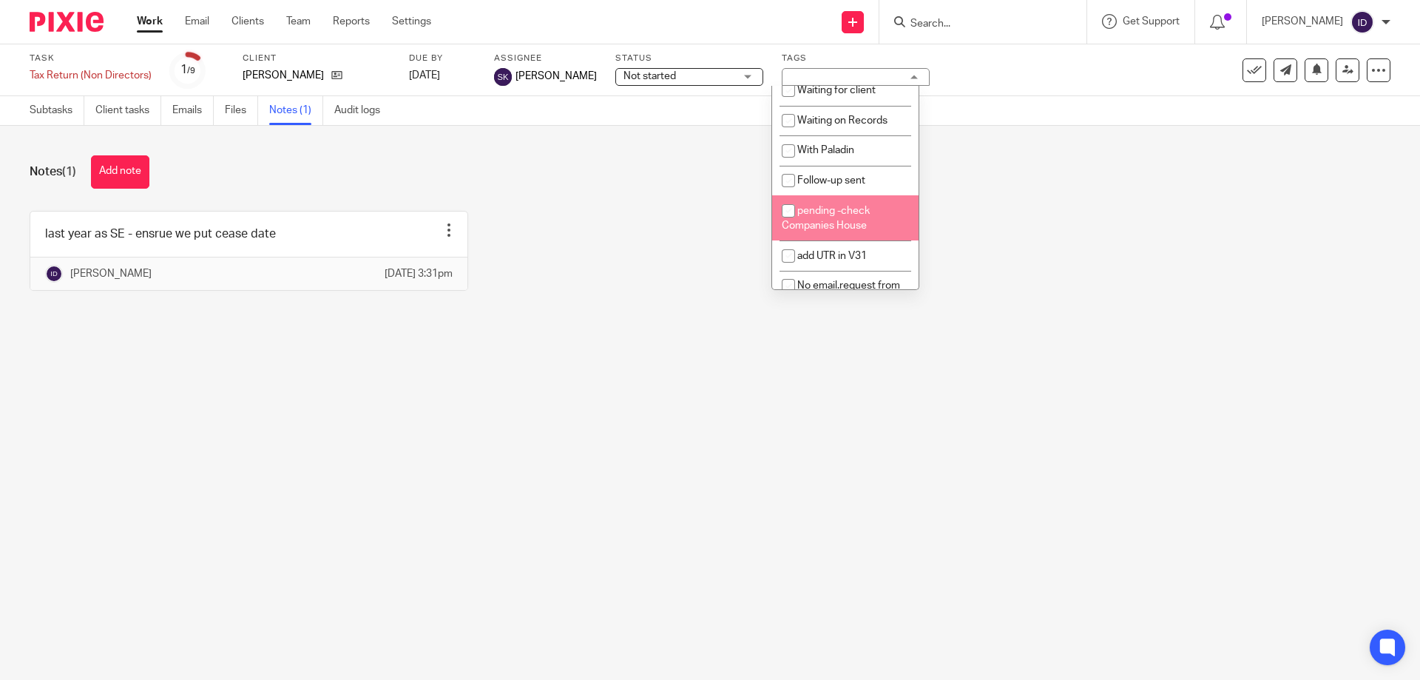
scroll to position [116, 0]
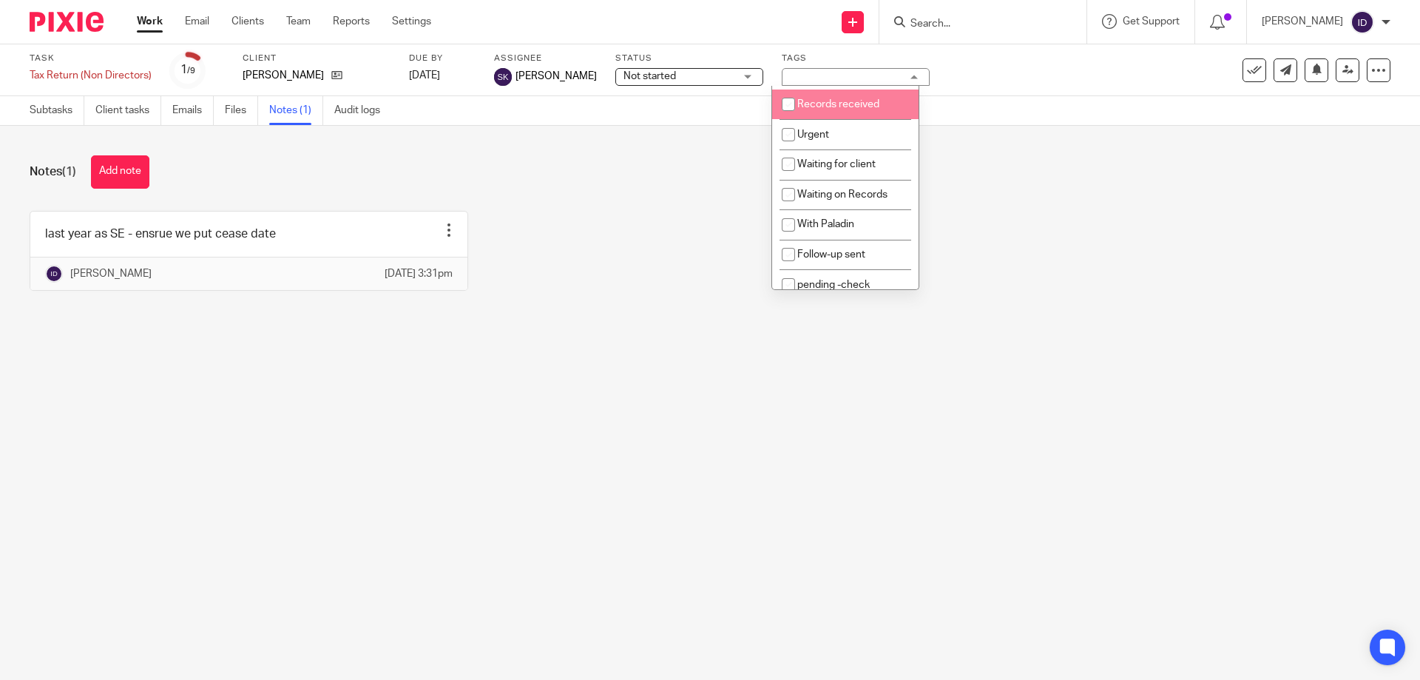
click at [787, 104] on input "checkbox" at bounding box center [788, 104] width 28 height 28
checkbox input "true"
click at [1368, 393] on main "Task Tax Return (Non Directors) Save Tax Return (Non Directors) 1 /9 Client Ter…" at bounding box center [710, 340] width 1420 height 680
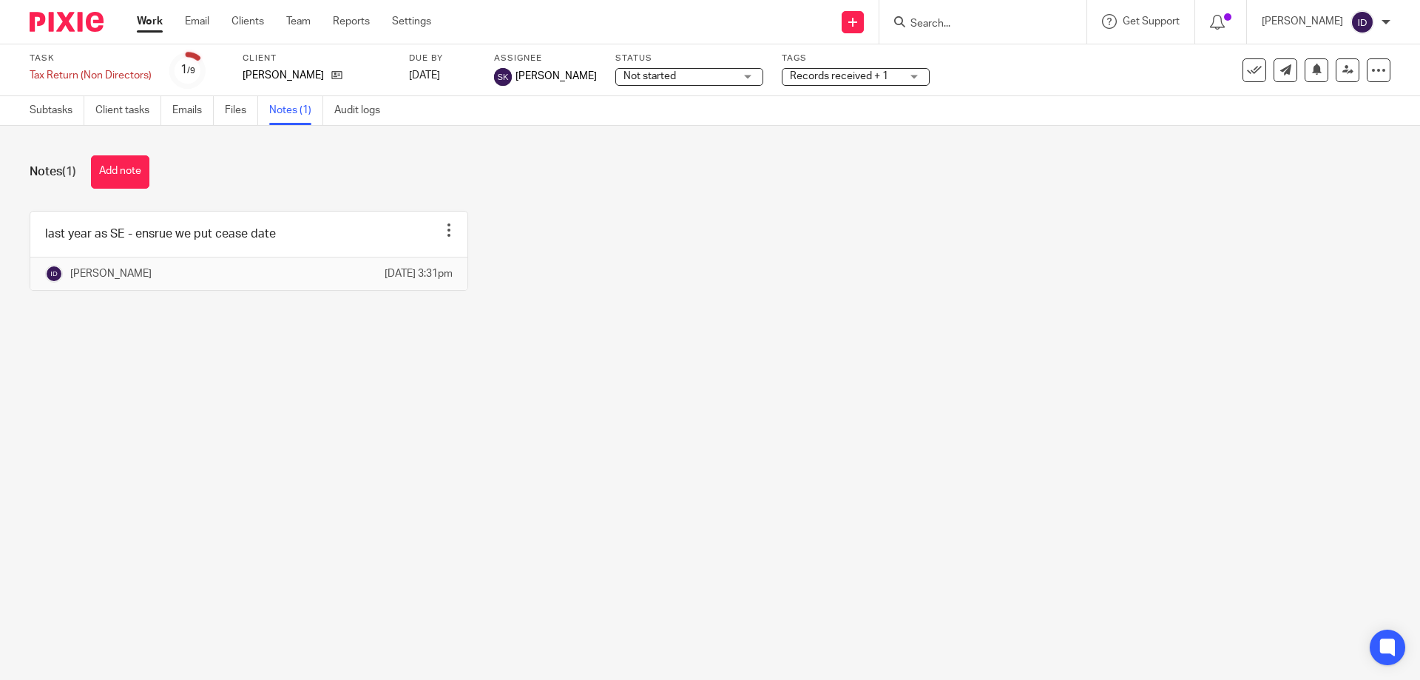
click at [955, 22] on input "Search" at bounding box center [975, 24] width 133 height 13
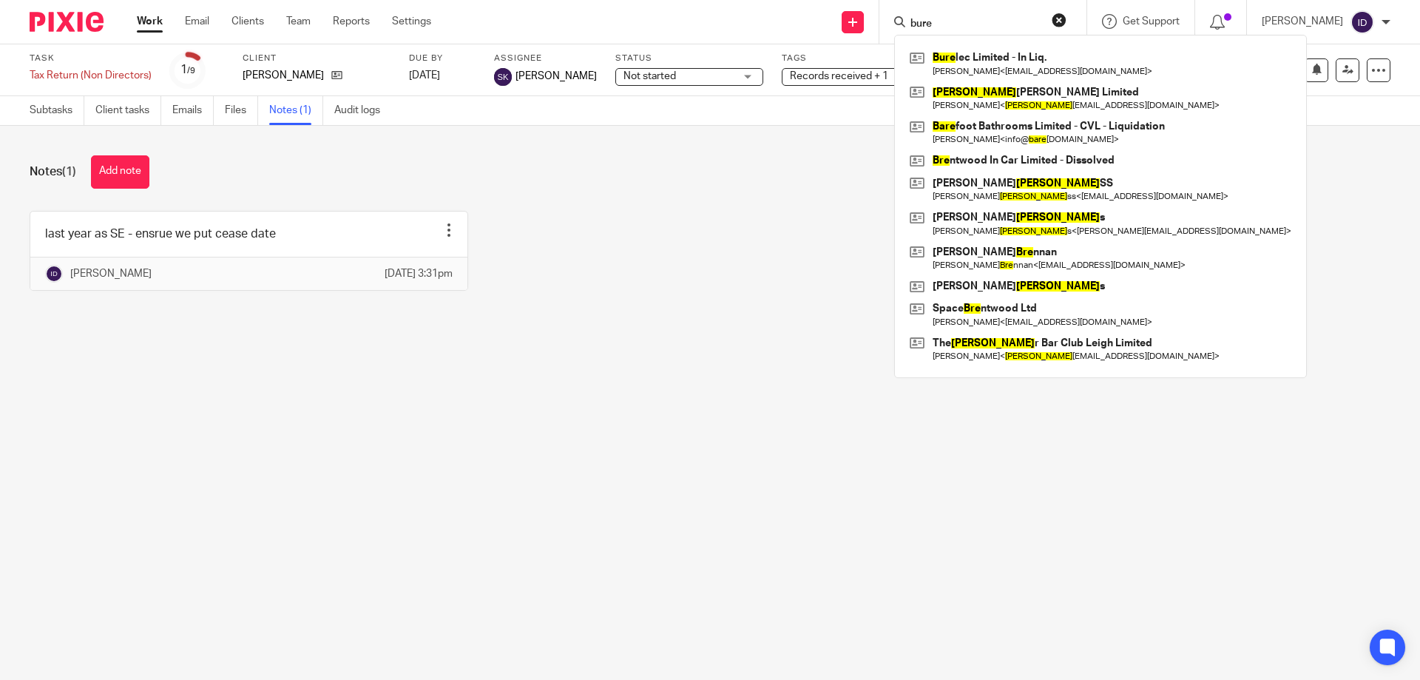
type input "bure"
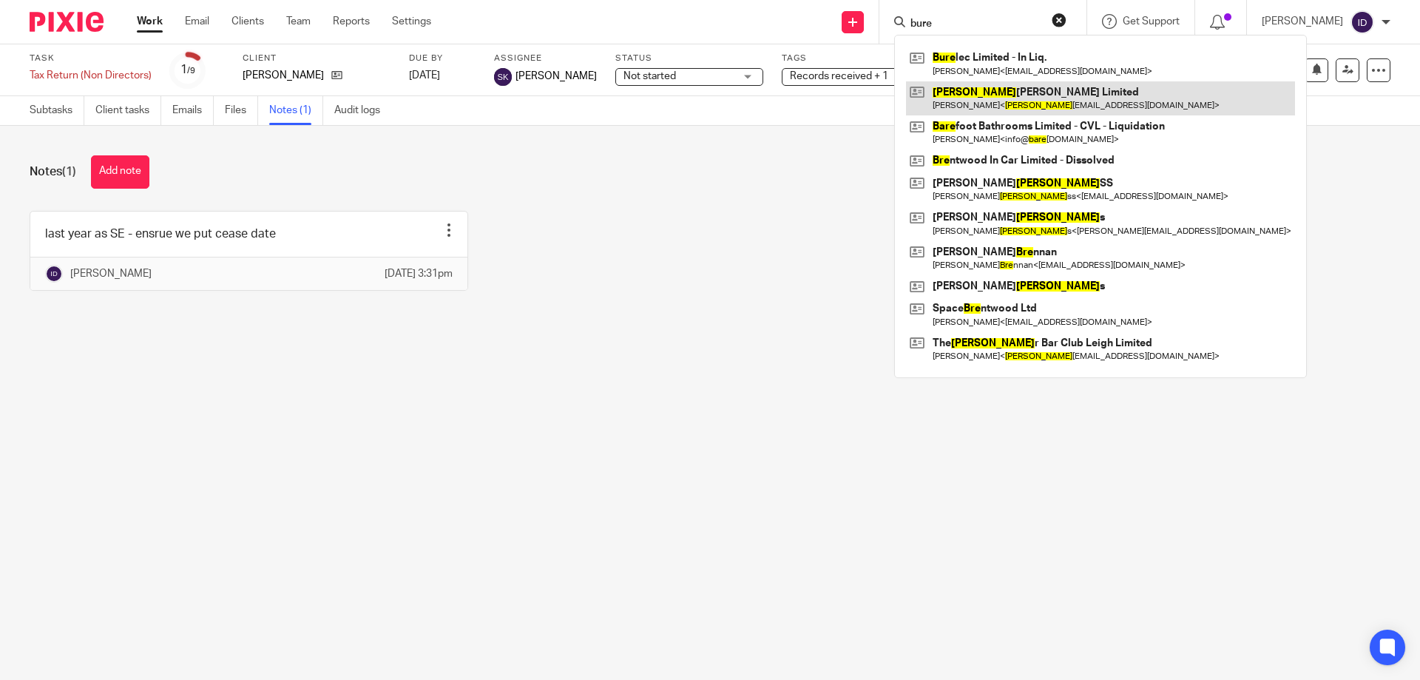
drag, startPoint x: 987, startPoint y: 54, endPoint x: 941, endPoint y: 89, distance: 56.9
click at [987, 54] on link at bounding box center [1100, 64] width 389 height 34
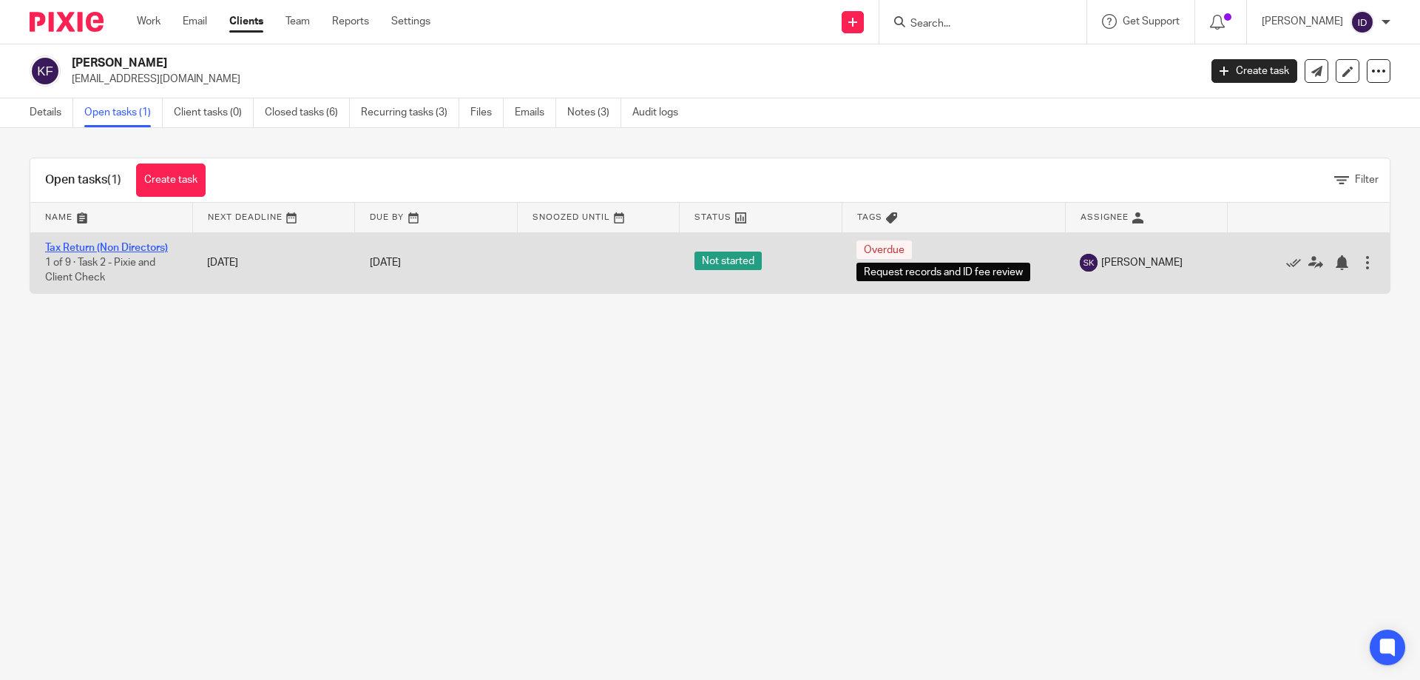
click at [116, 246] on link "Tax Return (Non Directors)" at bounding box center [106, 248] width 123 height 10
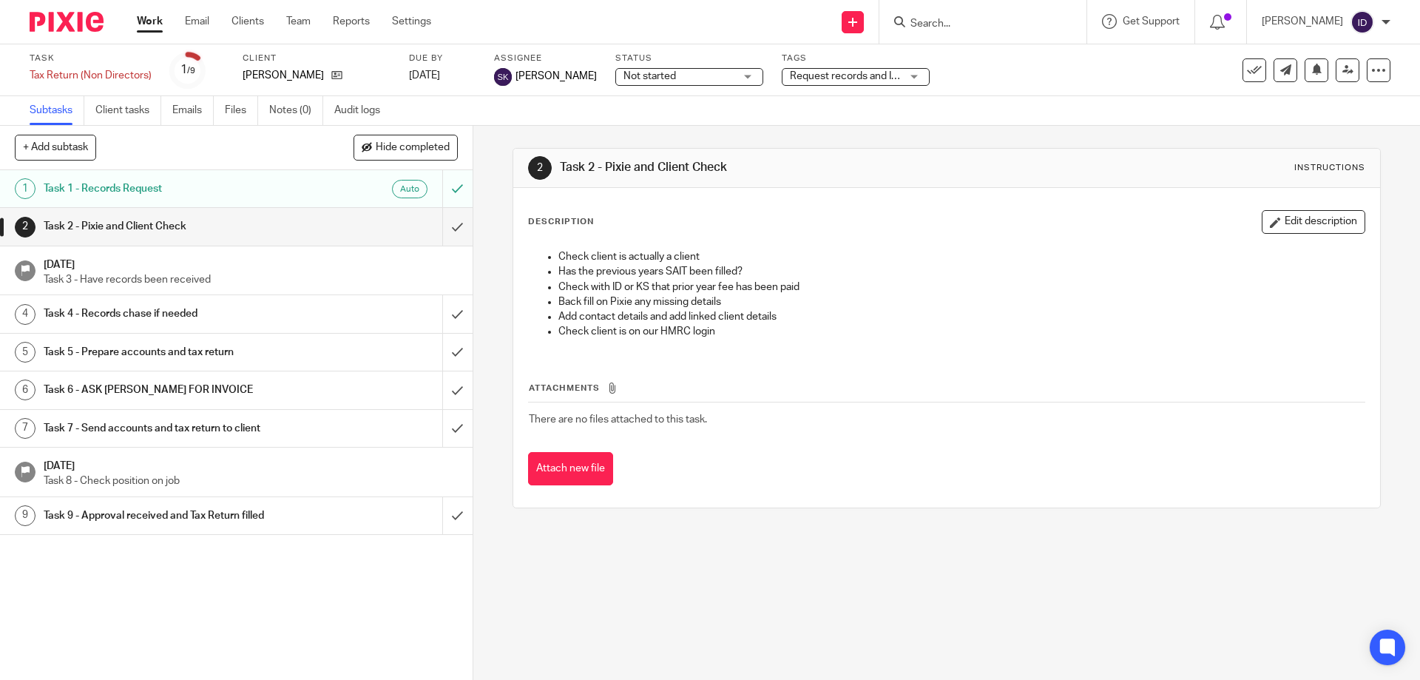
click at [869, 79] on span "Request records and ID fee review" at bounding box center [869, 76] width 159 height 10
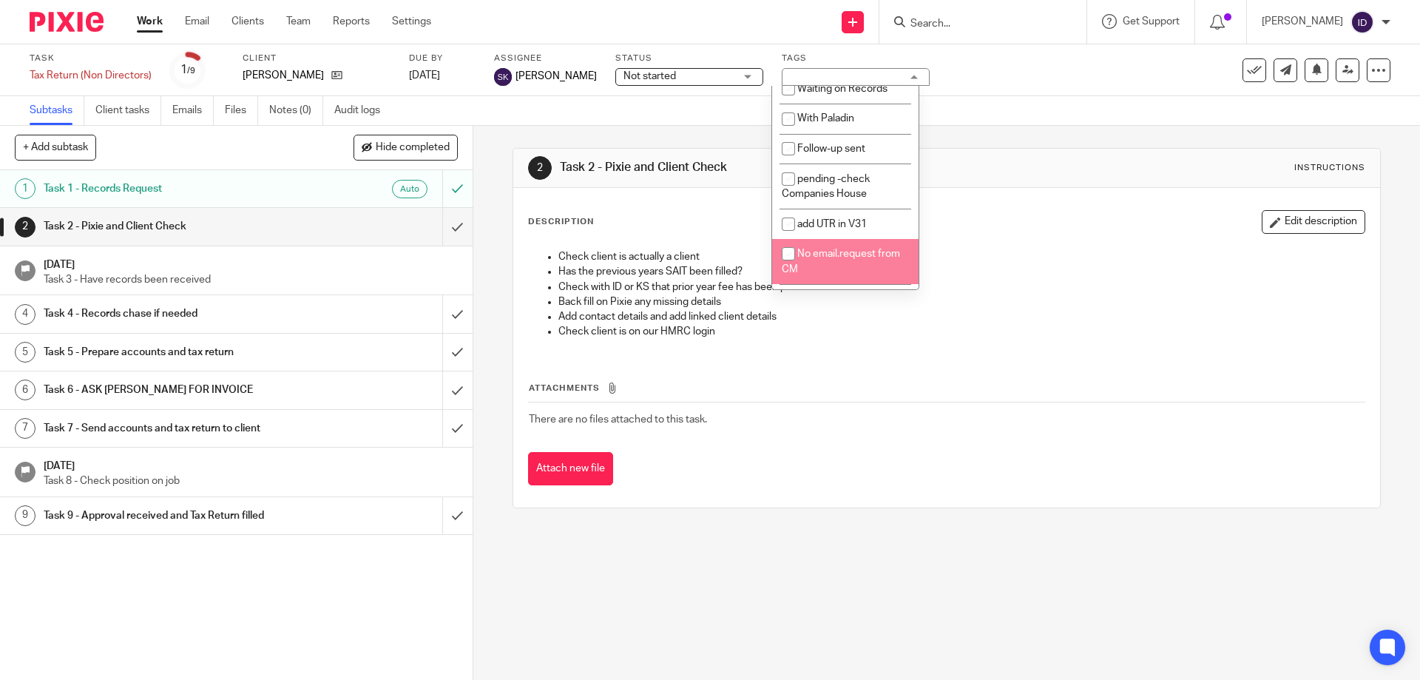
scroll to position [412, 0]
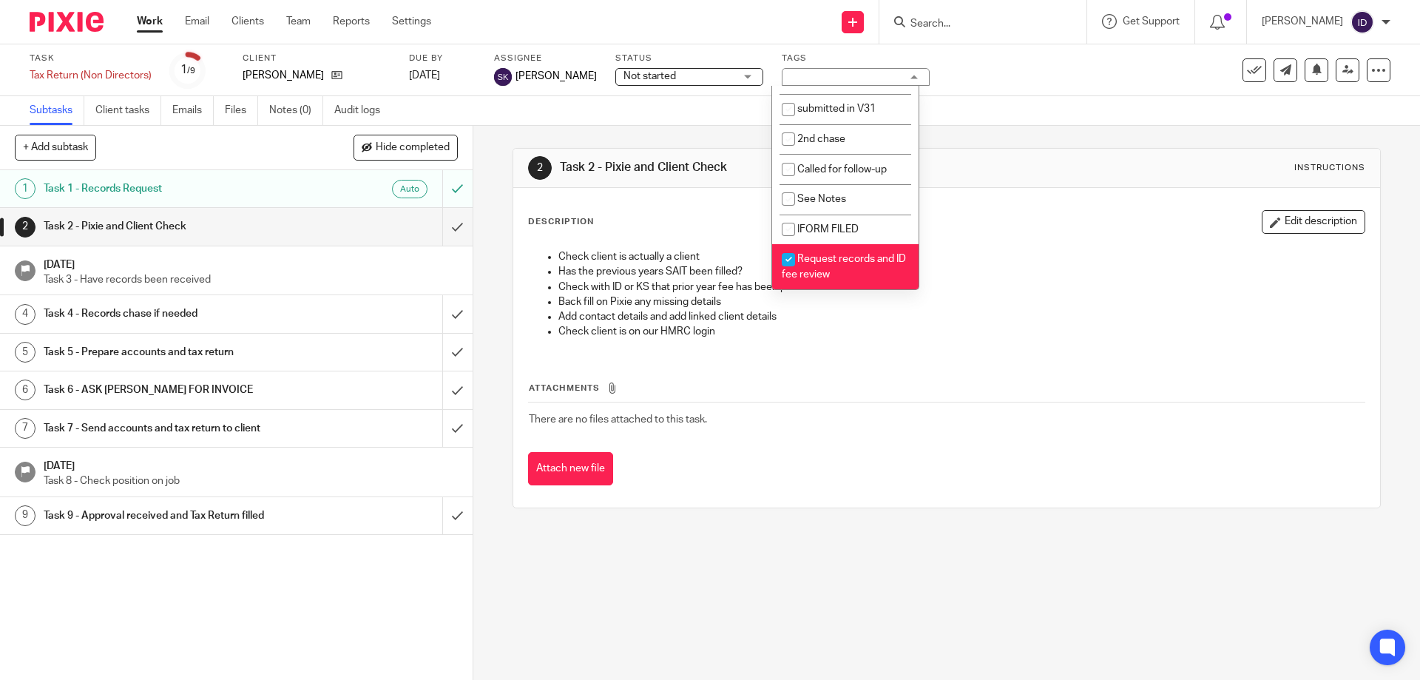
click at [789, 259] on input "checkbox" at bounding box center [788, 260] width 28 height 28
checkbox input "false"
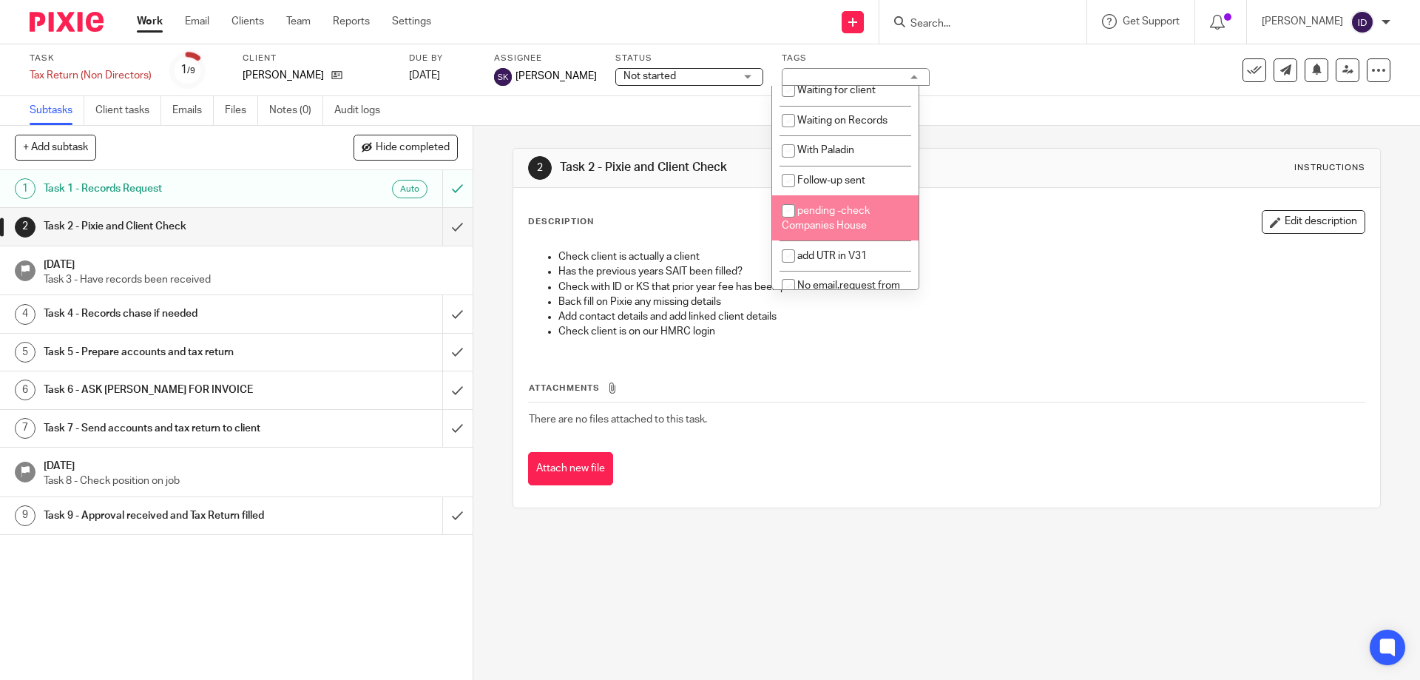
scroll to position [116, 0]
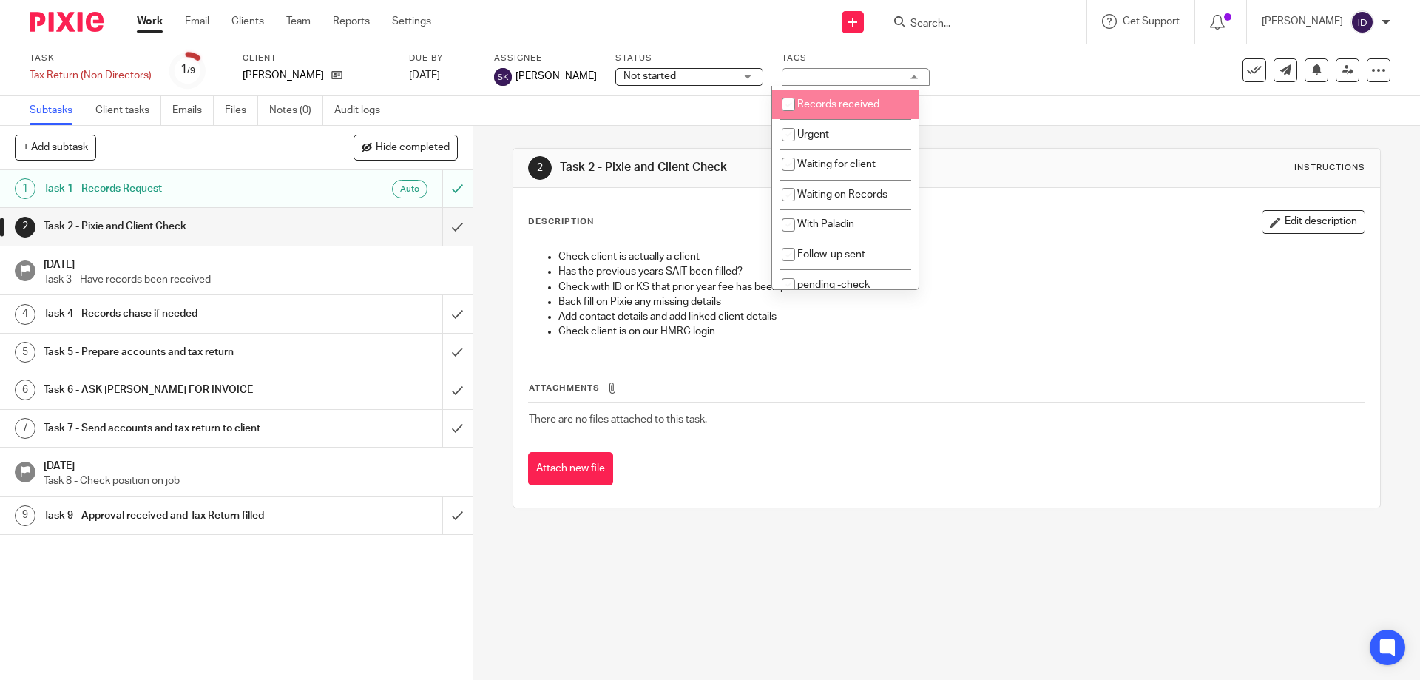
click at [786, 106] on input "checkbox" at bounding box center [788, 104] width 28 height 28
checkbox input "true"
click at [1038, 78] on div "Task Tax Return (Non Directors) Save Tax Return (Non Directors) 1 /9 Client [PE…" at bounding box center [597, 70] width 1134 height 35
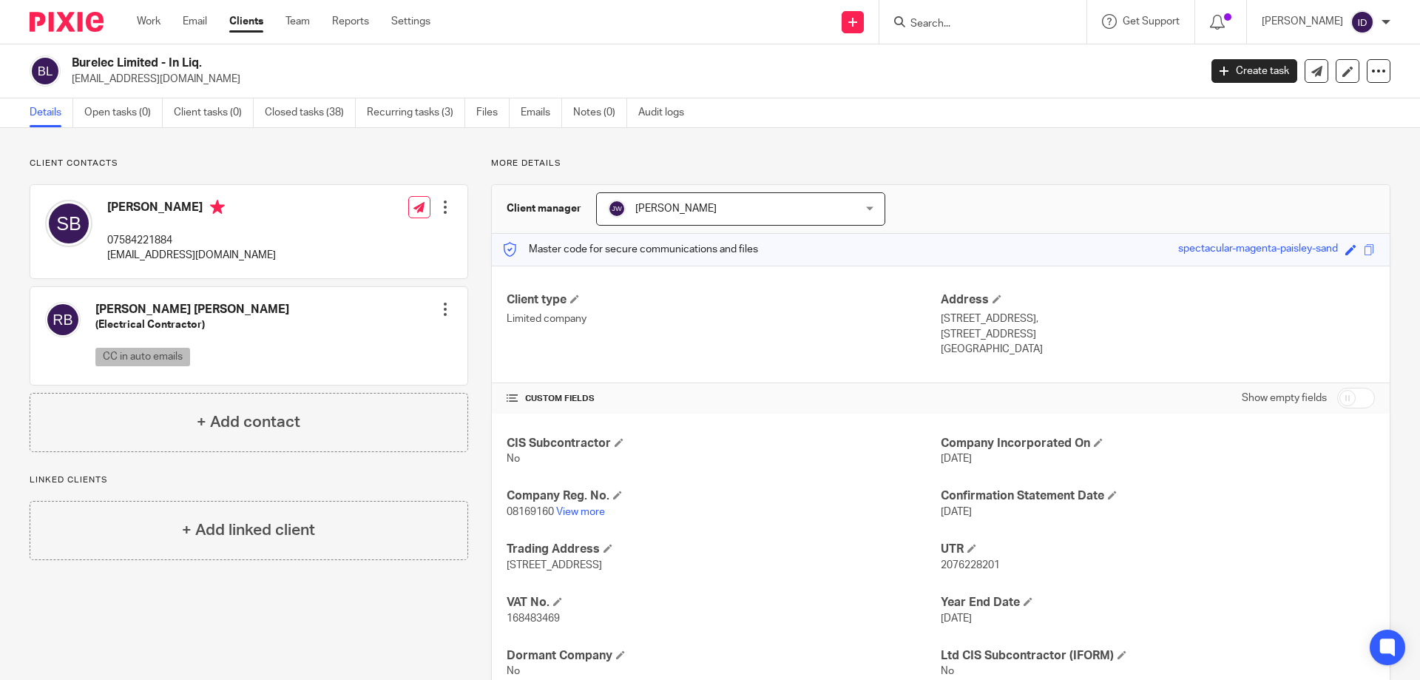
click at [961, 24] on input "Search" at bounding box center [975, 24] width 133 height 13
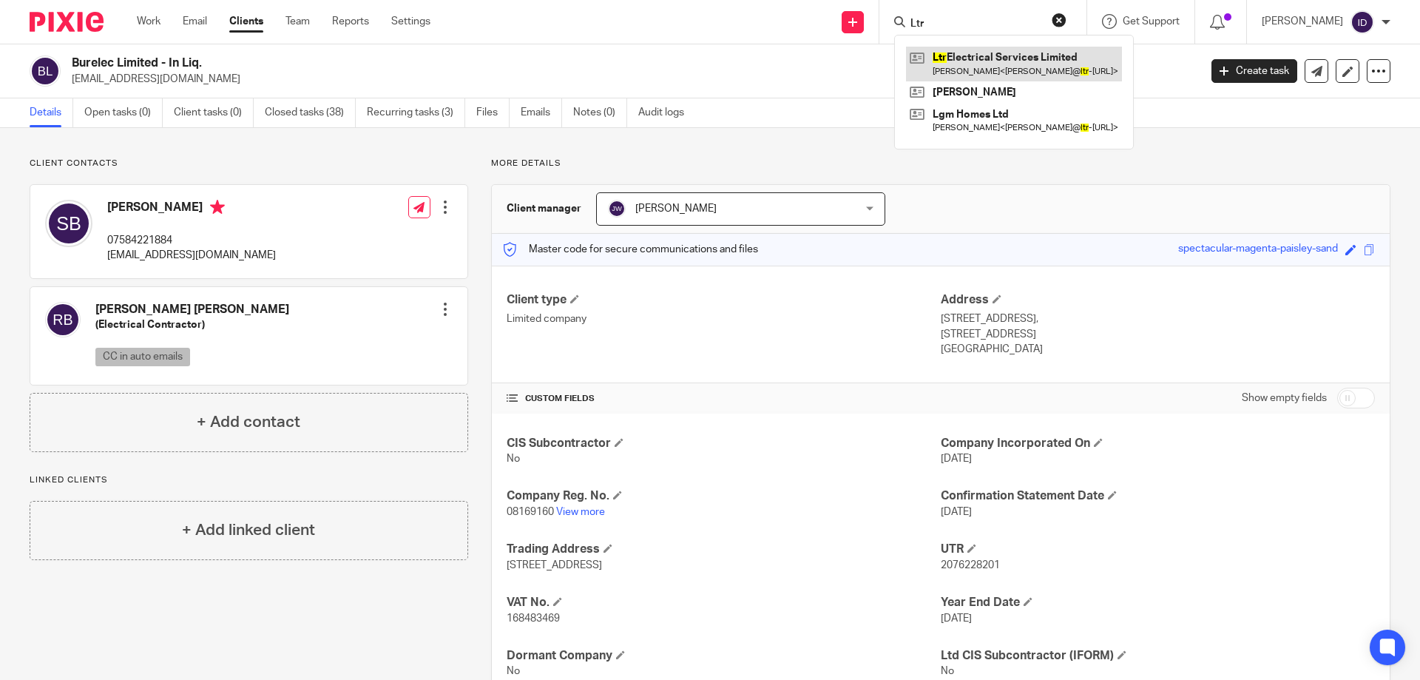
type input "Ltr"
click at [988, 60] on link at bounding box center [1014, 64] width 216 height 34
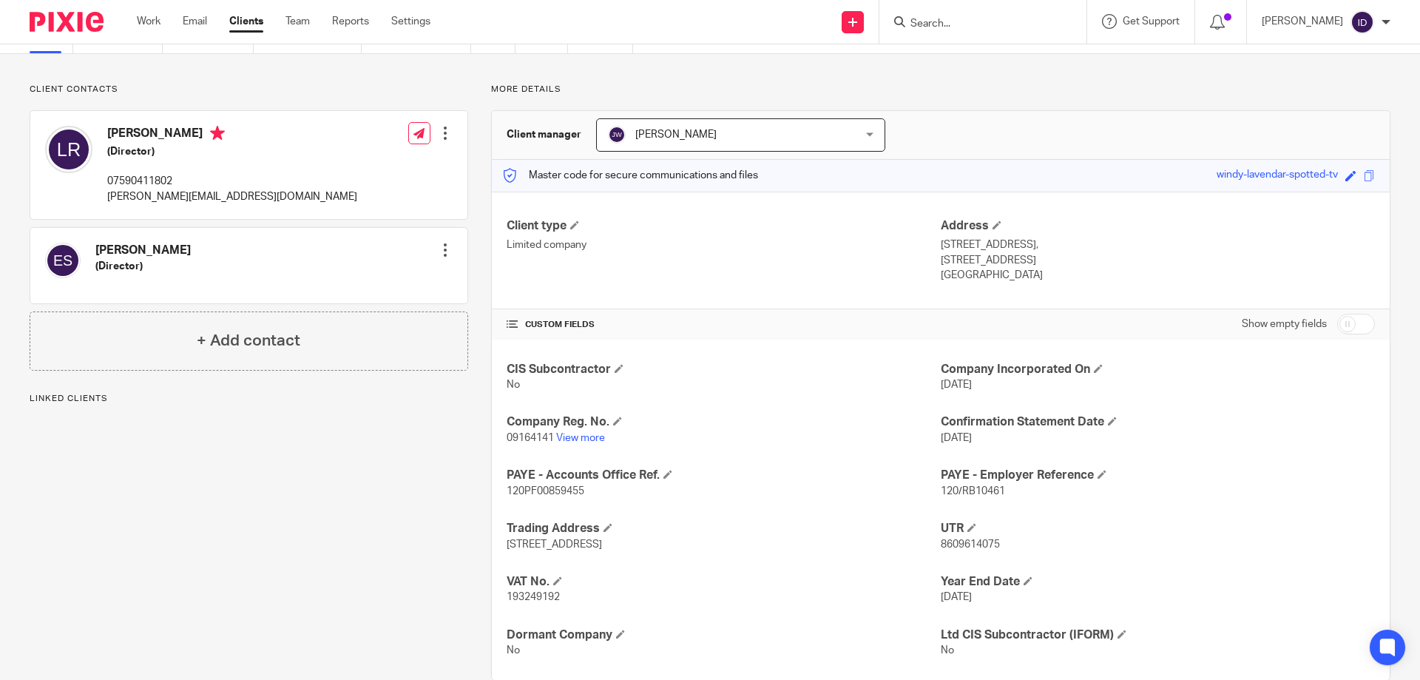
scroll to position [104, 0]
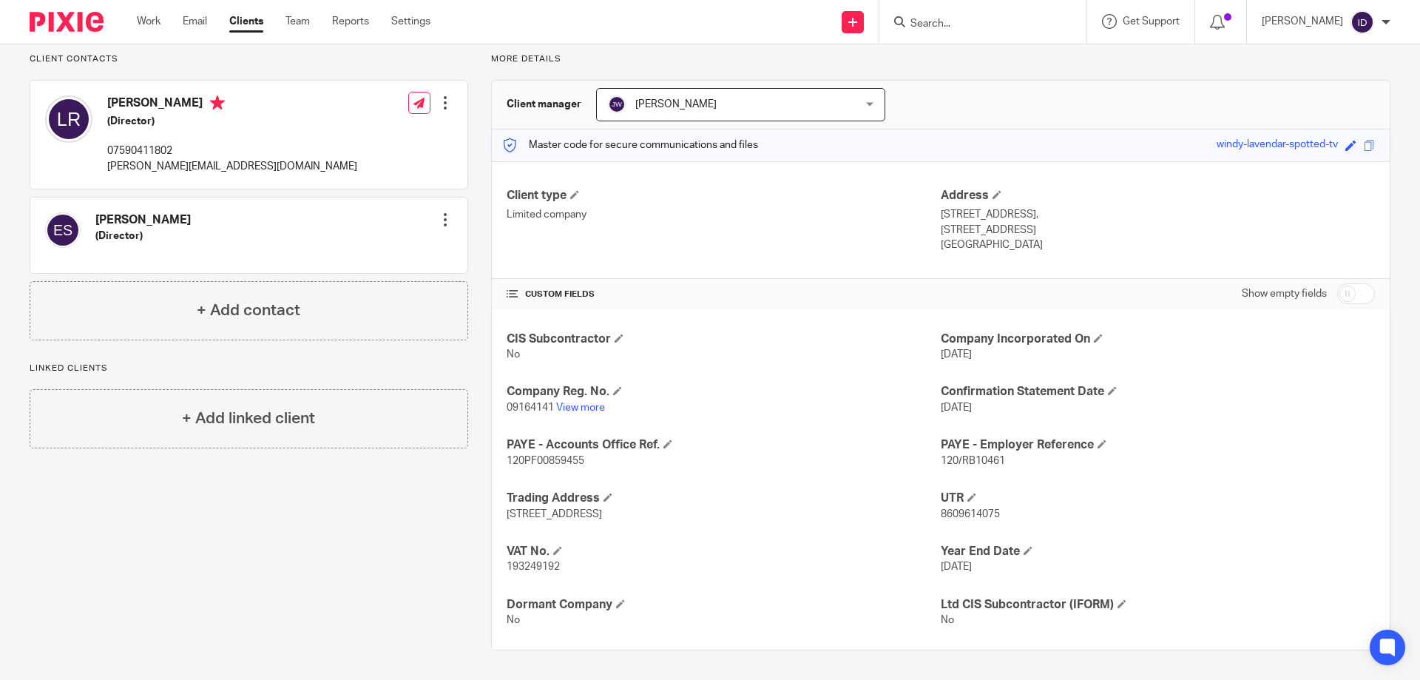
click at [958, 24] on input "Search" at bounding box center [975, 24] width 133 height 13
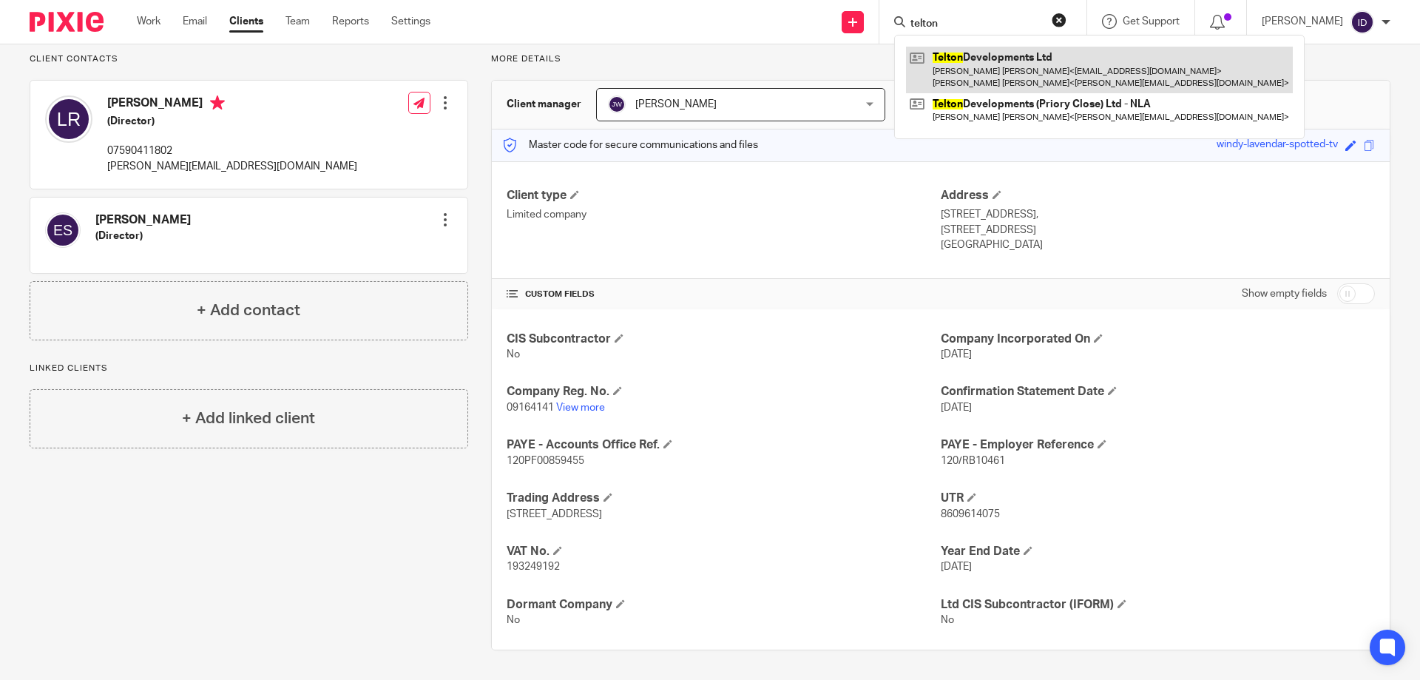
type input "telton"
click at [1023, 64] on link at bounding box center [1099, 70] width 387 height 46
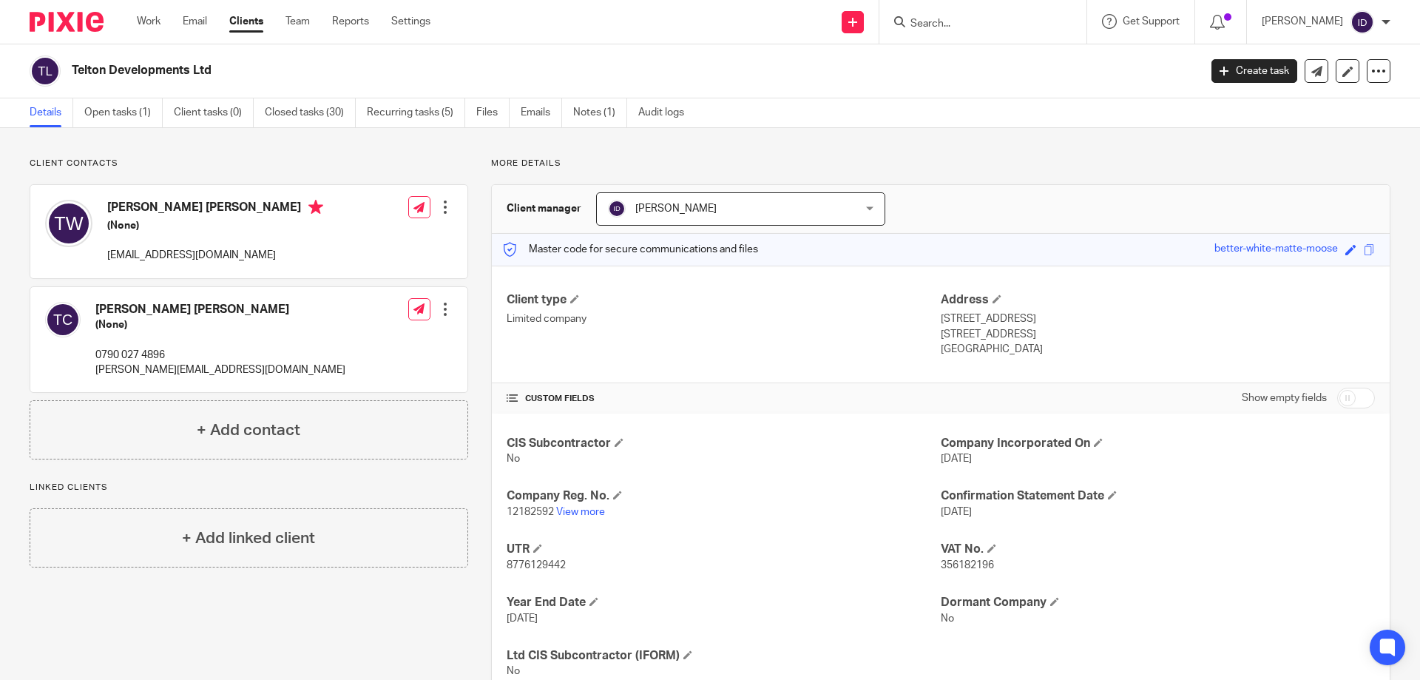
click at [960, 27] on input "Search" at bounding box center [975, 24] width 133 height 13
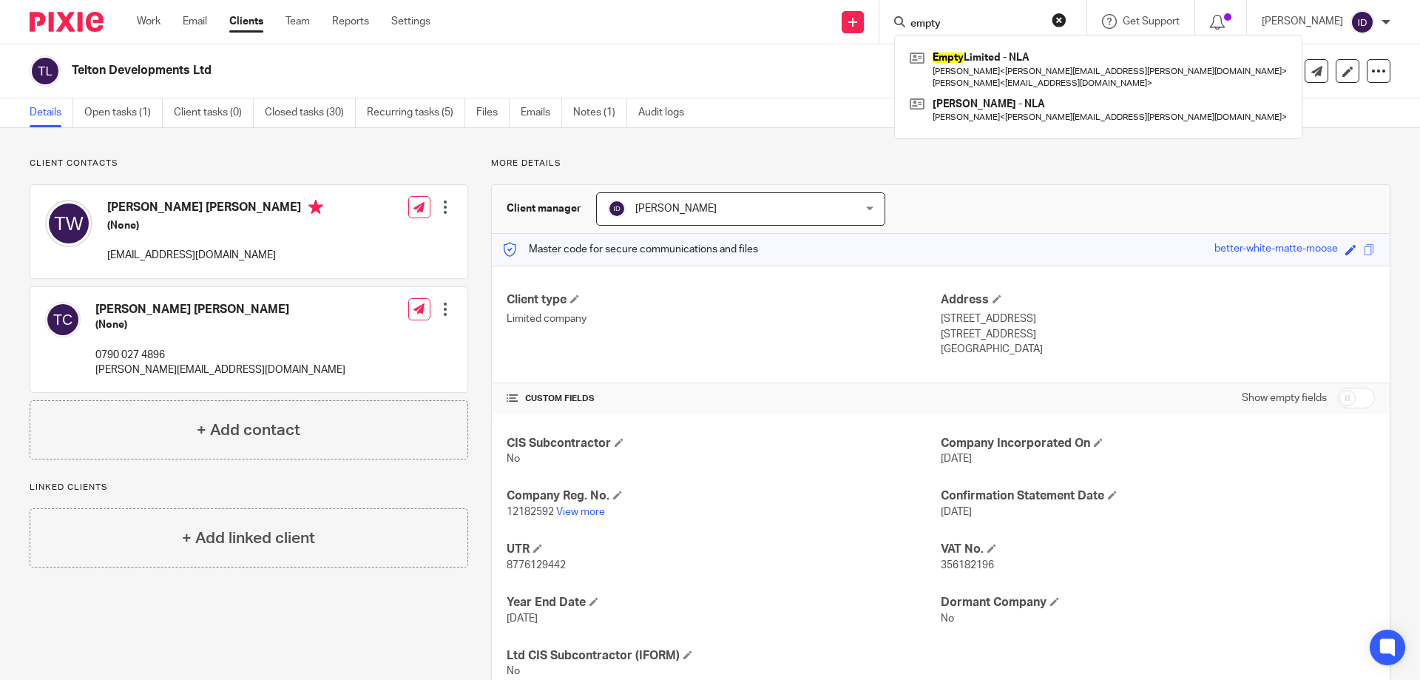
drag, startPoint x: 970, startPoint y: 26, endPoint x: 925, endPoint y: 24, distance: 45.1
click at [925, 24] on div "empty" at bounding box center [980, 22] width 172 height 18
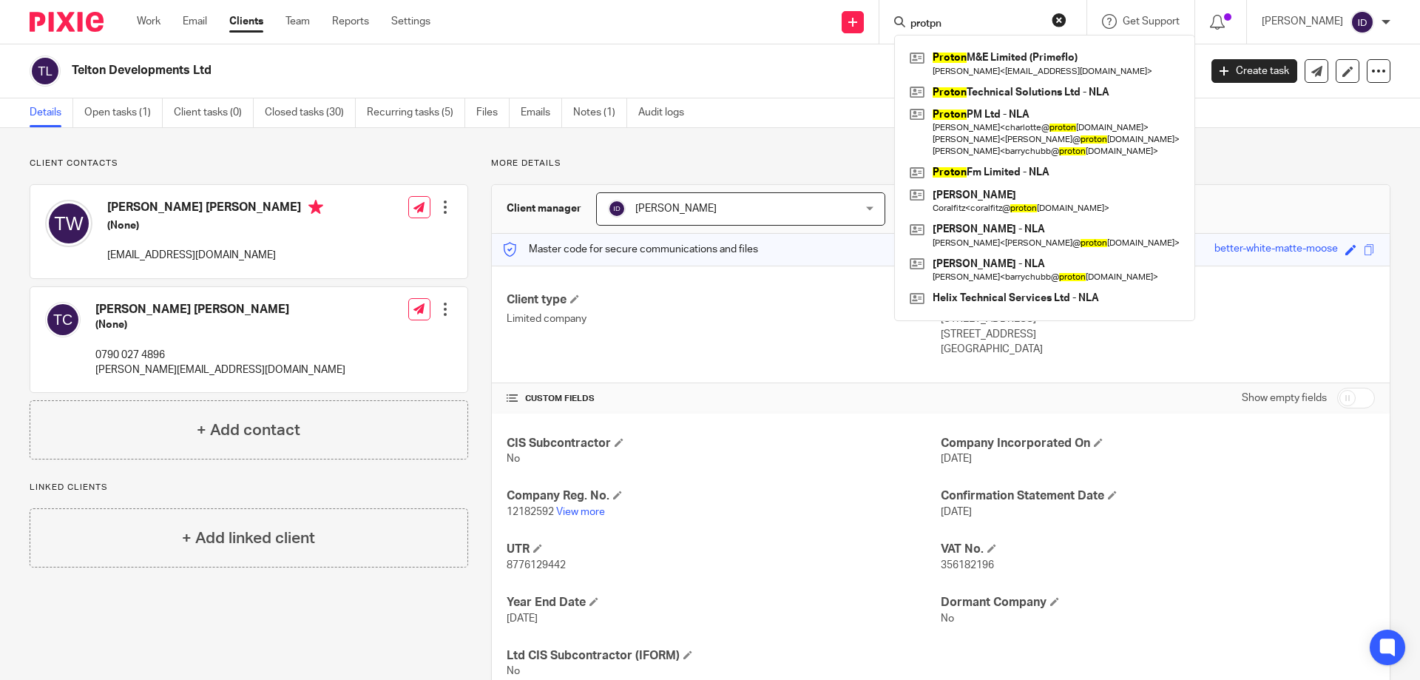
drag, startPoint x: 982, startPoint y: 24, endPoint x: 924, endPoint y: 24, distance: 57.7
click at [924, 24] on div "protpn" at bounding box center [980, 22] width 172 height 18
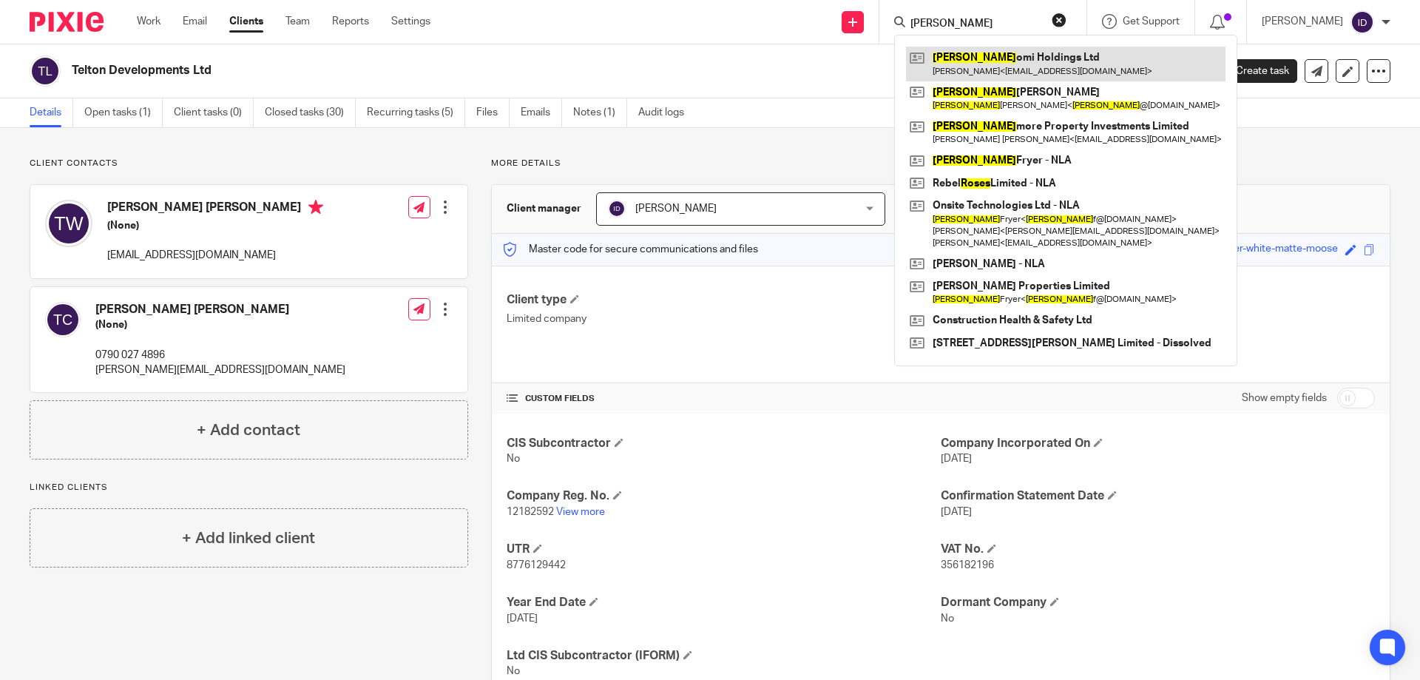
type input "[PERSON_NAME]"
click at [994, 58] on link at bounding box center [1065, 64] width 319 height 34
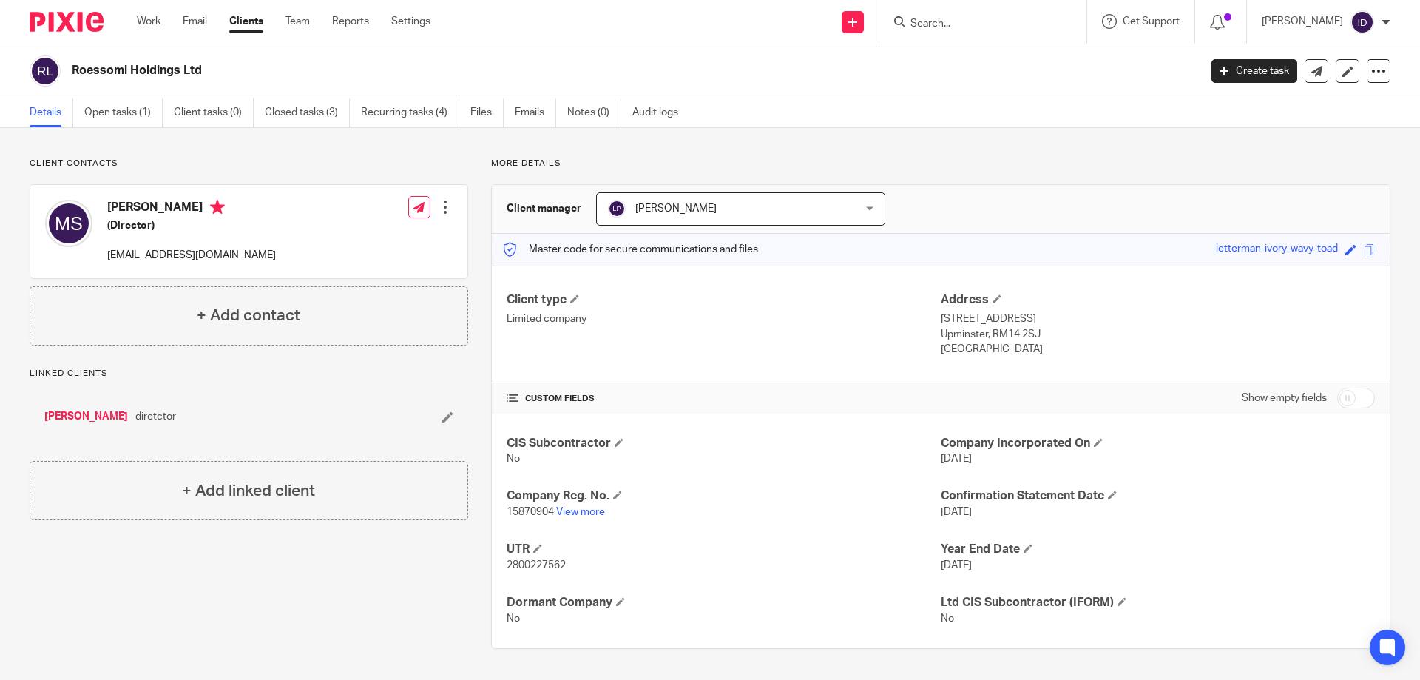
click at [969, 24] on input "Search" at bounding box center [975, 24] width 133 height 13
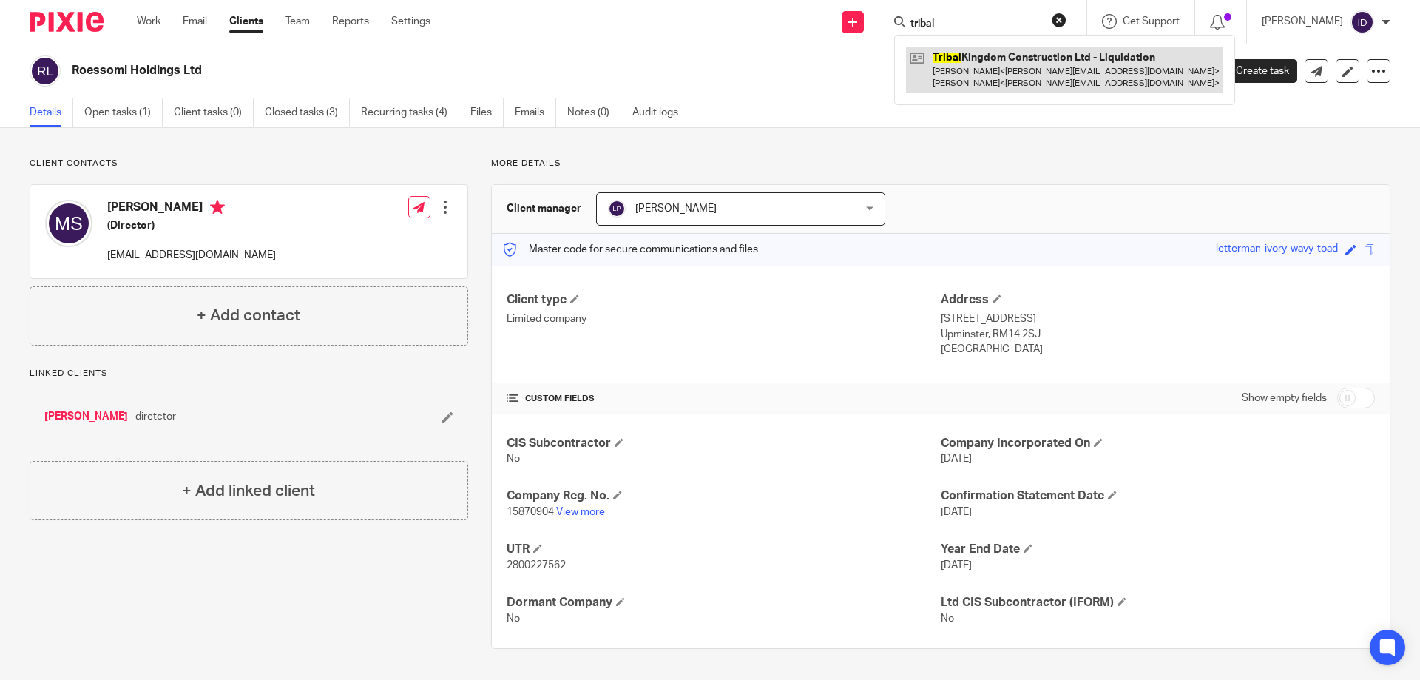
type input "tribal"
click at [1051, 48] on link at bounding box center [1064, 70] width 317 height 46
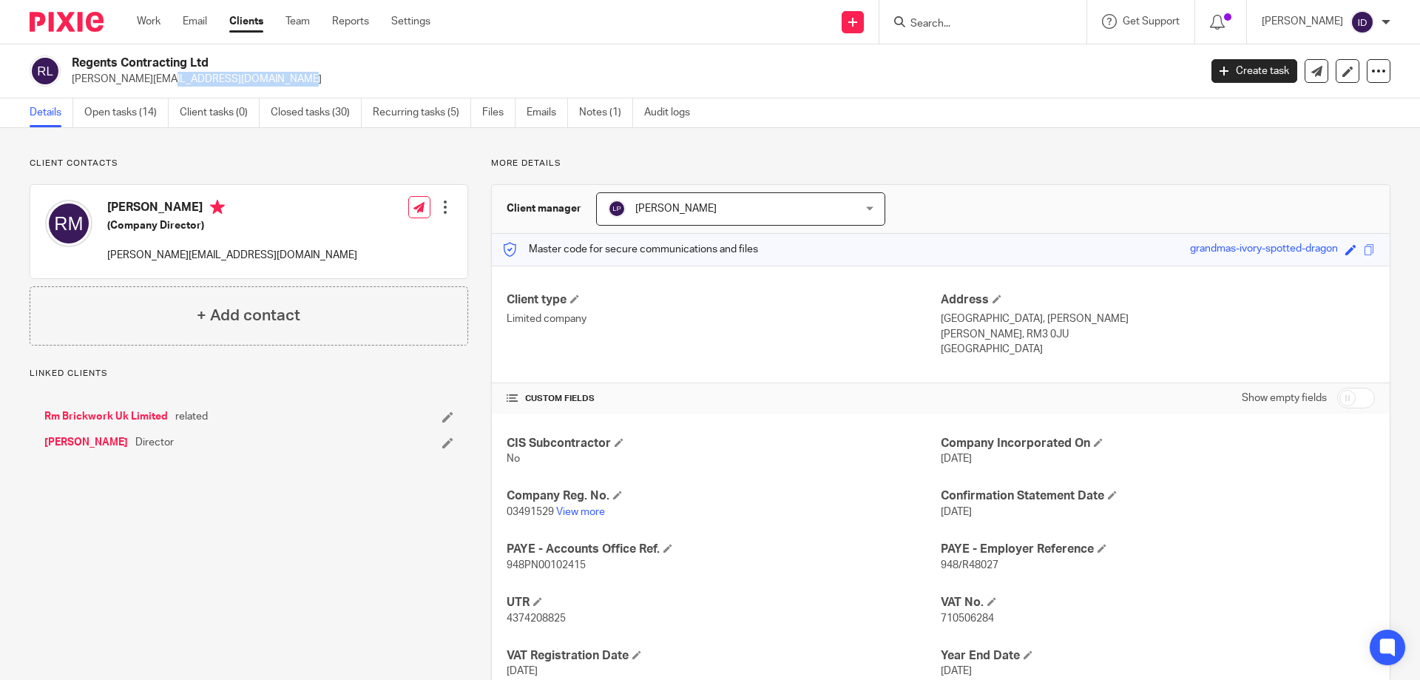
drag, startPoint x: 71, startPoint y: 77, endPoint x: 210, endPoint y: 82, distance: 139.1
click at [210, 82] on div "Regents Contracting Ltd [PERSON_NAME][EMAIL_ADDRESS][DOMAIN_NAME]" at bounding box center [610, 70] width 1160 height 31
copy p "[PERSON_NAME][EMAIL_ADDRESS][DOMAIN_NAME]"
